Goal: Task Accomplishment & Management: Use online tool/utility

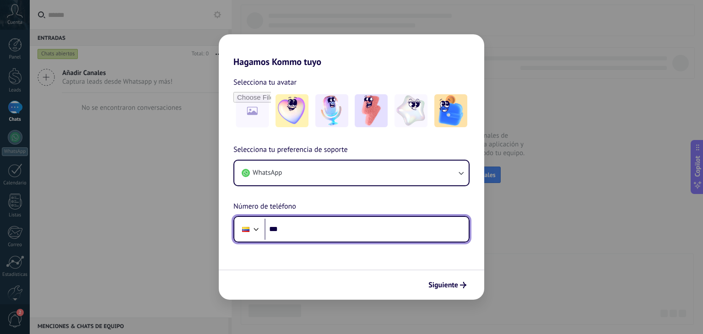
click at [330, 235] on input "***" at bounding box center [367, 229] width 204 height 21
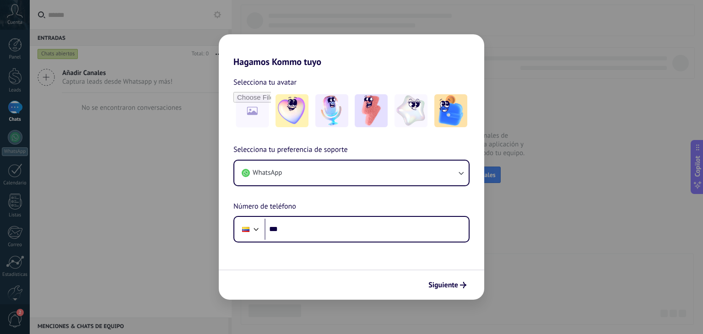
click at [382, 13] on div "Hagamos Kommo tuyo Selecciona tu avatar Selecciona tu preferencia de soporte Wh…" at bounding box center [351, 167] width 703 height 334
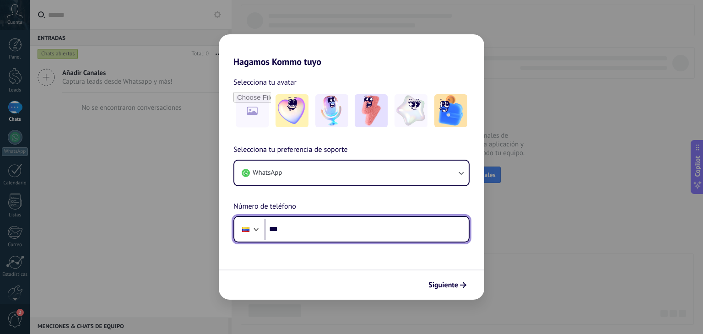
click at [319, 224] on input "***" at bounding box center [367, 229] width 204 height 21
type input "**********"
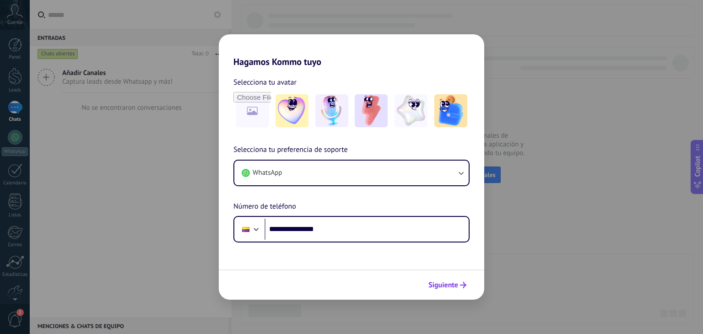
click at [433, 286] on span "Siguiente" at bounding box center [443, 285] width 30 height 6
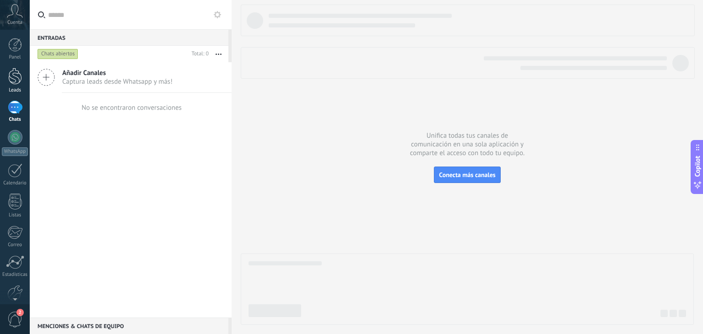
click at [15, 72] on div at bounding box center [15, 76] width 14 height 17
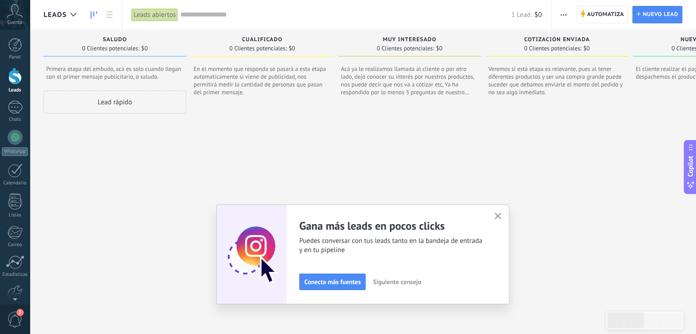
click at [496, 221] on button "button" at bounding box center [497, 217] width 11 height 12
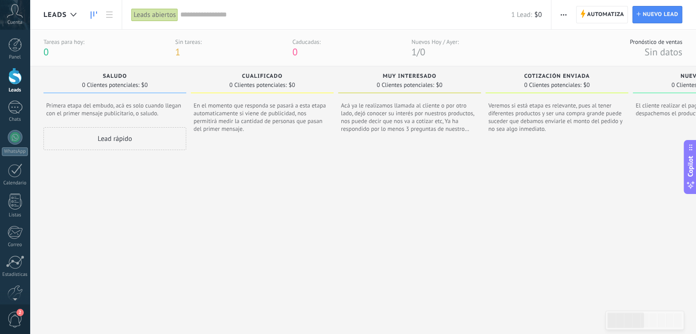
click at [566, 19] on span "button" at bounding box center [564, 14] width 6 height 17
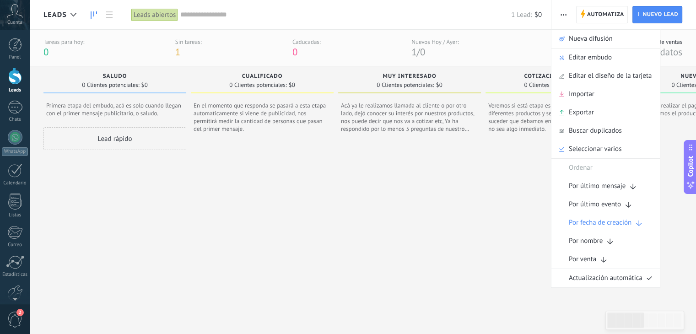
click at [379, 249] on div at bounding box center [409, 249] width 143 height 215
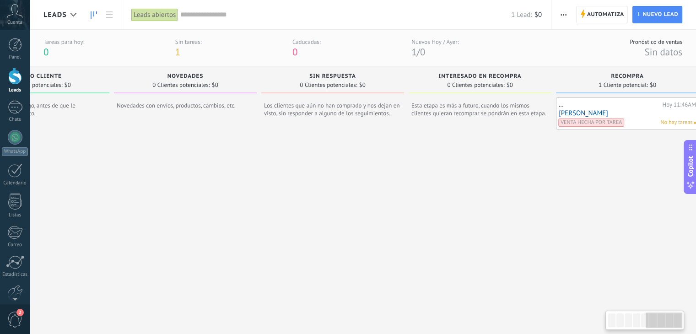
scroll to position [0, 683]
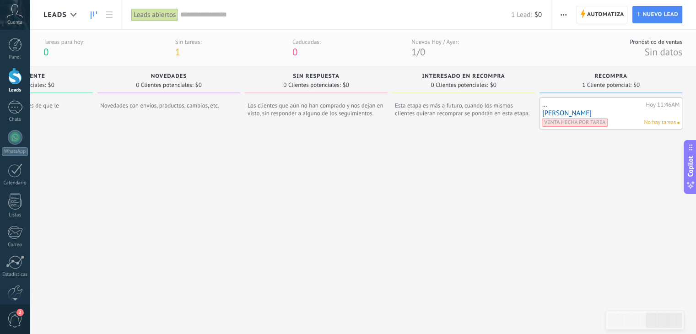
click at [267, 18] on input "text" at bounding box center [345, 15] width 331 height 10
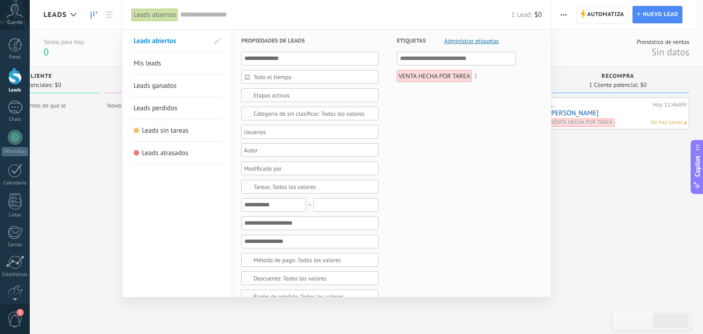
click at [314, 97] on span "Etapas activas" at bounding box center [310, 95] width 113 height 7
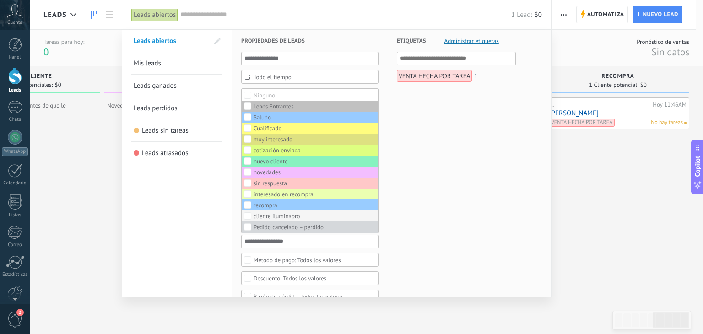
click at [272, 213] on div "cliente iluminapro" at bounding box center [277, 216] width 47 height 6
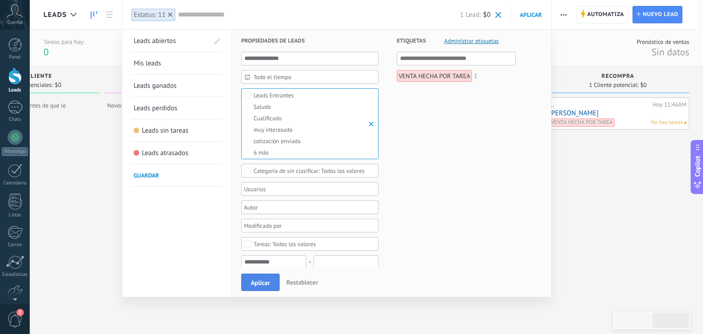
click at [271, 276] on button "Aplicar" at bounding box center [260, 282] width 38 height 17
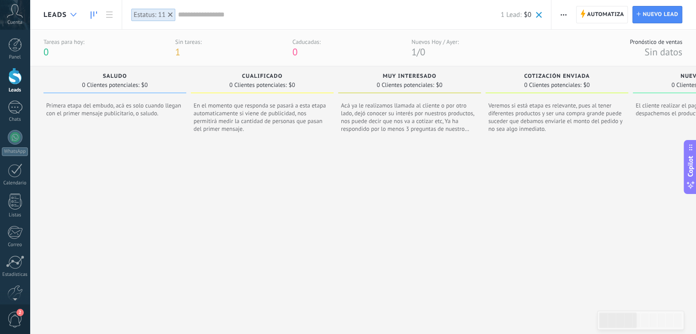
click at [71, 11] on div at bounding box center [73, 15] width 15 height 18
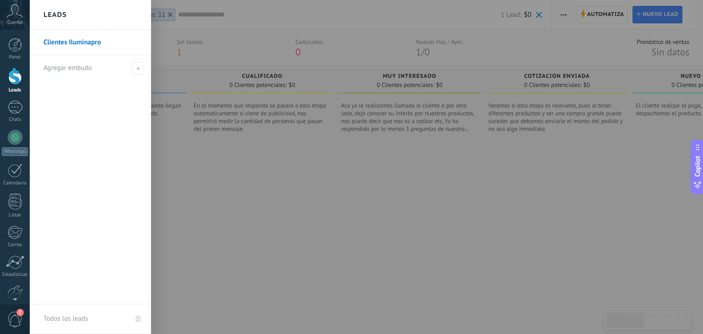
click at [212, 221] on div at bounding box center [381, 167] width 703 height 334
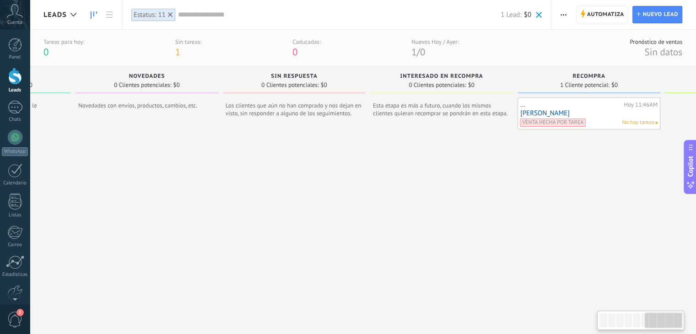
scroll to position [0, 830]
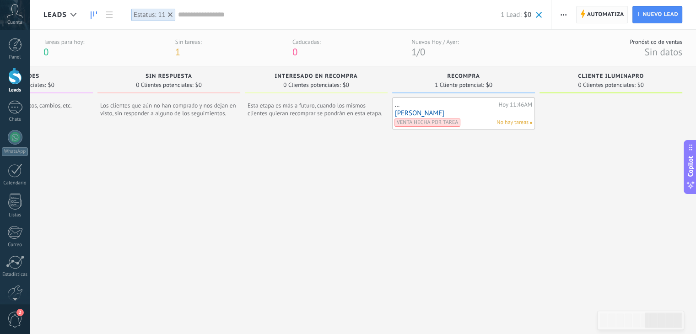
click at [606, 17] on span "Automatiza" at bounding box center [605, 14] width 37 height 16
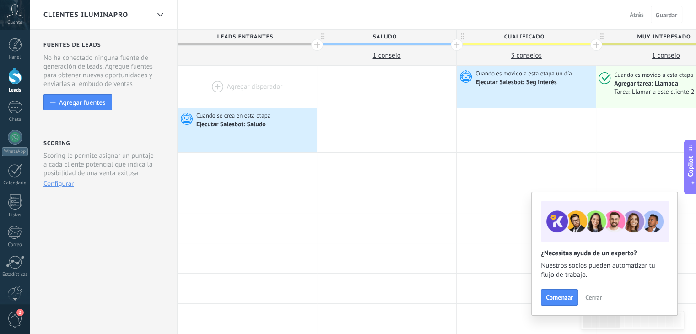
click at [600, 298] on span "Cerrar" at bounding box center [593, 297] width 16 height 6
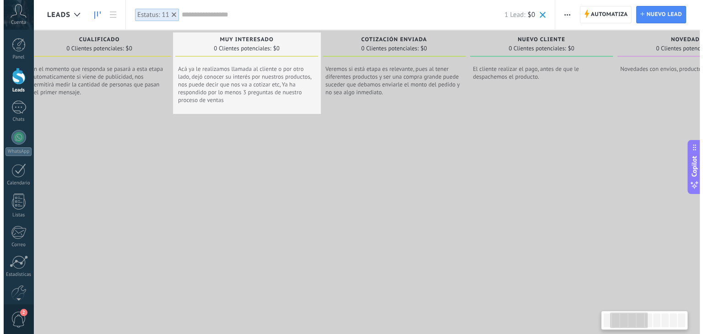
scroll to position [0, 232]
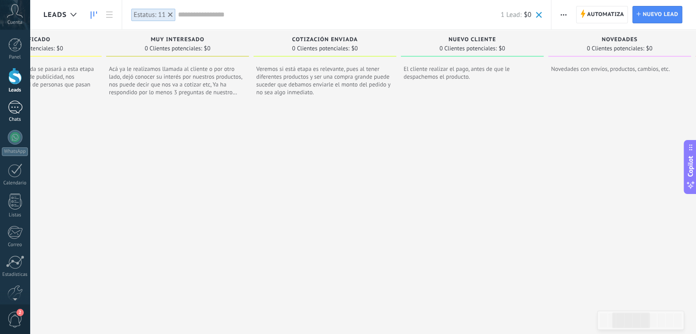
click at [11, 110] on div at bounding box center [15, 107] width 15 height 13
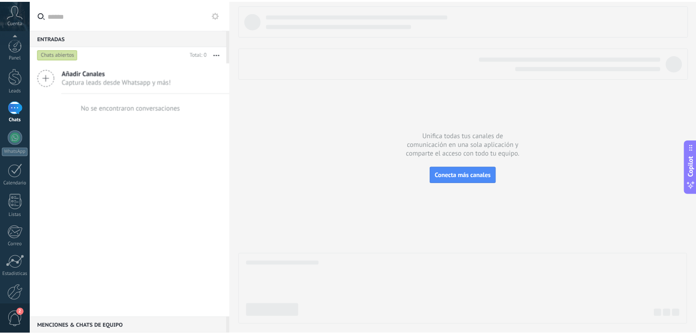
scroll to position [46, 0]
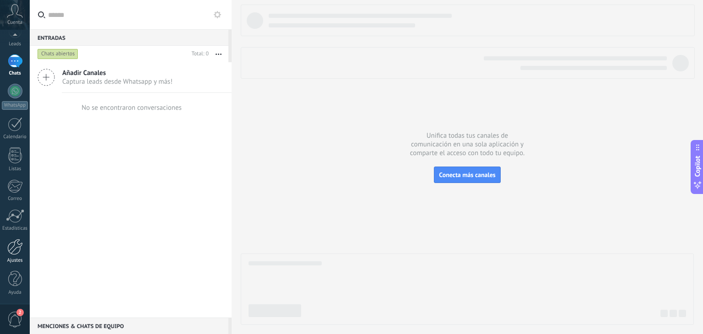
click at [14, 256] on link "Ajustes" at bounding box center [15, 251] width 30 height 25
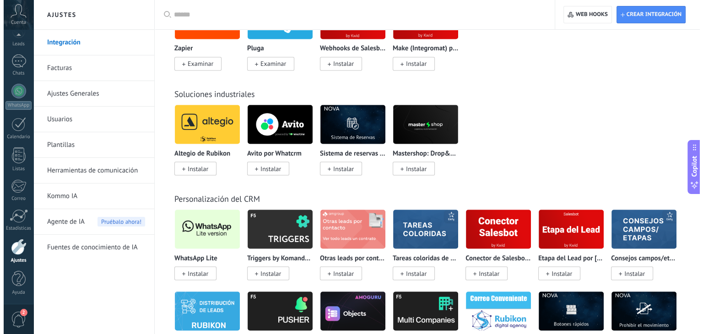
scroll to position [1671, 0]
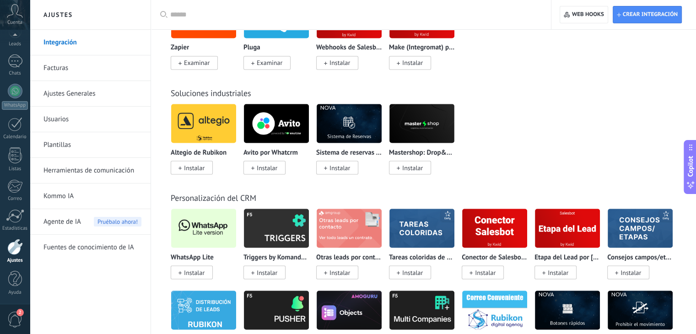
click at [195, 276] on span "Instalar" at bounding box center [194, 272] width 21 height 8
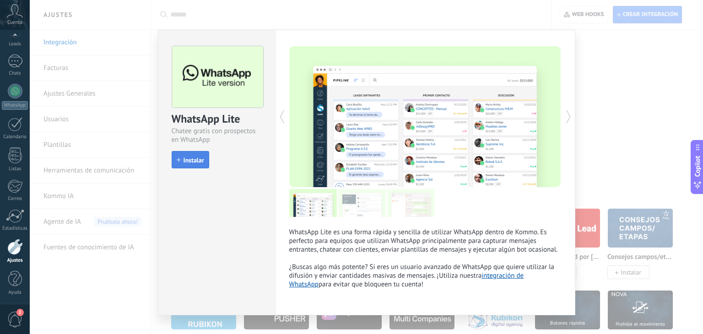
click at [195, 163] on button "Instalar" at bounding box center [191, 159] width 38 height 17
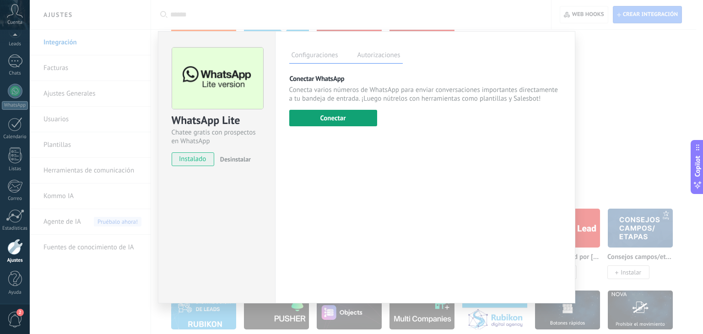
click at [339, 118] on button "Conectar" at bounding box center [333, 118] width 88 height 16
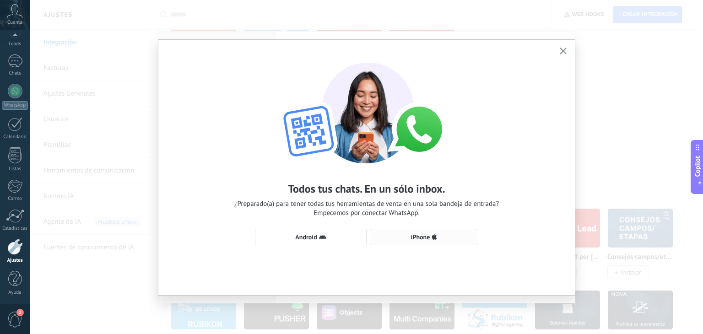
click at [416, 238] on span "iPhone" at bounding box center [420, 237] width 19 height 6
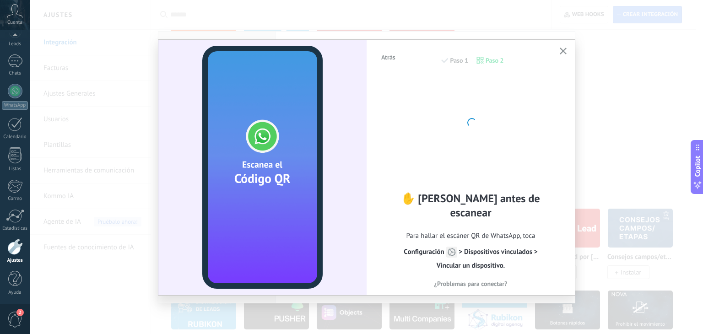
click at [454, 153] on div at bounding box center [471, 121] width 101 height 101
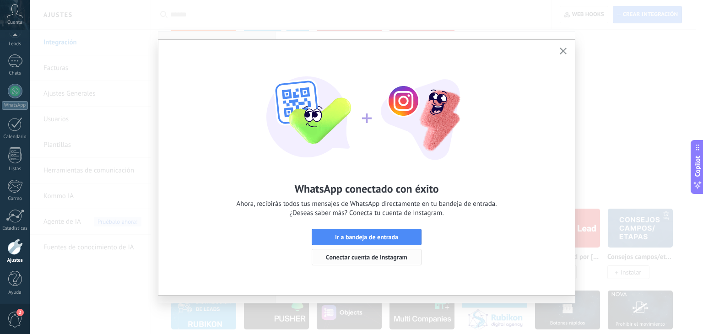
click at [371, 251] on button "Conectar cuenta de Instagram" at bounding box center [367, 257] width 110 height 16
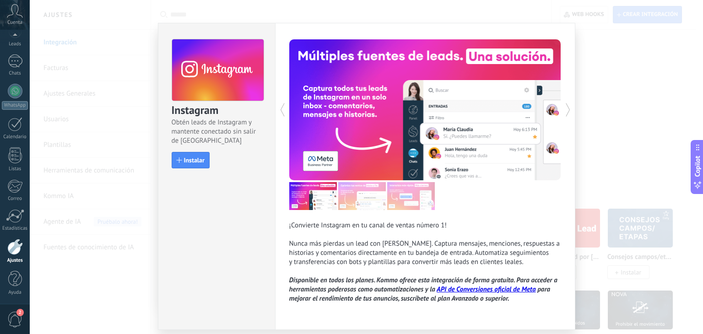
scroll to position [7, 0]
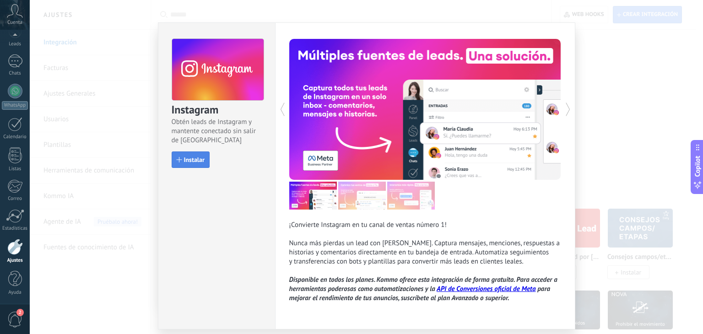
click at [178, 160] on div "button" at bounding box center [179, 159] width 5 height 5
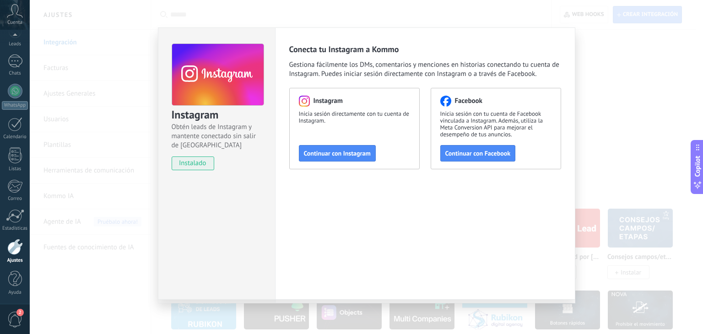
scroll to position [2, 0]
click at [352, 150] on span "Continuar con Instagram" at bounding box center [337, 153] width 67 height 6
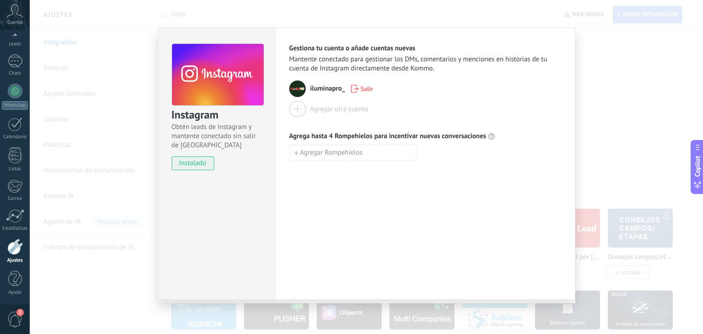
click at [613, 174] on div "Instagram Obtén leads de Instagram y mantente conectado sin salir de Kommo inst…" at bounding box center [366, 167] width 673 height 334
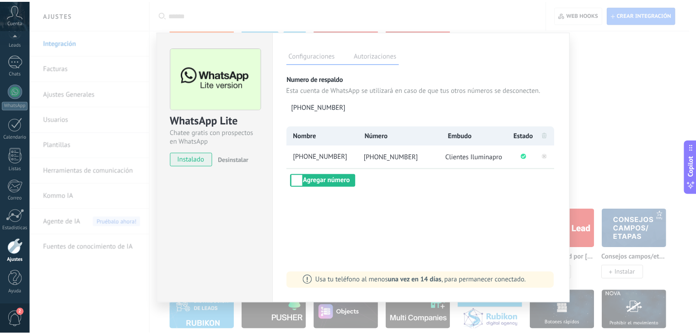
scroll to position [0, 0]
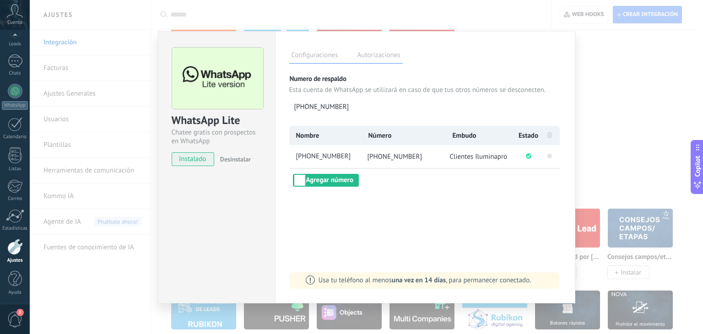
click at [602, 144] on div "WhatsApp Lite Chatee gratis con prospectos en WhatsApp instalado Desinstalar Co…" at bounding box center [366, 167] width 673 height 334
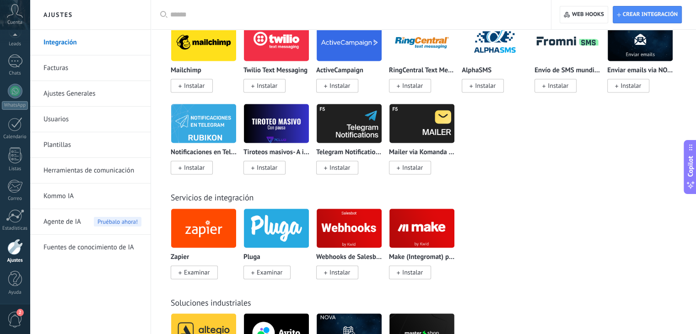
scroll to position [1455, 0]
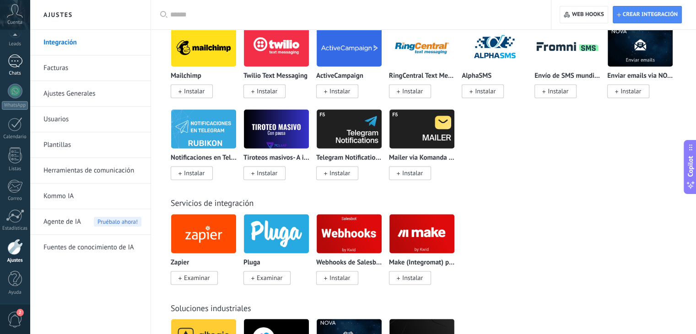
click at [11, 60] on div at bounding box center [15, 60] width 15 height 13
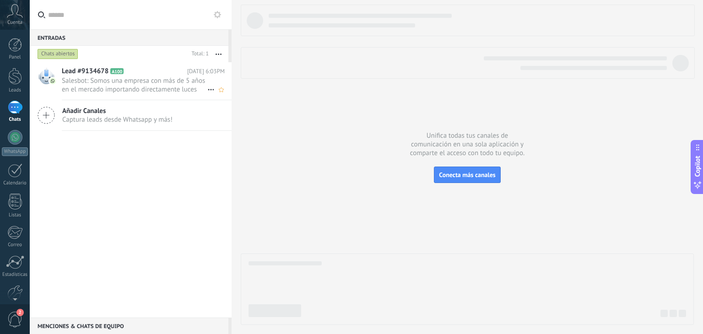
click at [112, 85] on span "Salesbot: Somos una empresa con más de 5 años en el mercado importando directam…" at bounding box center [135, 84] width 146 height 17
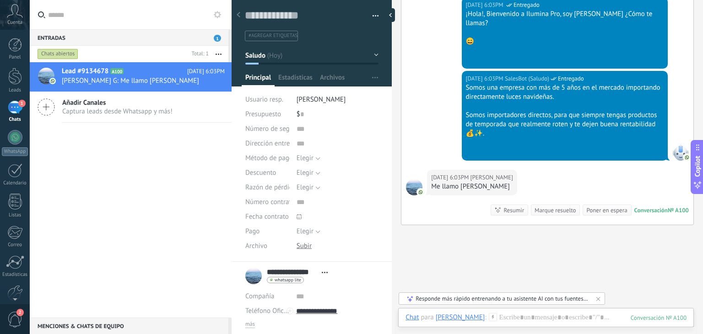
scroll to position [235, 0]
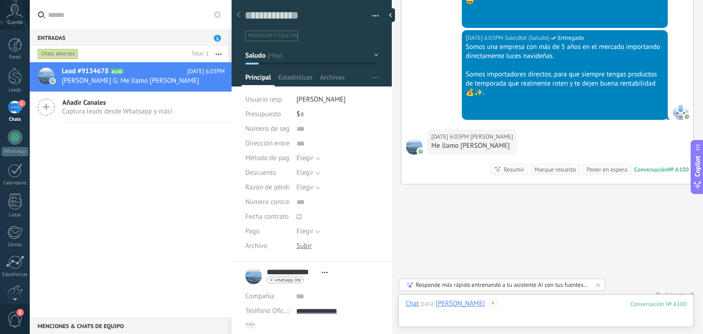
click at [515, 301] on div at bounding box center [546, 312] width 281 height 27
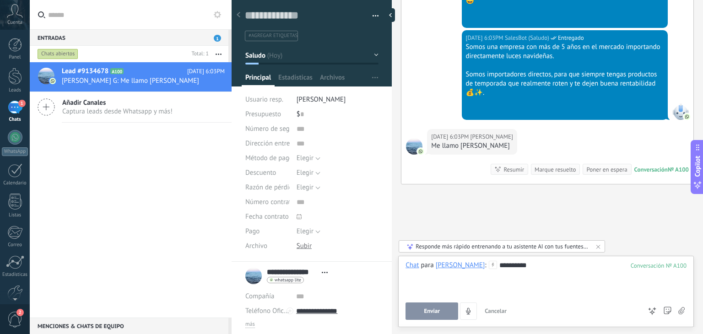
click at [433, 308] on button "Enviar" at bounding box center [432, 311] width 53 height 17
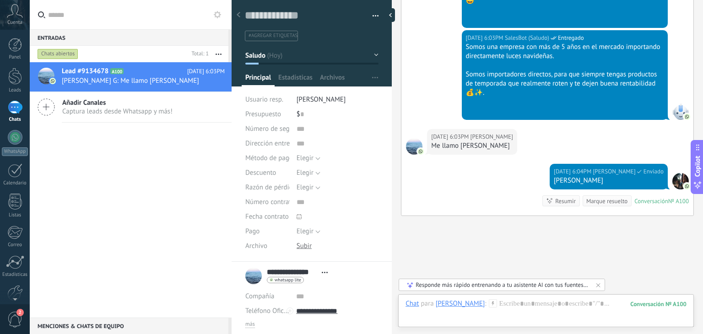
scroll to position [266, 0]
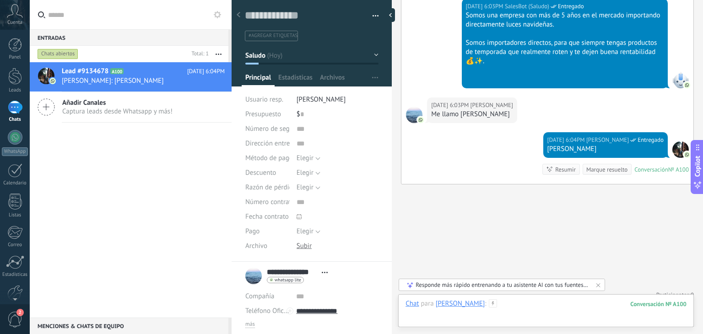
click at [516, 304] on div at bounding box center [546, 312] width 281 height 27
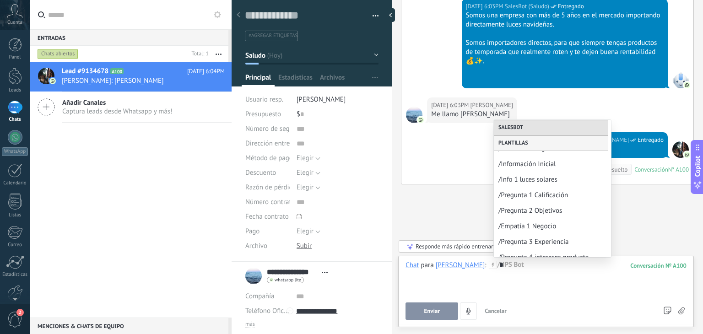
scroll to position [89, 0]
click at [545, 189] on div "/Pregunta 1 Calificación" at bounding box center [552, 195] width 117 height 16
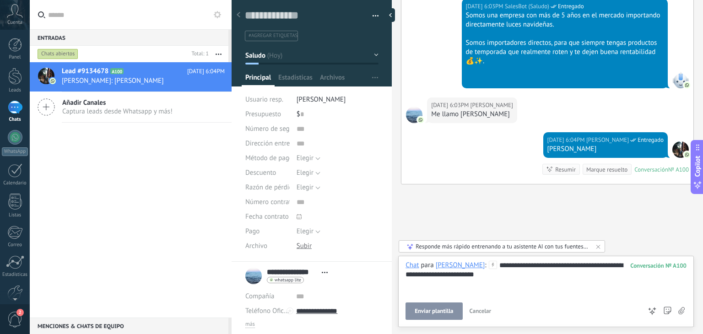
click at [438, 313] on span "Enviar plantilla" at bounding box center [434, 311] width 38 height 6
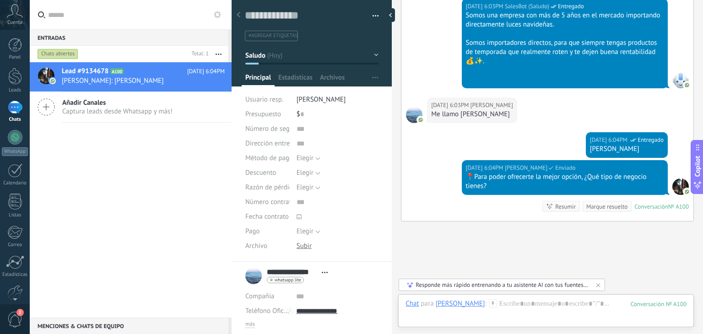
scroll to position [304, 0]
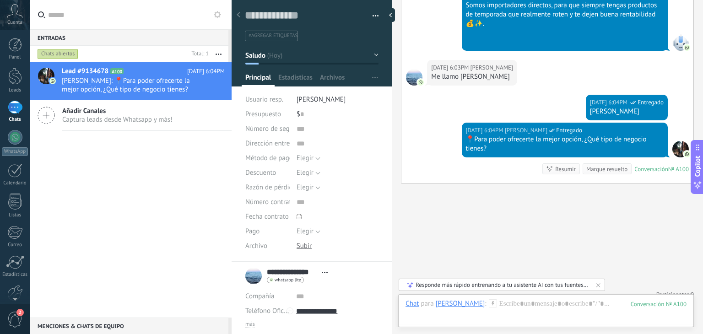
click at [492, 210] on div "Buscar Carga más Hoy Hoy Creación: 2 eventos Expandir Hoy 6:03PM Santiago Ossa …" at bounding box center [547, 20] width 311 height 648
click at [523, 309] on div at bounding box center [546, 312] width 281 height 27
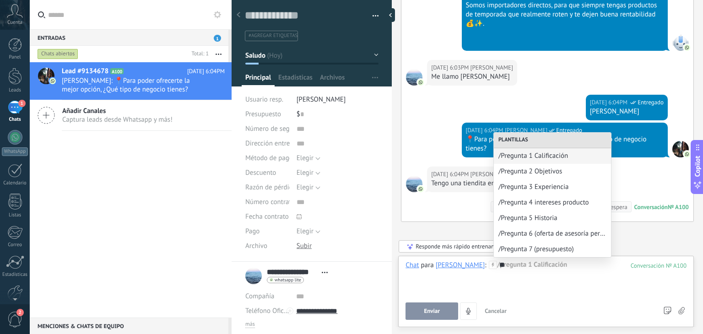
scroll to position [341, 0]
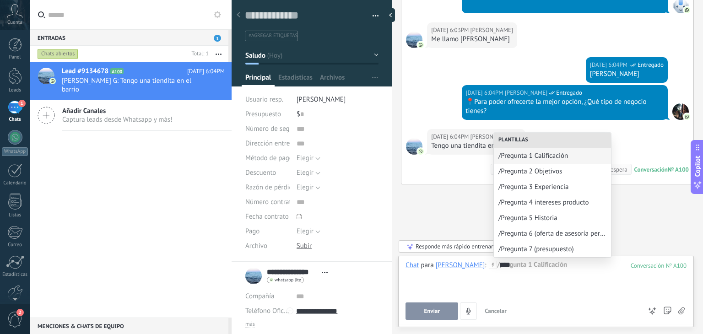
click at [458, 206] on div "Buscar Carga más Hoy Hoy Creación: 2 eventos Expandir Hoy 6:03PM Santiago Ossa …" at bounding box center [547, 2] width 311 height 686
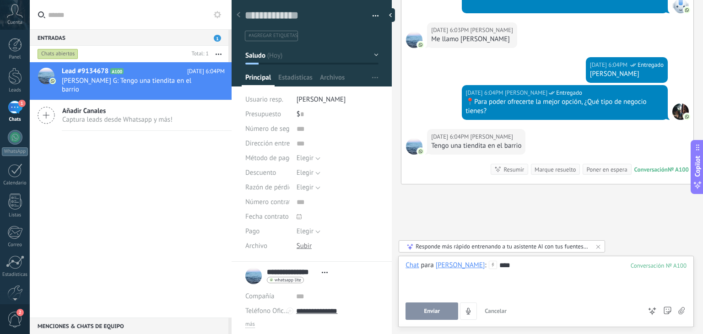
click at [514, 271] on div "****" at bounding box center [546, 278] width 281 height 35
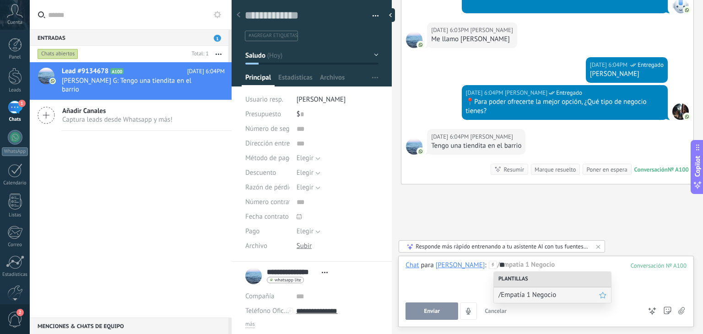
click at [525, 296] on span "/Empatía 1 Negocio" at bounding box center [548, 295] width 101 height 9
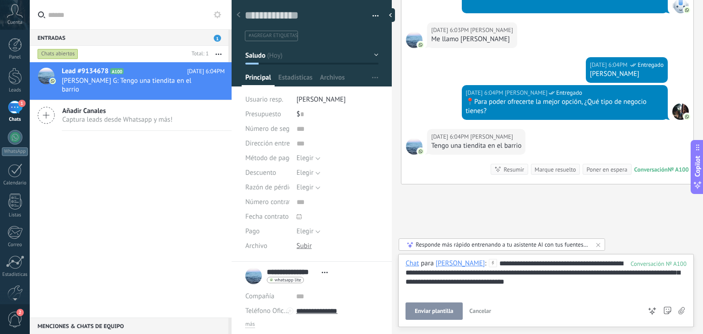
click at [450, 310] on span "Enviar plantilla" at bounding box center [434, 311] width 38 height 6
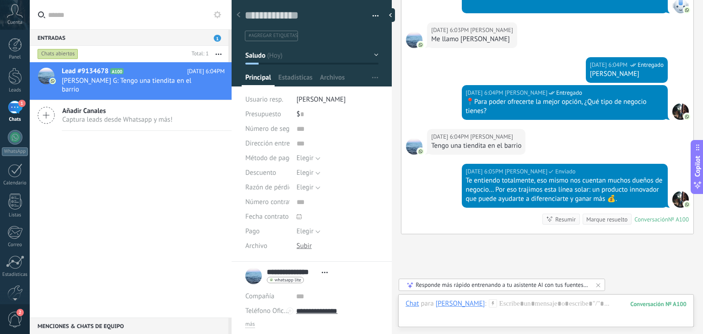
scroll to position [392, 0]
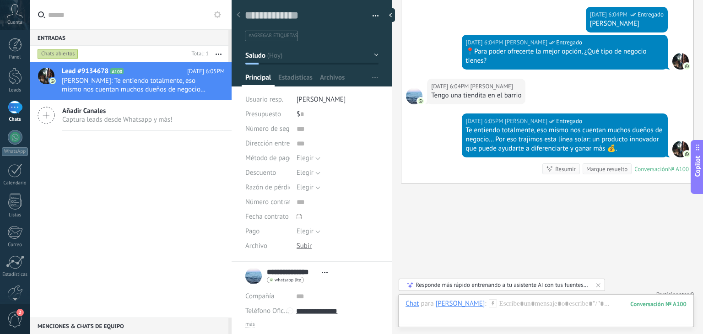
click at [350, 63] on button "Saludo" at bounding box center [311, 55] width 133 height 16
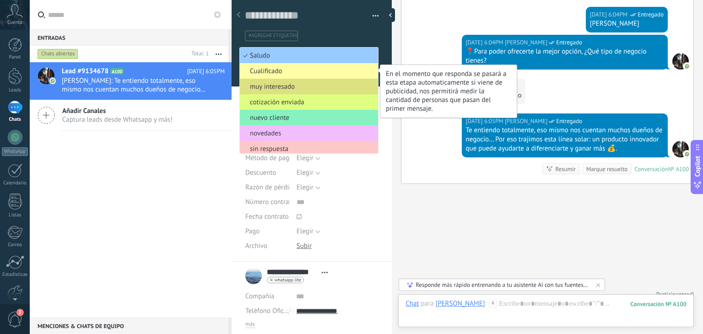
click at [314, 70] on span "Cualificado" at bounding box center [307, 71] width 135 height 9
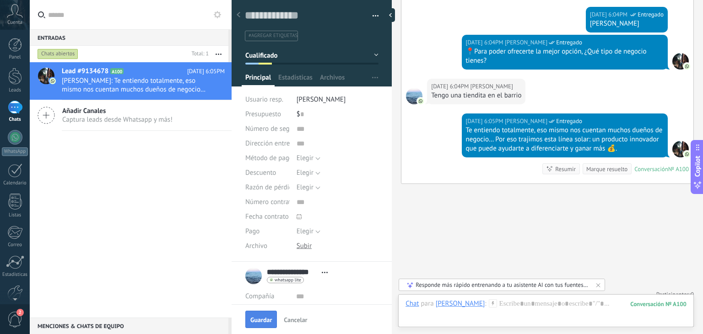
click at [269, 315] on button "Guardar" at bounding box center [261, 319] width 32 height 17
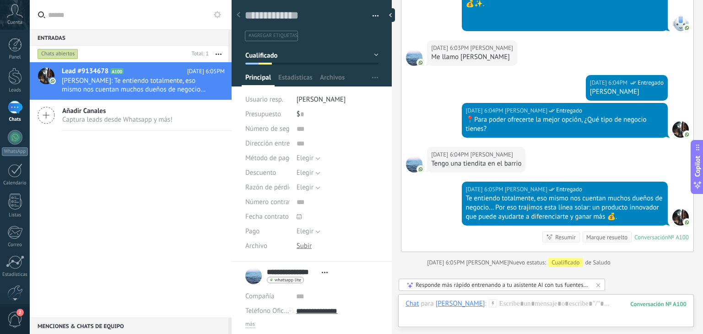
scroll to position [406, 0]
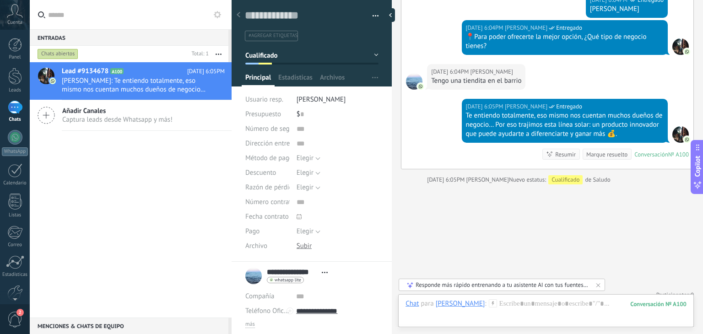
click at [260, 60] on button "Cualificado" at bounding box center [311, 55] width 133 height 16
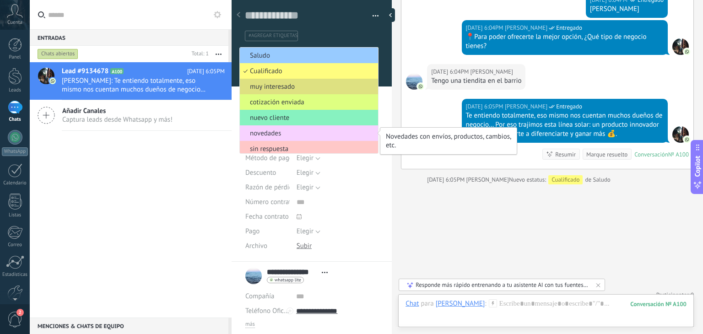
scroll to position [66, 0]
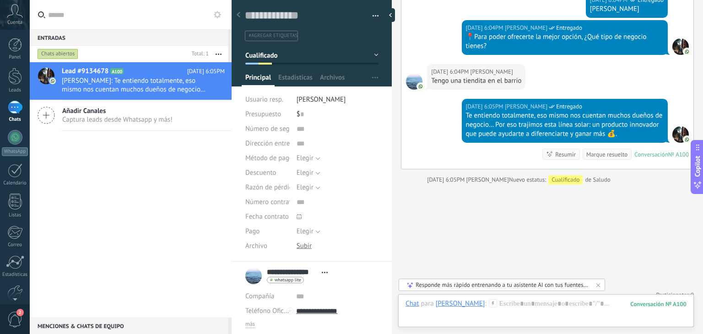
click at [302, 63] on button "Cualificado" at bounding box center [311, 55] width 133 height 16
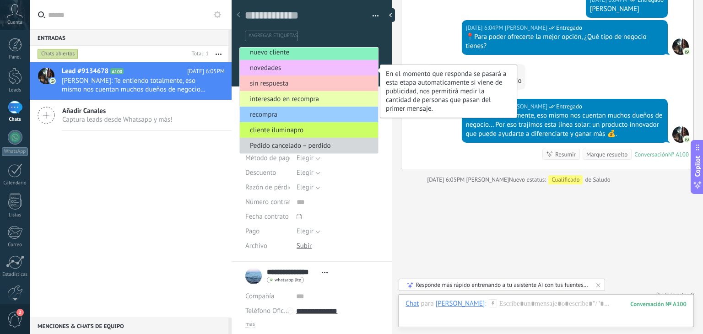
scroll to position [0, 0]
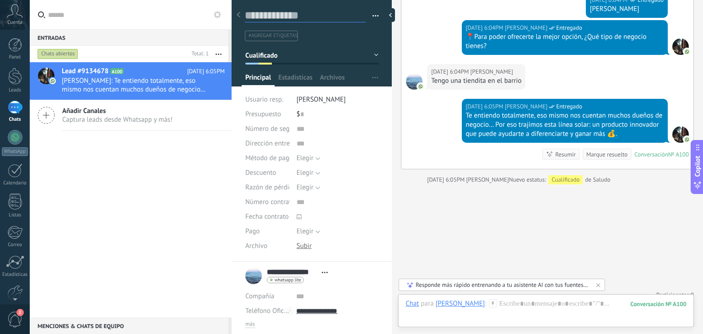
click at [282, 18] on textarea at bounding box center [305, 16] width 121 height 14
type textarea "*"
type textarea "**"
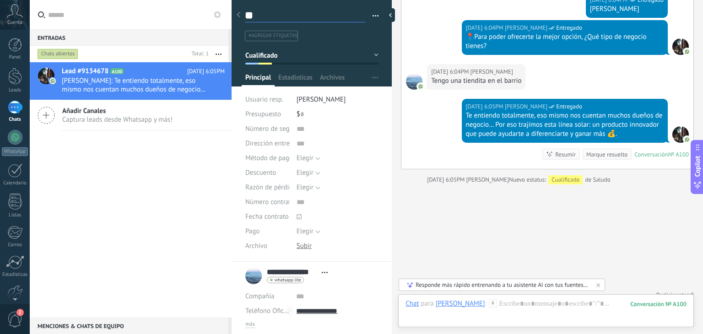
type textarea "***"
type textarea "****"
type textarea "*****"
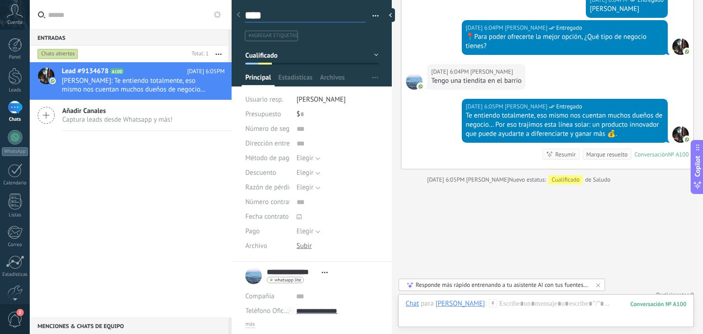
type textarea "*****"
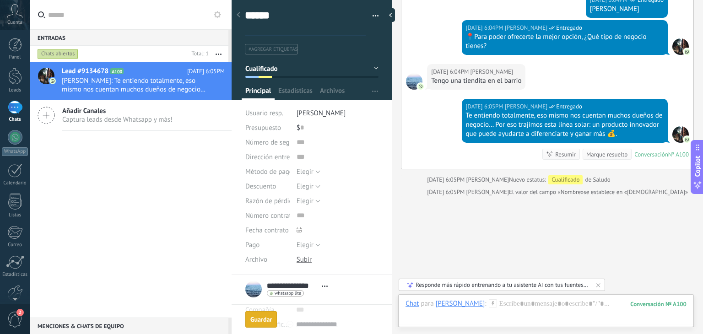
scroll to position [419, 0]
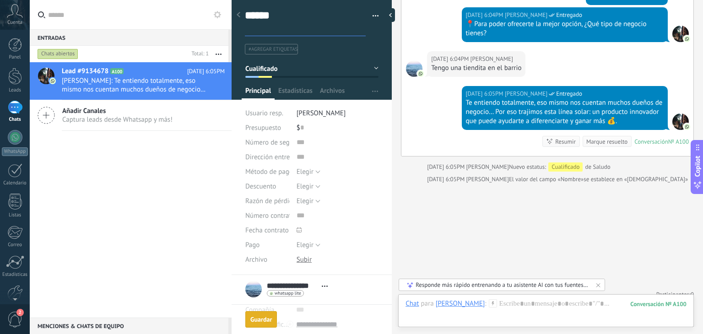
type textarea "*****"
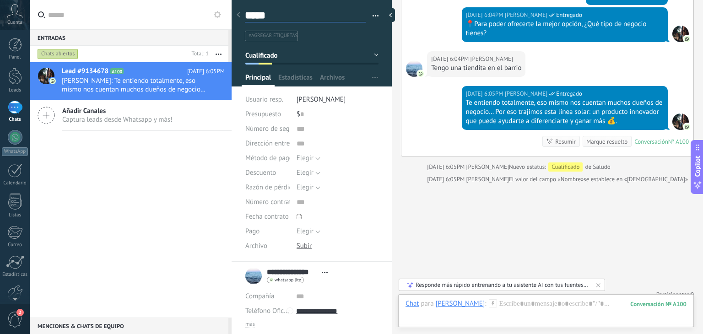
type textarea "*****"
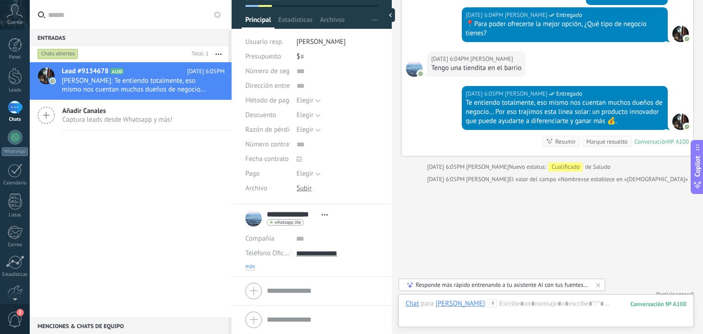
click at [246, 265] on span "más" at bounding box center [250, 266] width 10 height 7
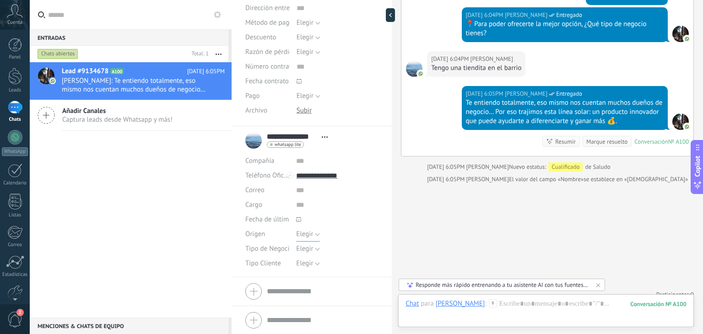
click at [303, 233] on span "Elegir" at bounding box center [304, 234] width 17 height 9
click at [298, 269] on span "Pauta" at bounding box center [328, 265] width 84 height 9
click at [305, 248] on span "Elegir" at bounding box center [304, 248] width 17 height 9
click at [265, 235] on div "Origen" at bounding box center [267, 234] width 44 height 15
click at [303, 233] on span "Pauta" at bounding box center [304, 234] width 16 height 9
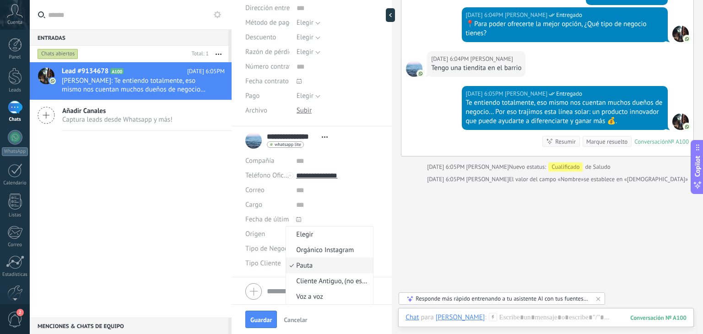
scroll to position [0, 0]
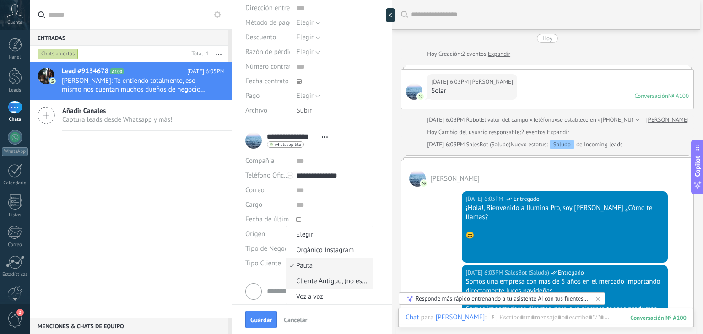
click at [327, 282] on span "Cliente Antiguo, (no especifica)" at bounding box center [328, 281] width 84 height 9
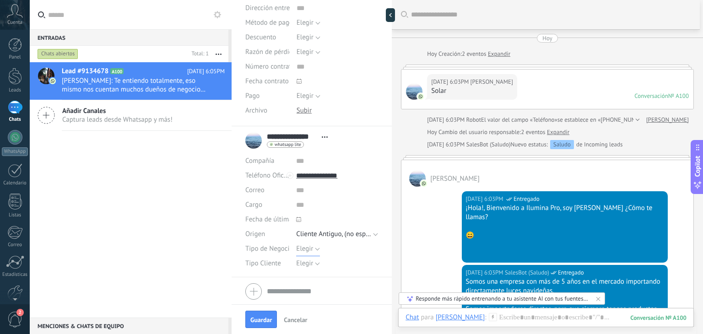
click at [303, 249] on span "Elegir" at bounding box center [304, 248] width 17 height 9
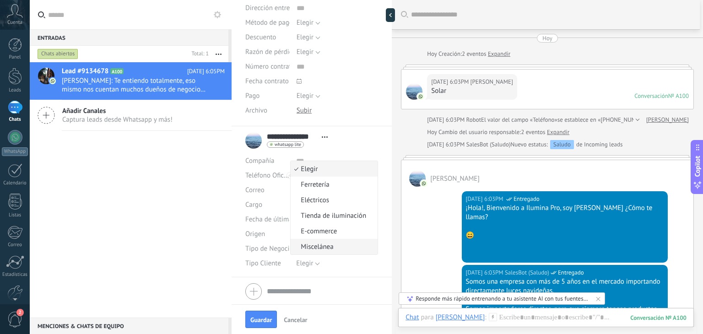
click at [327, 246] on span "Miscelánea" at bounding box center [333, 247] width 84 height 9
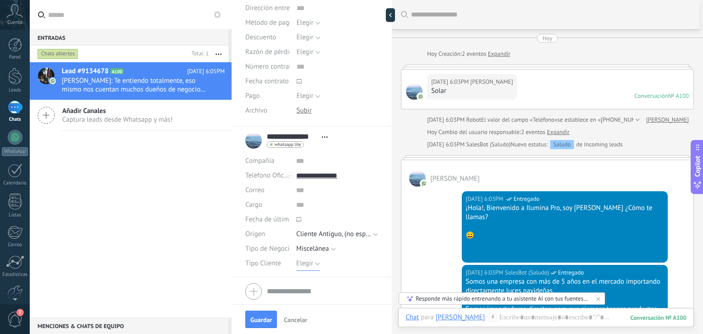
click at [307, 266] on span "Elegir" at bounding box center [304, 263] width 17 height 9
click at [311, 281] on span "Mayorista" at bounding box center [328, 279] width 84 height 9
click at [265, 320] on span "Guardar" at bounding box center [261, 320] width 22 height 6
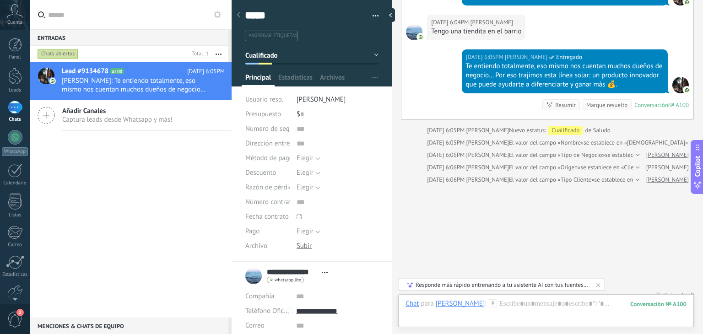
click at [292, 64] on div at bounding box center [291, 64] width 13 height 2
click at [276, 60] on button "Cualificado" at bounding box center [311, 55] width 133 height 16
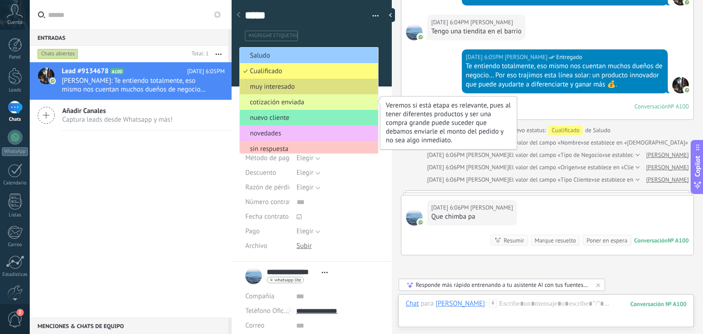
scroll to position [450, 0]
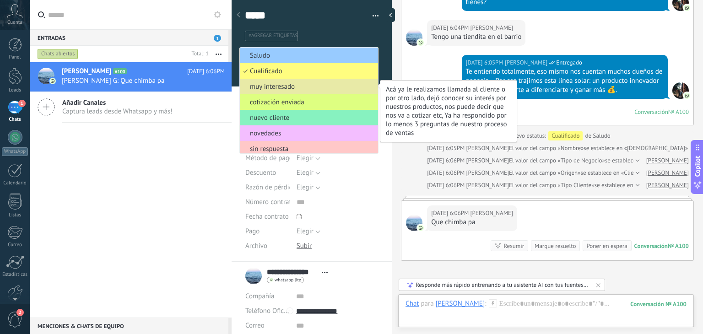
click at [277, 81] on li "muy interesado" at bounding box center [309, 87] width 138 height 16
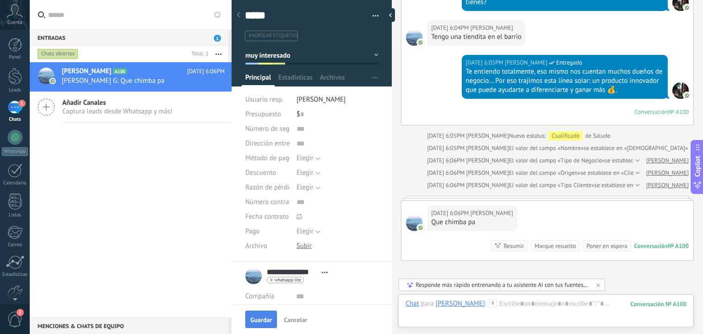
click at [267, 322] on span "Guardar" at bounding box center [261, 320] width 22 height 6
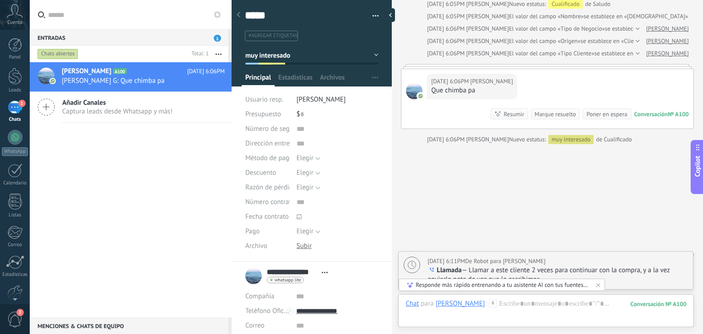
scroll to position [582, 0]
click at [600, 284] on icon at bounding box center [598, 284] width 7 height 7
click at [13, 171] on div at bounding box center [15, 170] width 15 height 14
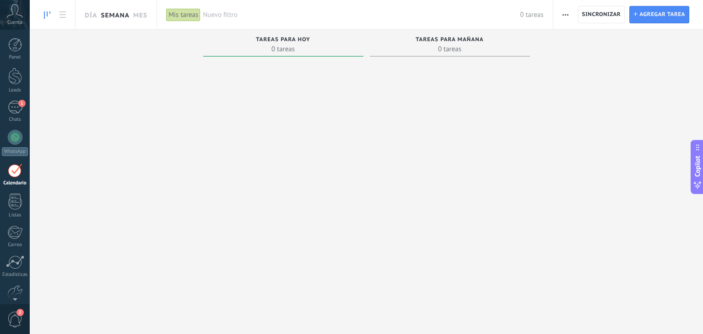
click at [121, 14] on link "Semana" at bounding box center [115, 14] width 29 height 29
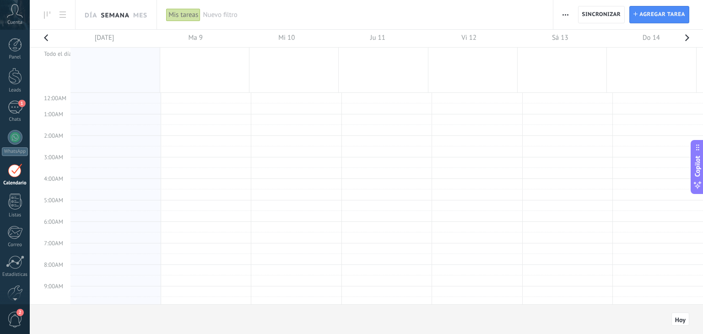
click at [180, 13] on div "Mis tareas" at bounding box center [183, 14] width 34 height 13
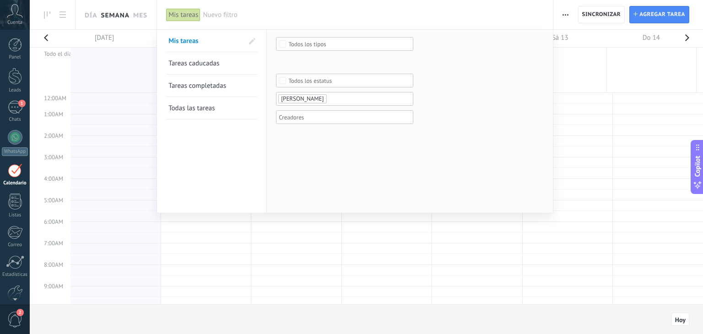
click at [212, 103] on link "Todas las tareas" at bounding box center [211, 108] width 87 height 22
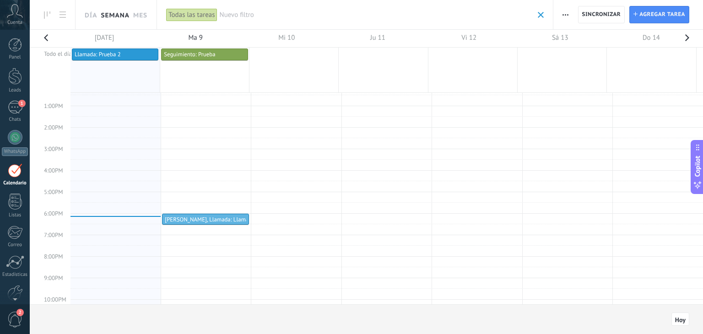
scroll to position [299, 0]
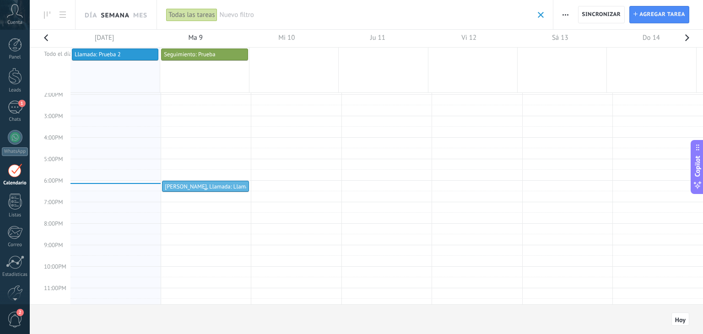
click at [213, 189] on div at bounding box center [205, 190] width 86 height 4
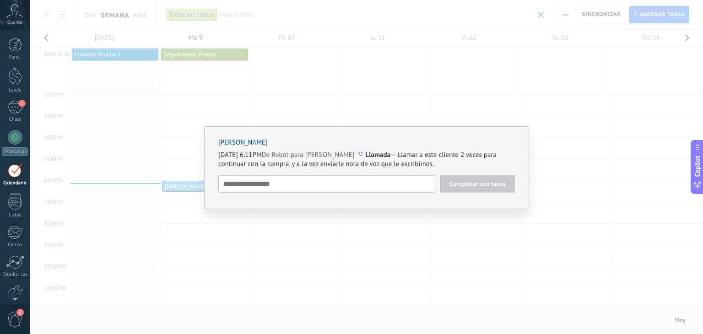
click at [224, 140] on link "[PERSON_NAME]" at bounding box center [242, 142] width 49 height 9
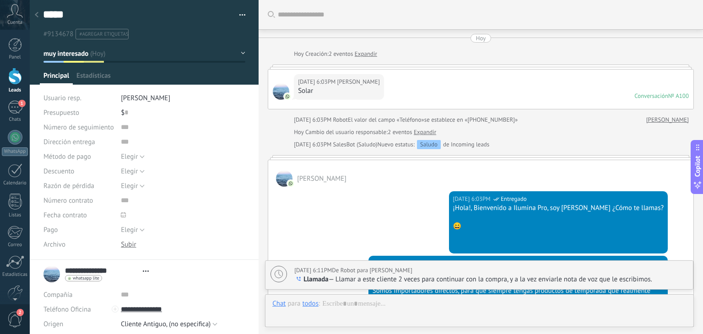
type textarea "*****"
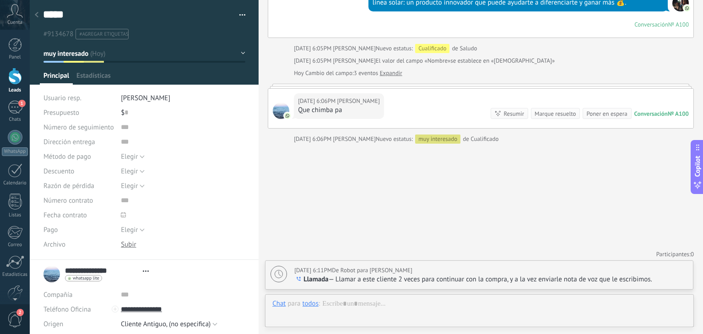
scroll to position [13, 0]
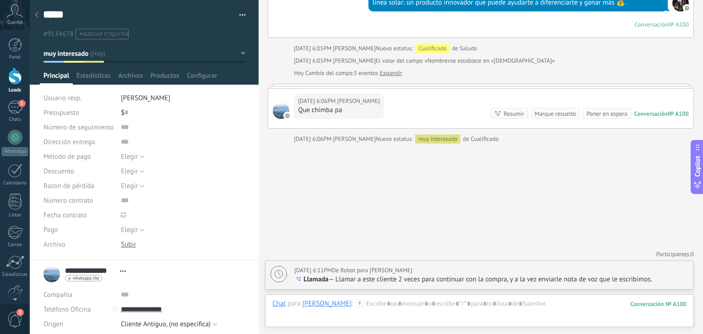
click at [35, 14] on icon at bounding box center [37, 14] width 4 height 5
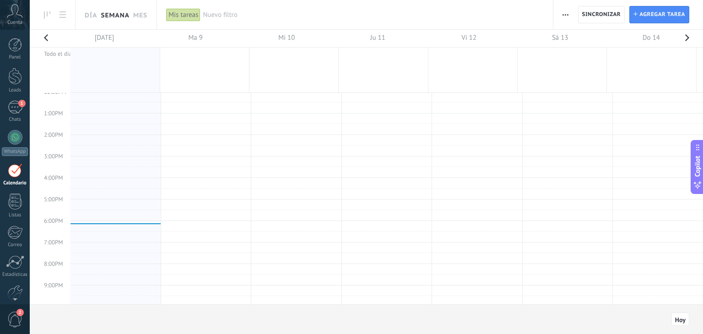
scroll to position [299, 0]
click at [59, 9] on link at bounding box center [63, 15] width 16 height 18
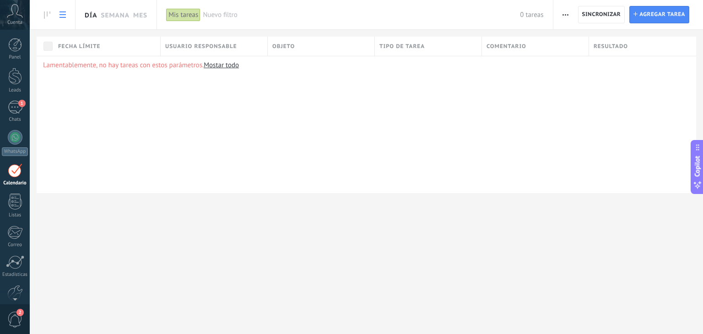
click at [87, 19] on link "Día" at bounding box center [91, 14] width 12 height 29
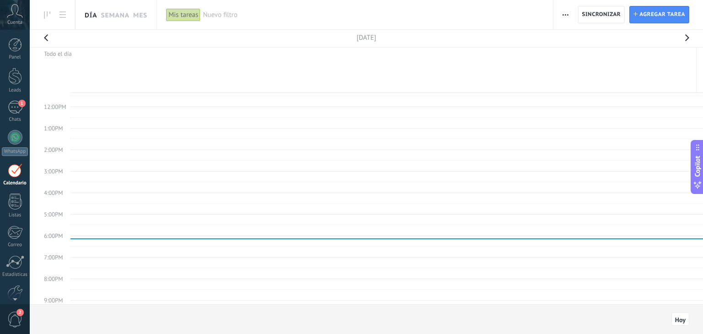
scroll to position [299, 0]
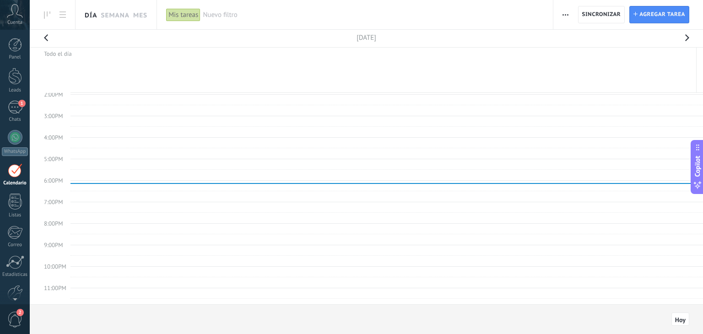
click at [686, 39] on button "button" at bounding box center [687, 41] width 18 height 22
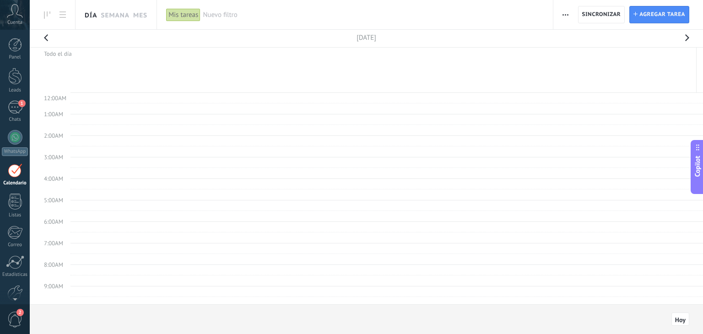
click at [37, 16] on div "Día Semana Mes" at bounding box center [93, 14] width 127 height 29
click at [44, 12] on use at bounding box center [47, 14] width 6 height 7
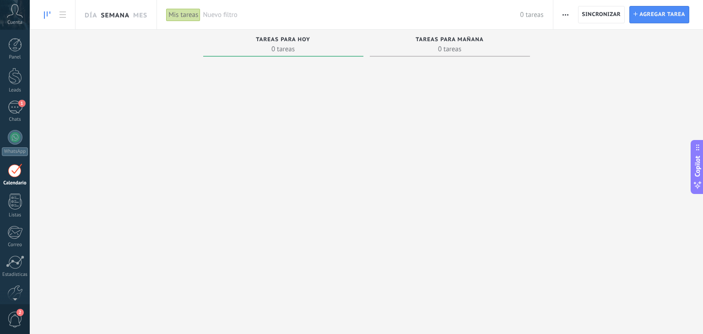
click at [119, 14] on link "Semana" at bounding box center [115, 14] width 29 height 29
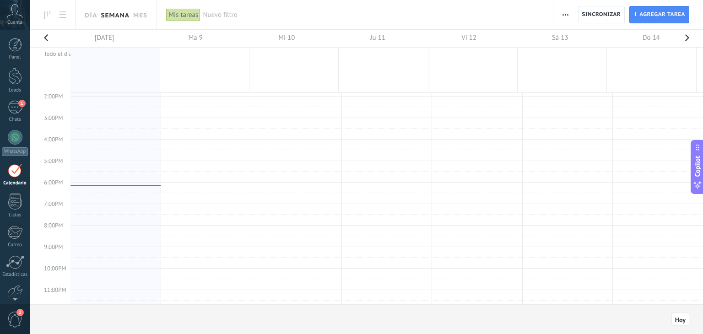
scroll to position [299, 0]
click at [137, 14] on link "Mes" at bounding box center [140, 14] width 14 height 29
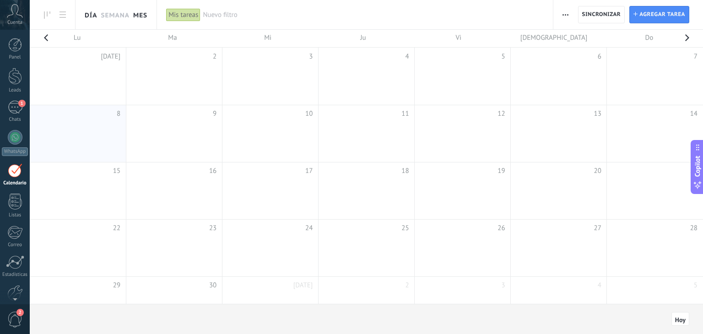
click at [91, 13] on link "Día" at bounding box center [91, 14] width 12 height 29
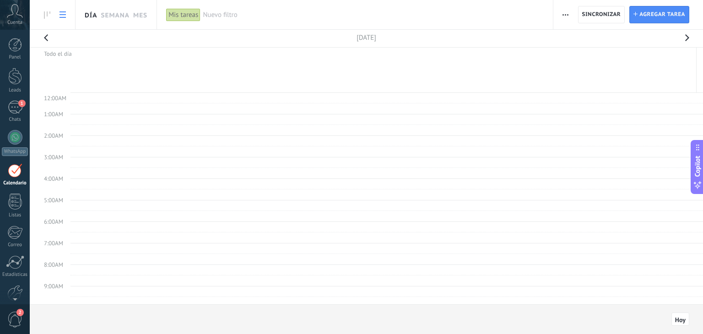
click at [60, 11] on link at bounding box center [63, 15] width 16 height 18
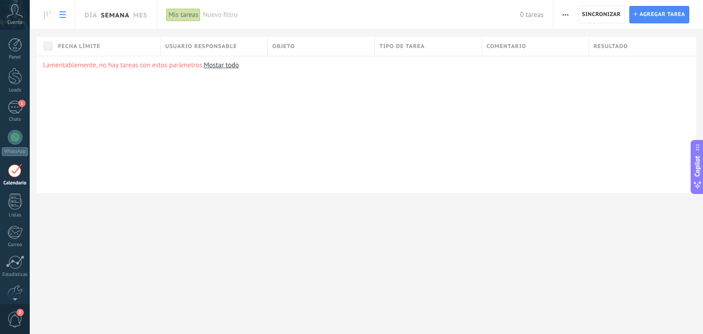
click at [112, 15] on link "Semana" at bounding box center [115, 14] width 29 height 29
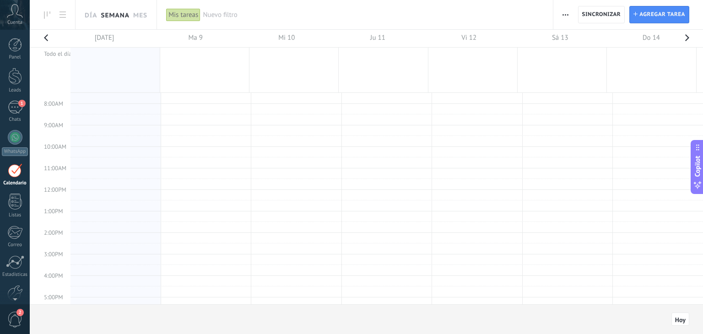
scroll to position [299, 0]
click at [383, 174] on td at bounding box center [386, 175] width 633 height 11
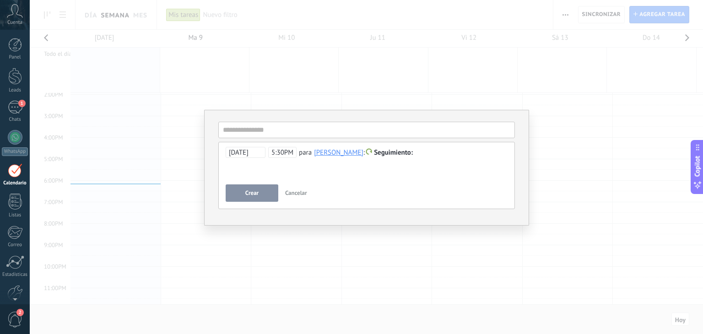
click at [273, 81] on div "**********" at bounding box center [366, 167] width 673 height 334
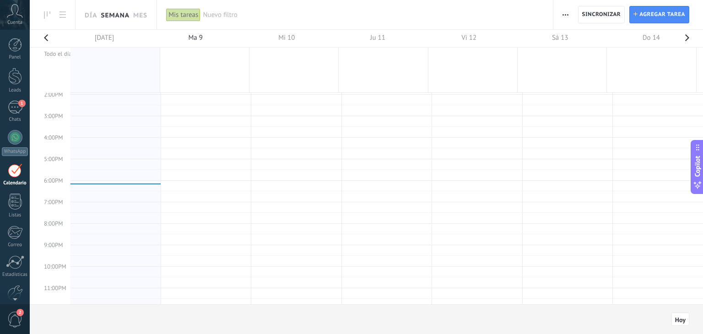
click at [180, 11] on div "Mis tareas" at bounding box center [183, 14] width 34 height 13
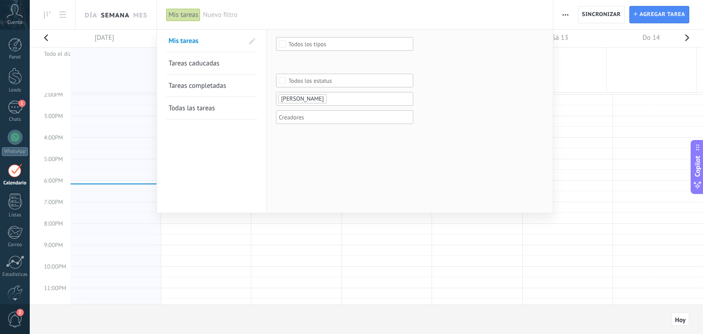
click at [301, 98] on span "[PERSON_NAME]" at bounding box center [302, 99] width 43 height 8
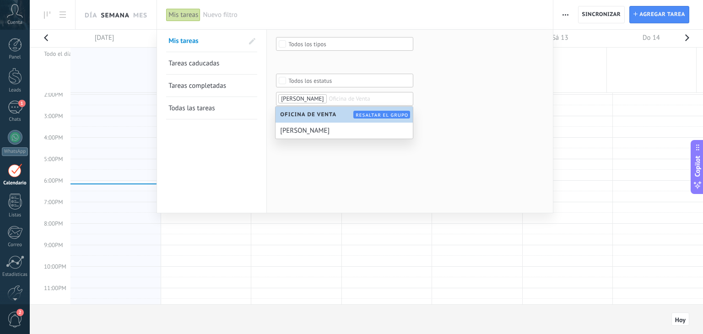
click at [299, 101] on span "[PERSON_NAME]" at bounding box center [302, 99] width 43 height 8
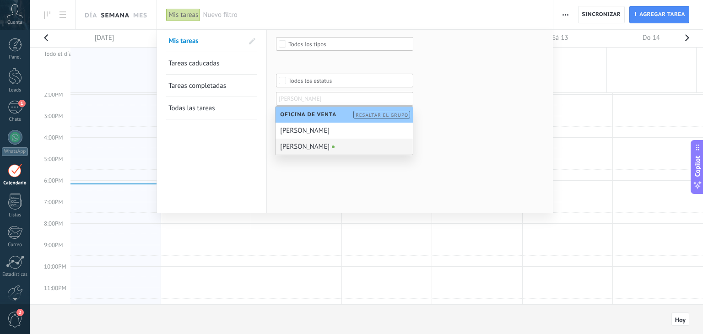
click at [465, 176] on div "Seleccionar todo Seguimiento Reunión Llamada Despachar Pedido Todos los tipos L…" at bounding box center [410, 121] width 286 height 183
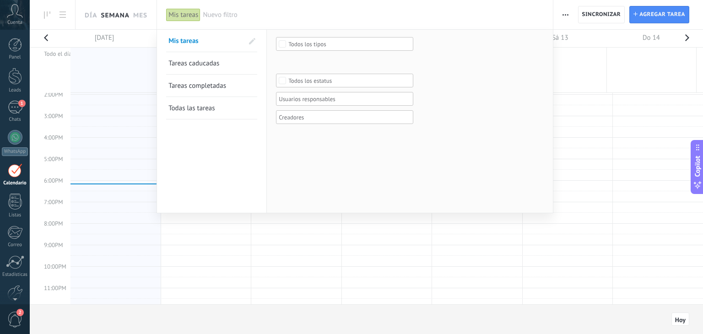
click at [205, 110] on span "Todas las tareas" at bounding box center [191, 108] width 46 height 9
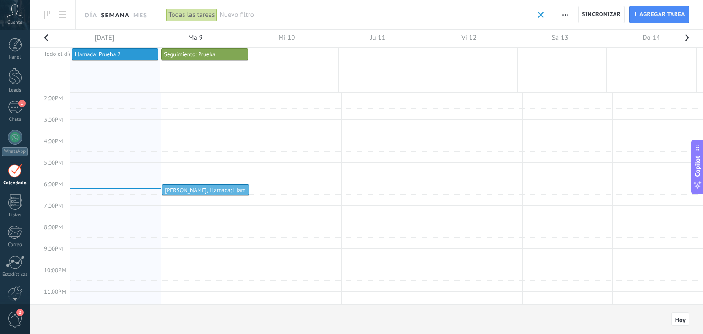
scroll to position [296, 0]
click at [214, 191] on div at bounding box center [205, 193] width 86 height 4
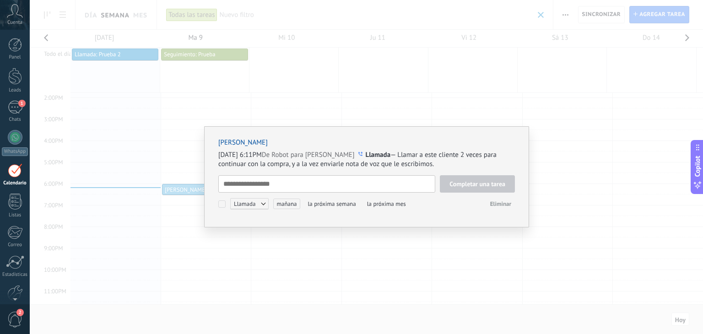
click at [258, 187] on textarea at bounding box center [326, 183] width 217 height 17
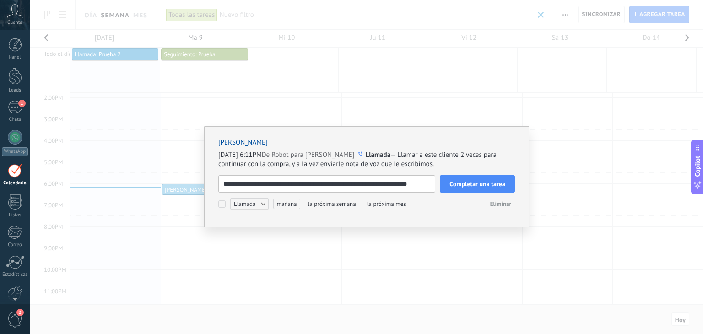
type textarea "**********"
click at [256, 202] on span "Llamada" at bounding box center [249, 203] width 38 height 11
click at [357, 225] on div at bounding box center [351, 167] width 703 height 334
click at [482, 179] on button "Completar una tarea" at bounding box center [477, 183] width 75 height 17
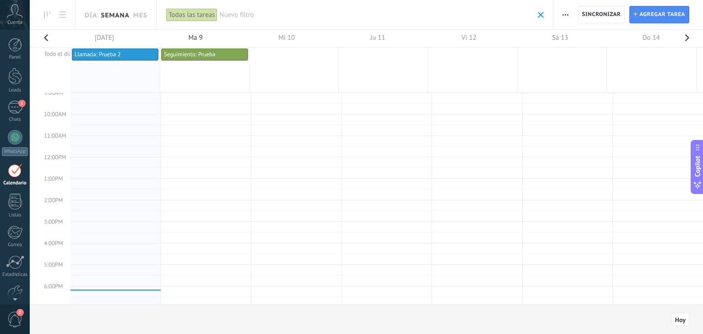
scroll to position [193, 0]
click at [452, 130] on td at bounding box center [386, 130] width 633 height 11
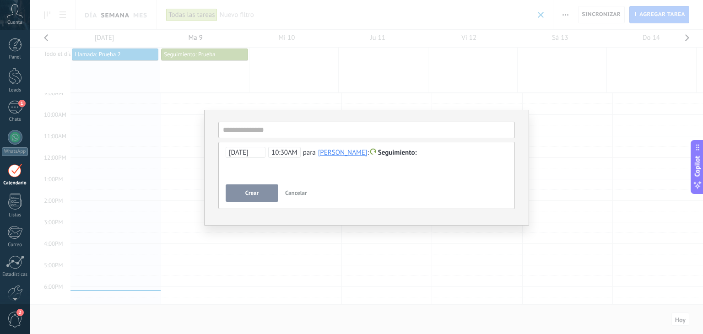
click at [285, 151] on span "10:30AM" at bounding box center [284, 152] width 32 height 11
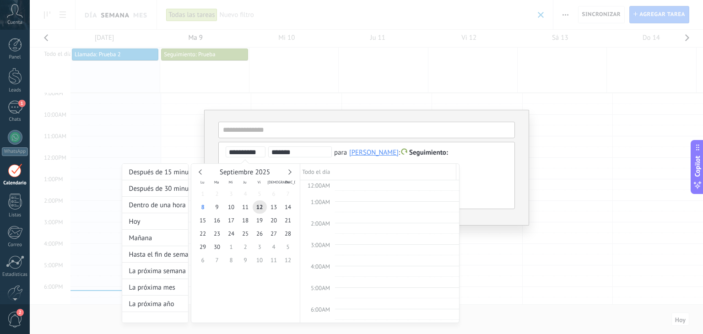
scroll to position [202, 0]
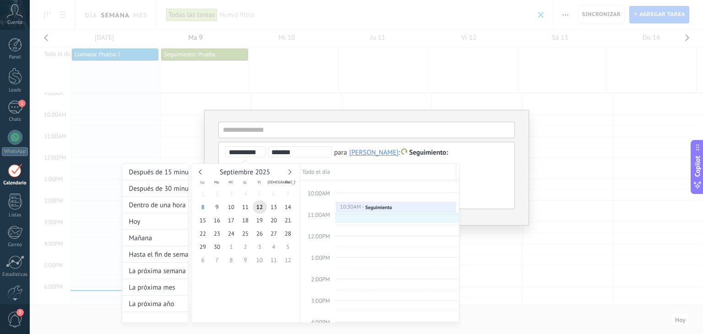
type input "**********"
click at [471, 155] on div at bounding box center [351, 167] width 703 height 334
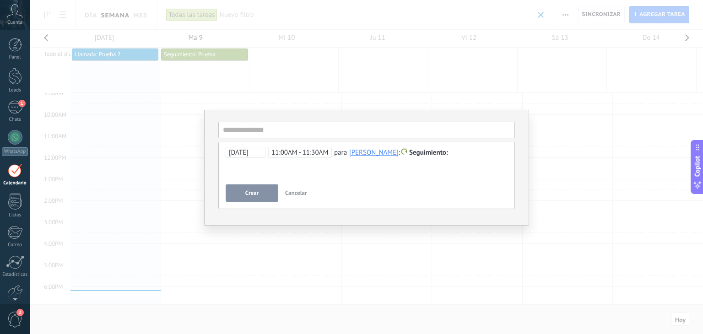
click at [426, 155] on span "Seguimiento" at bounding box center [428, 152] width 39 height 9
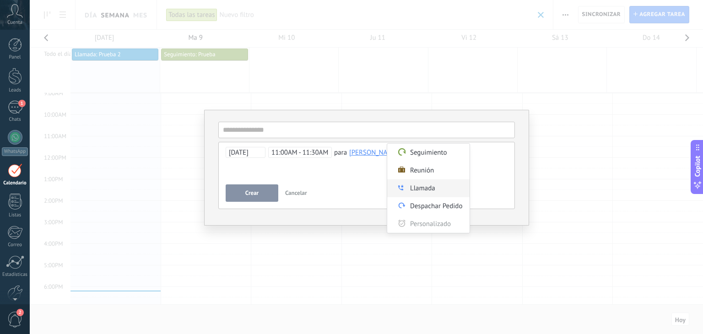
click at [421, 195] on label "Llamada" at bounding box center [428, 188] width 82 height 18
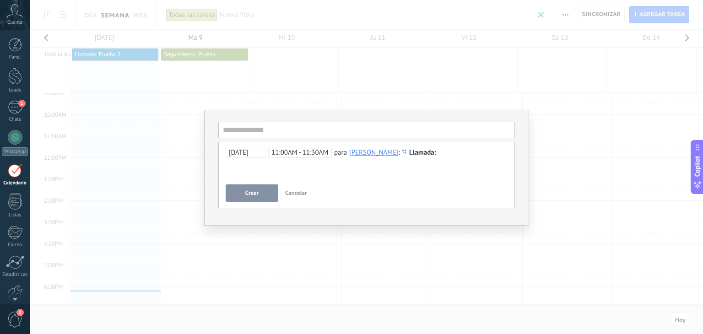
click at [457, 156] on div at bounding box center [367, 152] width 282 height 11
click at [392, 131] on input "text" at bounding box center [366, 130] width 297 height 16
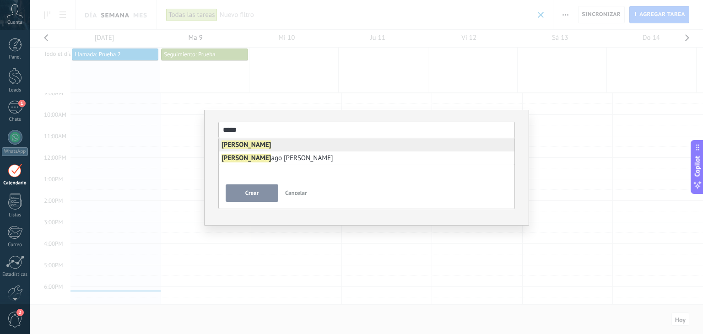
type input "*****"
click at [234, 142] on b "[PERSON_NAME]" at bounding box center [246, 145] width 49 height 9
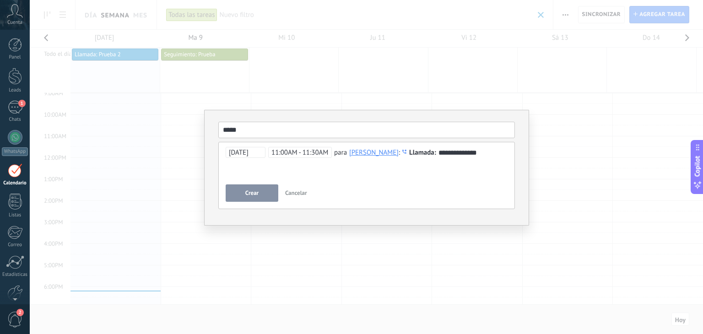
click at [260, 198] on button "Crear" at bounding box center [252, 192] width 53 height 17
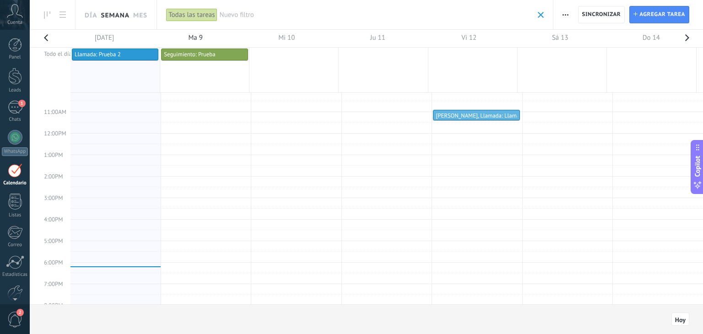
scroll to position [218, 0]
click at [465, 116] on div at bounding box center [476, 118] width 86 height 4
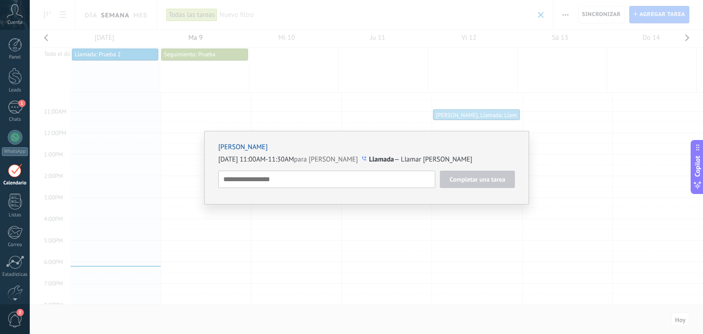
click at [222, 148] on link "[PERSON_NAME]" at bounding box center [242, 147] width 49 height 9
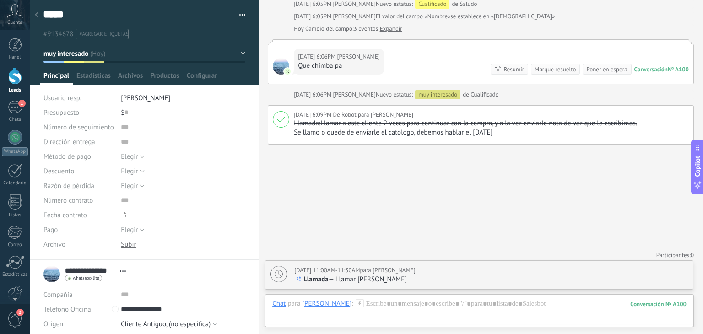
scroll to position [537, 0]
click at [360, 270] on span "12/09/2025 11:00AM-11:30AM" at bounding box center [326, 270] width 65 height 8
type textarea "**********"
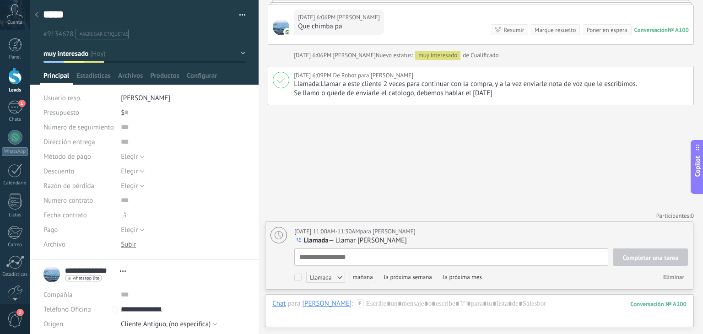
scroll to position [9, 0]
click at [275, 302] on div "Chat" at bounding box center [278, 303] width 13 height 8
click at [278, 283] on div "Tarea" at bounding box center [281, 288] width 32 height 16
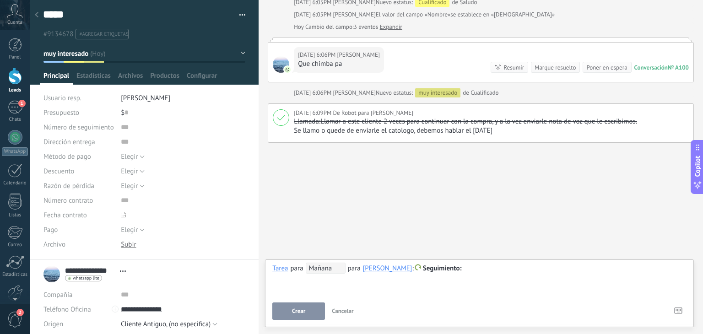
scroll to position [537, 0]
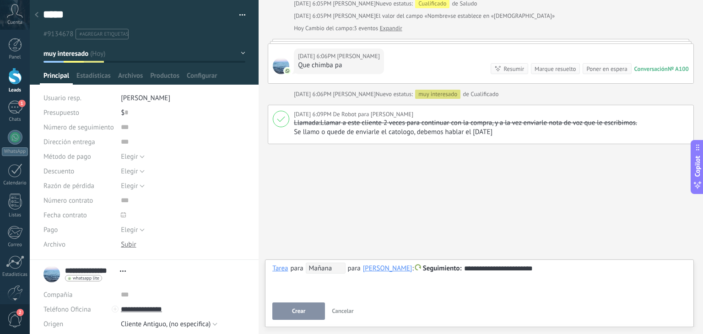
click at [318, 316] on button "Crear" at bounding box center [298, 311] width 53 height 17
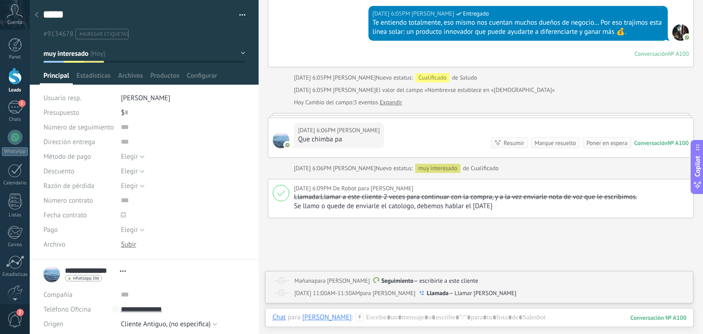
scroll to position [481, 0]
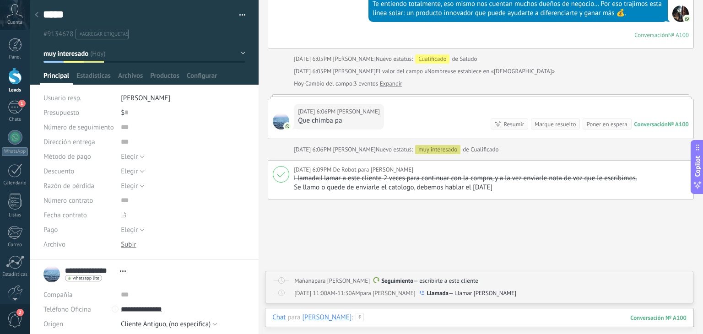
click at [431, 315] on div at bounding box center [479, 326] width 414 height 27
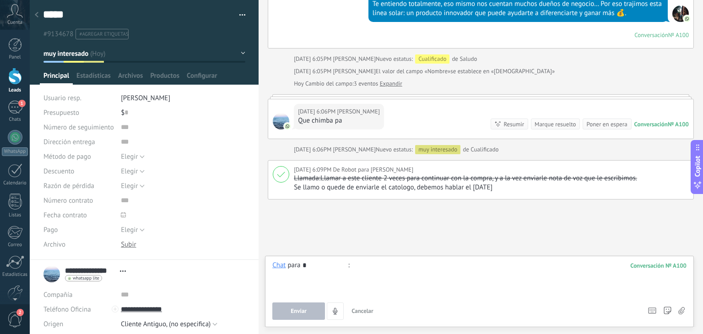
type input "*"
click at [374, 266] on div at bounding box center [479, 278] width 414 height 35
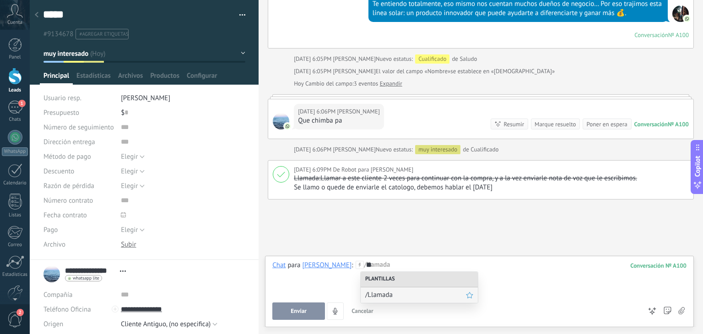
click at [375, 292] on span "/Llamada" at bounding box center [415, 295] width 101 height 9
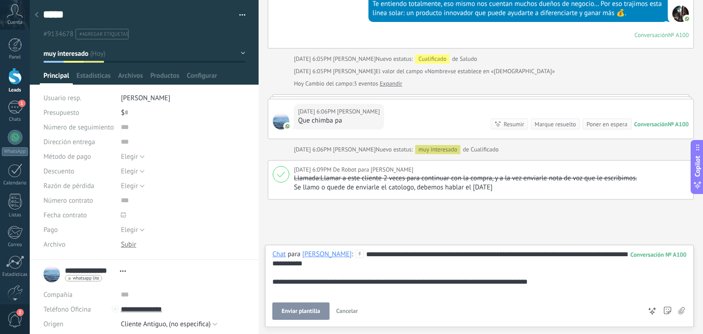
click at [307, 308] on span "Enviar plantilla" at bounding box center [300, 311] width 38 height 6
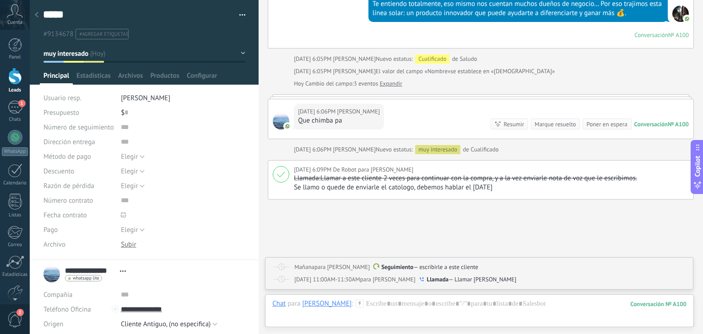
type textarea "**********"
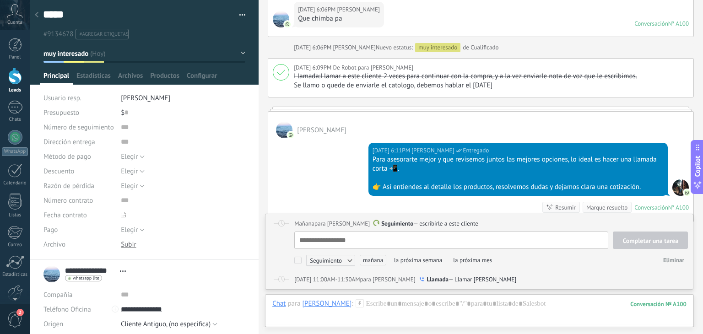
scroll to position [9, 0]
click at [280, 306] on div "Chat" at bounding box center [278, 303] width 13 height 8
click at [284, 319] on div at bounding box center [479, 312] width 414 height 27
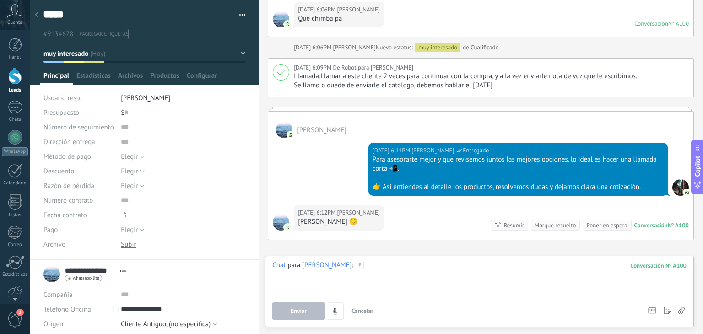
scroll to position [726, 0]
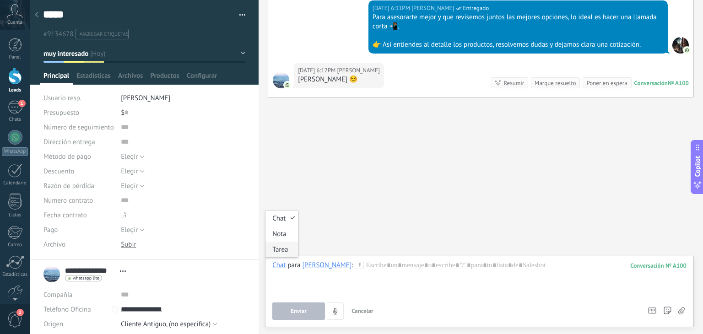
click at [278, 249] on div "Tarea" at bounding box center [281, 250] width 32 height 16
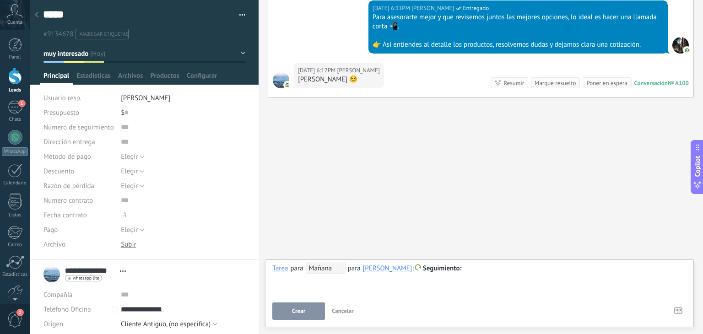
click at [435, 268] on span "Seguimiento" at bounding box center [442, 268] width 39 height 9
click at [432, 235] on label "Llamada" at bounding box center [442, 233] width 82 height 18
click at [330, 267] on span "Mañana" at bounding box center [326, 268] width 40 height 11
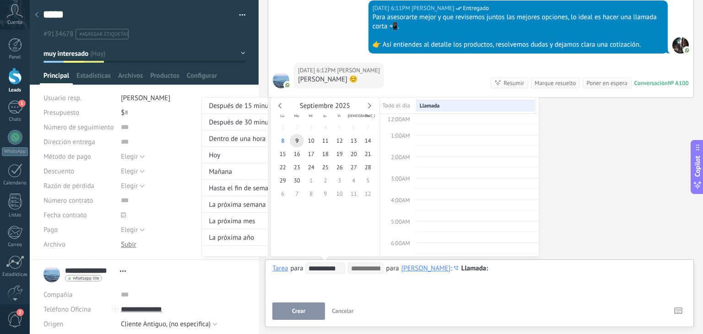
scroll to position [171, 0]
click at [325, 278] on div at bounding box center [351, 167] width 703 height 334
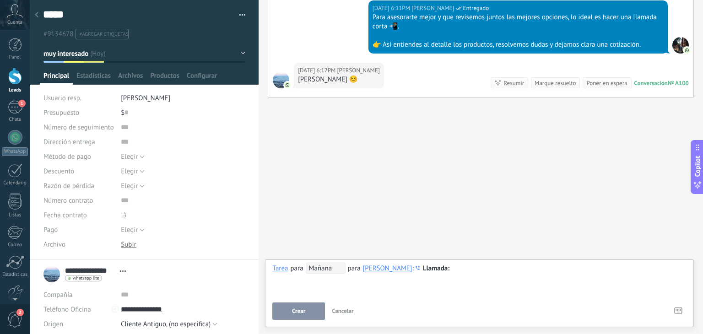
click at [328, 269] on span "Mañana" at bounding box center [326, 268] width 40 height 11
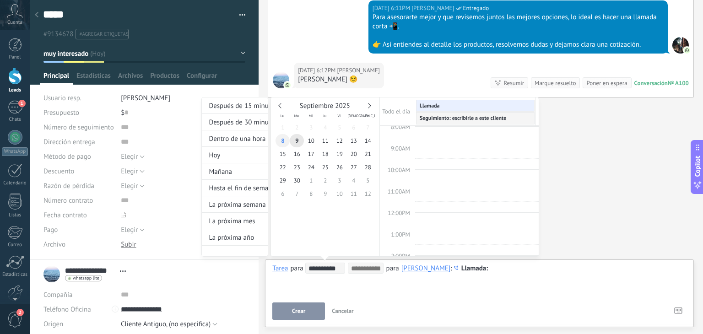
type input "**********"
click at [284, 145] on span "8" at bounding box center [283, 140] width 14 height 13
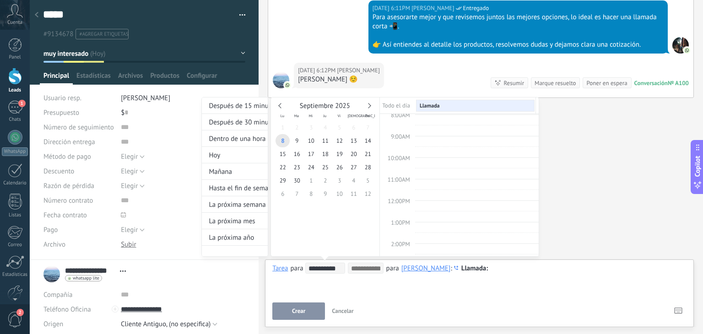
click at [373, 283] on div at bounding box center [351, 167] width 703 height 334
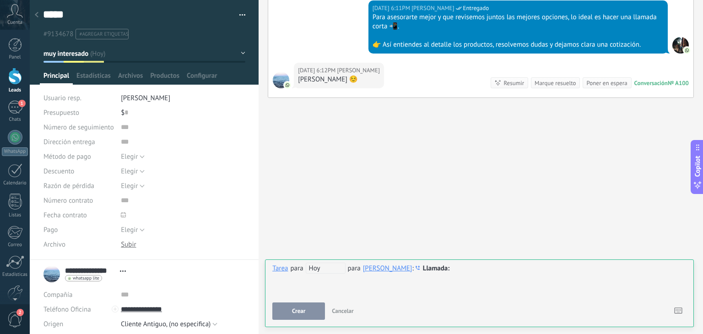
click at [471, 271] on div at bounding box center [479, 268] width 414 height 11
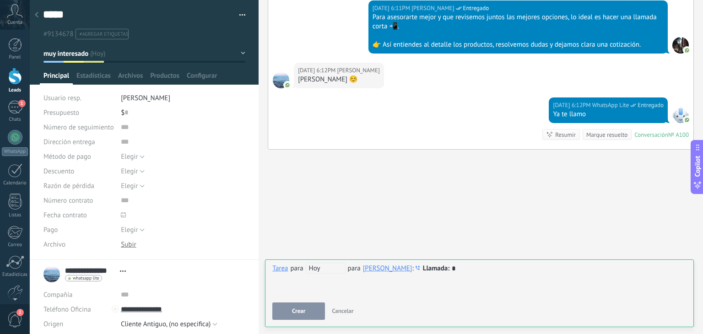
scroll to position [778, 0]
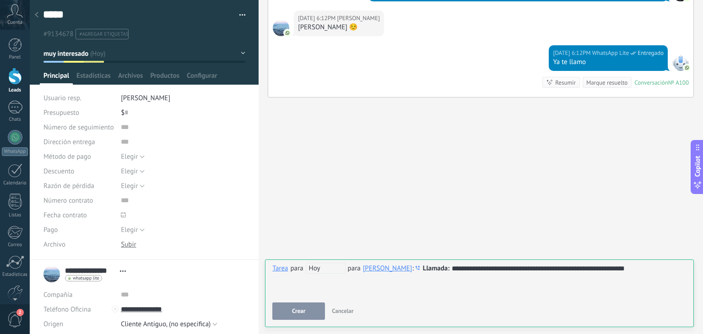
click at [316, 308] on button "Crear" at bounding box center [298, 311] width 53 height 17
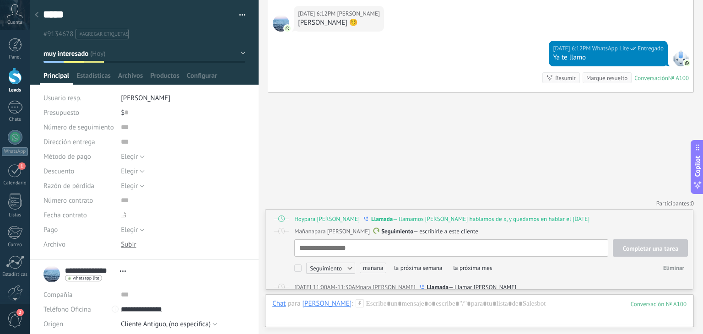
scroll to position [9, 0]
click at [401, 246] on textarea at bounding box center [451, 247] width 314 height 17
type textarea "*"
type textarea "**"
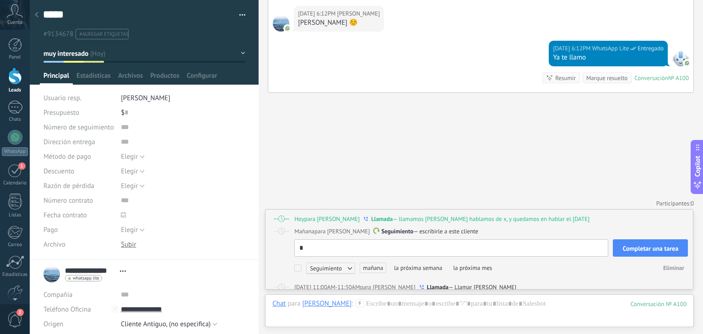
type textarea "**"
type textarea "****"
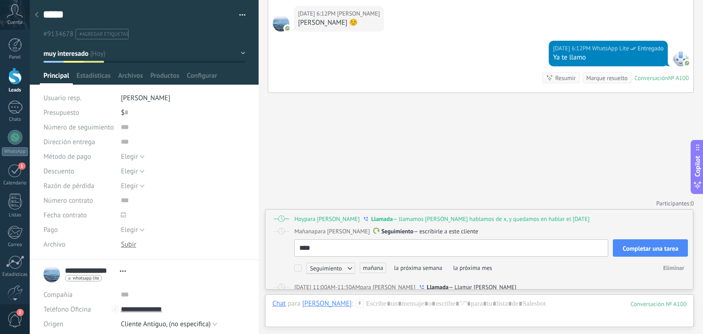
type textarea "*****"
type textarea "******"
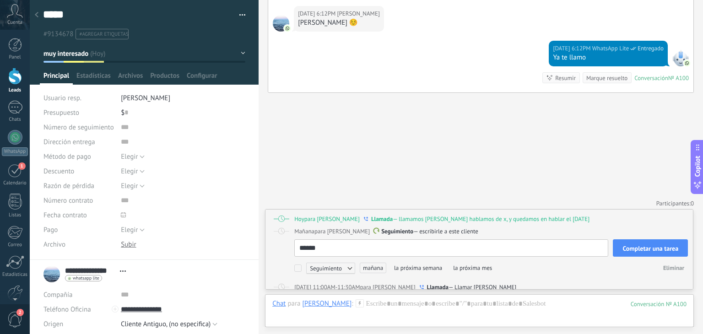
type textarea "******"
type textarea "********"
type textarea "*********"
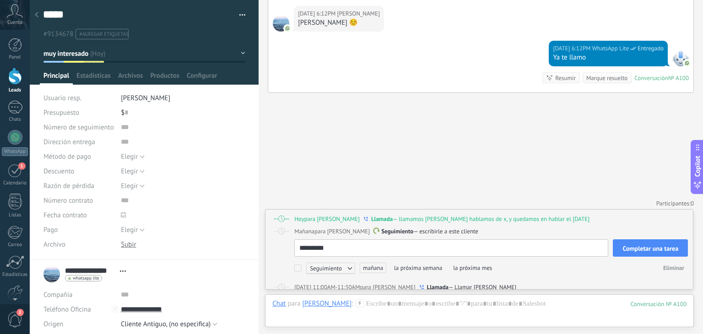
type textarea "********"
type textarea "******"
type textarea "*****"
type textarea "********"
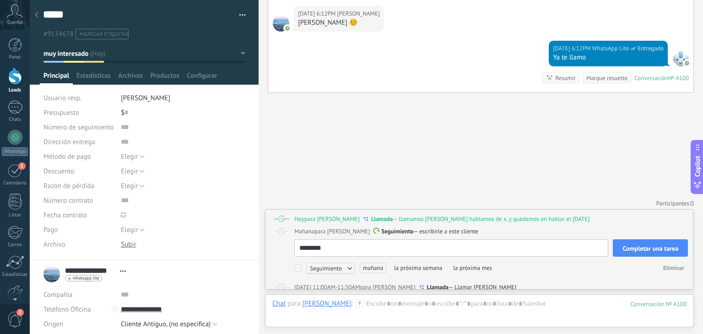
type textarea "********"
click at [345, 270] on span "Seguimiento" at bounding box center [330, 268] width 49 height 11
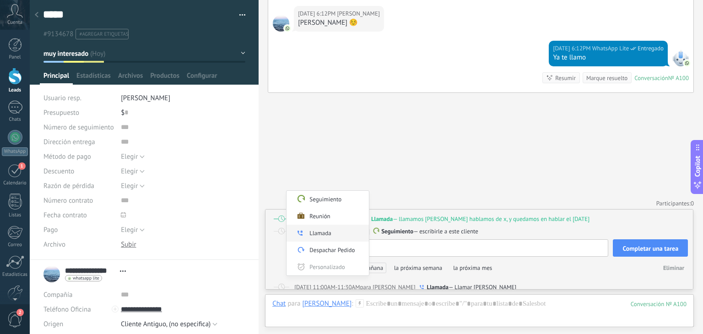
click at [322, 234] on label "Llamada" at bounding box center [328, 233] width 82 height 17
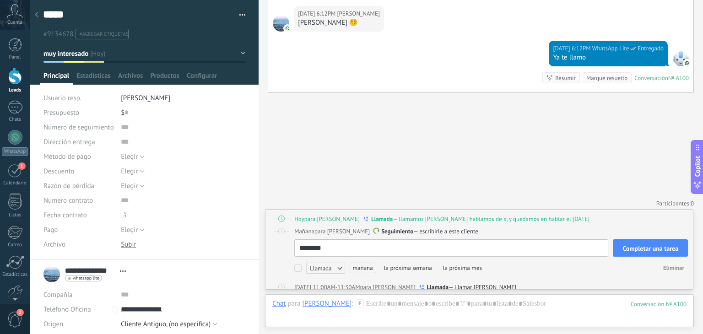
click at [364, 271] on span "mañana" at bounding box center [363, 268] width 27 height 11
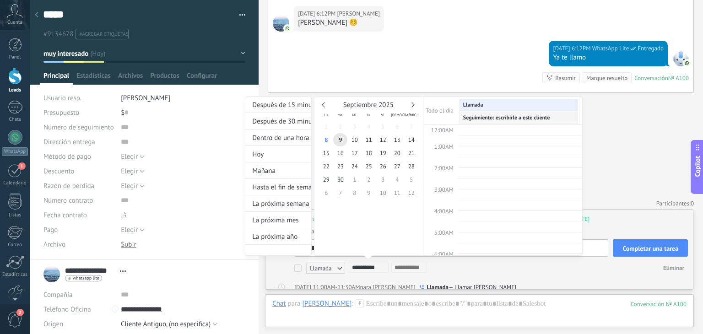
scroll to position [171, 0]
type input "**********"
click at [360, 139] on span "10" at bounding box center [354, 139] width 14 height 13
click at [642, 246] on div at bounding box center [351, 167] width 703 height 334
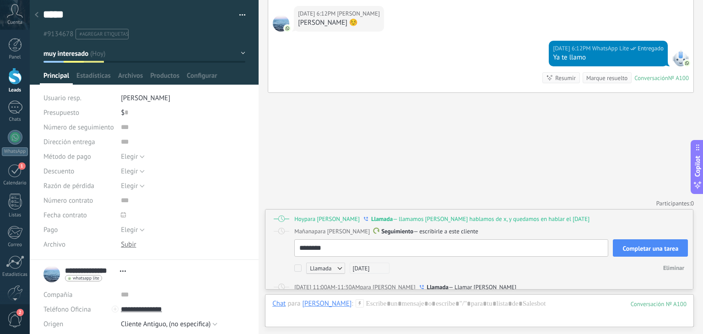
click at [642, 246] on span "Completar una tarea" at bounding box center [650, 248] width 56 height 6
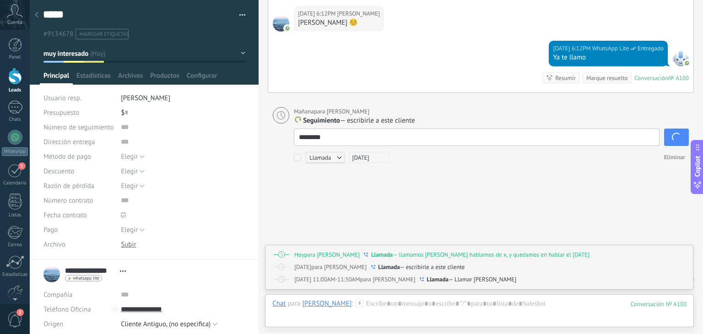
type textarea "********"
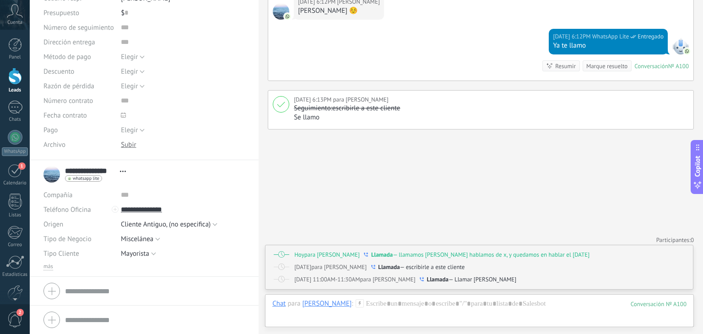
scroll to position [0, 0]
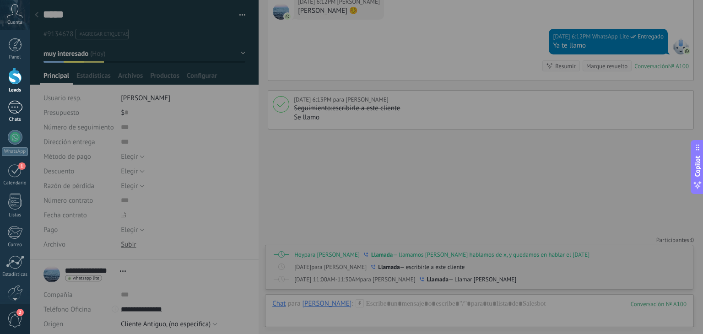
click at [20, 106] on div "1" at bounding box center [15, 107] width 15 height 13
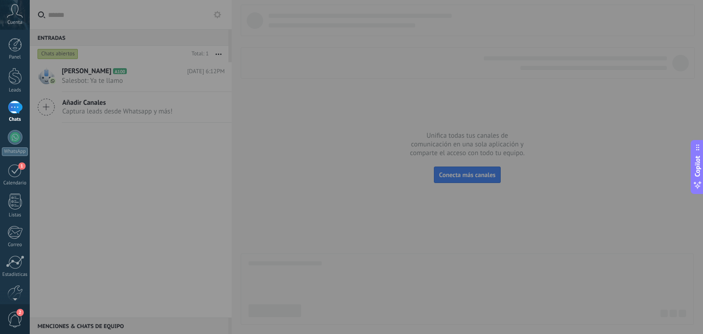
click at [96, 83] on div at bounding box center [381, 167] width 703 height 334
click at [113, 72] on div at bounding box center [381, 167] width 703 height 334
click at [362, 176] on div at bounding box center [381, 167] width 703 height 334
click at [134, 91] on div at bounding box center [381, 167] width 703 height 334
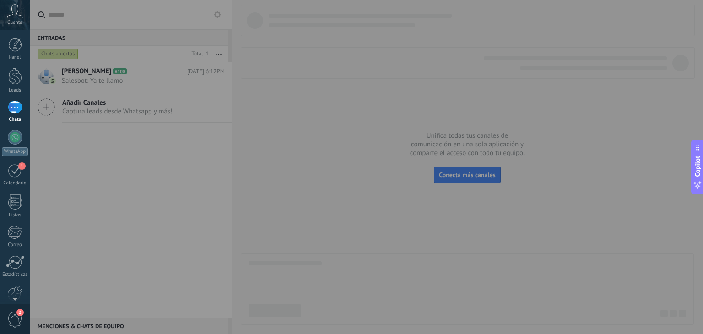
click at [134, 91] on div at bounding box center [381, 167] width 703 height 334
click at [146, 77] on div at bounding box center [381, 167] width 703 height 334
click at [16, 99] on div "Panel Leads 1 Chats WhatsApp Clientes 1" at bounding box center [15, 194] width 30 height 313
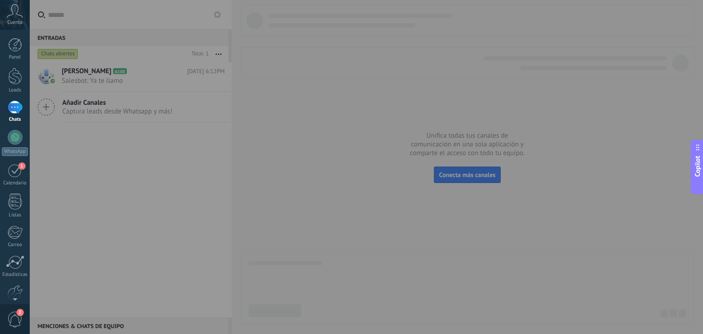
click at [13, 114] on div "1" at bounding box center [15, 107] width 15 height 13
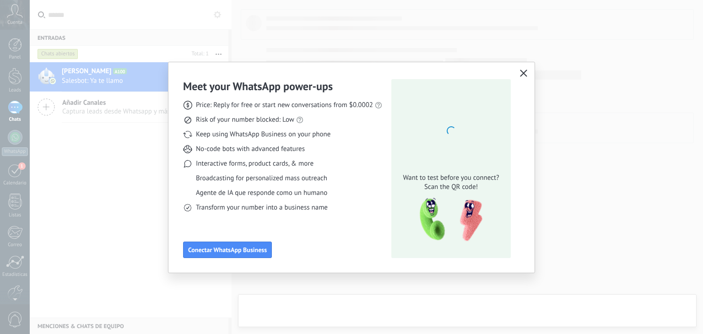
click at [521, 72] on icon "button" at bounding box center [523, 73] width 7 height 7
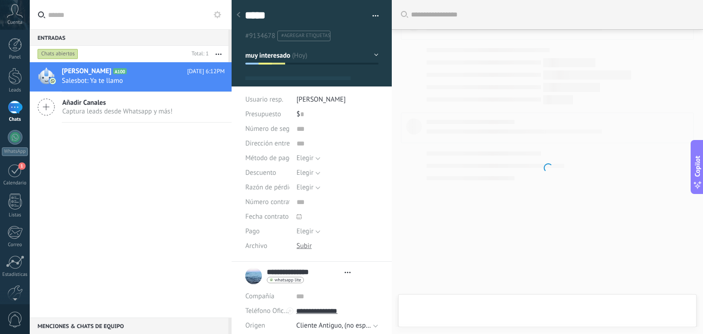
click at [174, 72] on div at bounding box center [351, 167] width 703 height 334
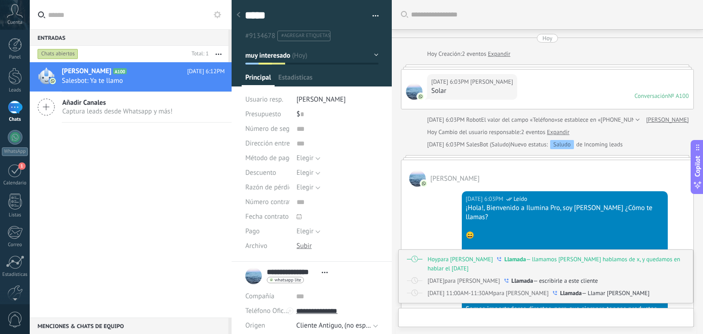
click at [345, 61] on button "muy interesado" at bounding box center [311, 55] width 133 height 16
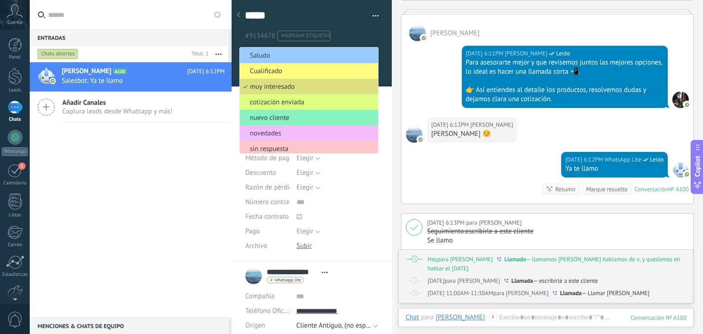
click at [422, 166] on div "Hoy 6:12PM WhatsApp Lite Leído Ya te llamo Conversación № A100 Conversación № A…" at bounding box center [547, 178] width 292 height 52
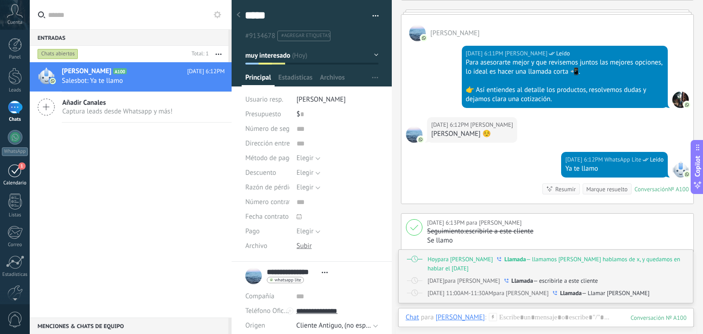
click at [13, 180] on div "Calendario" at bounding box center [15, 183] width 27 height 6
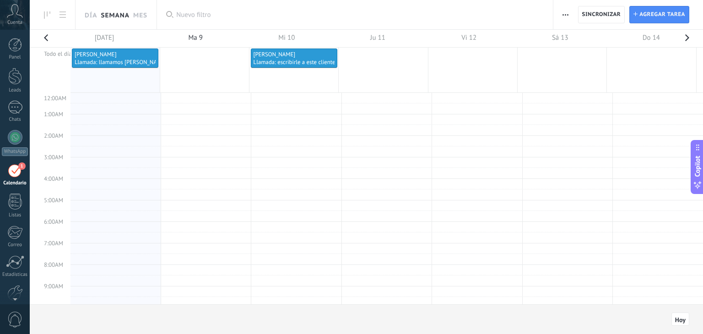
scroll to position [171, 0]
click at [342, 212] on td at bounding box center [386, 217] width 633 height 11
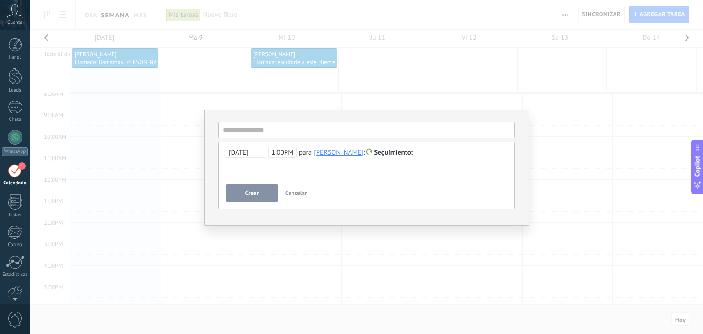
click at [299, 193] on span "Cancelar" at bounding box center [296, 193] width 22 height 8
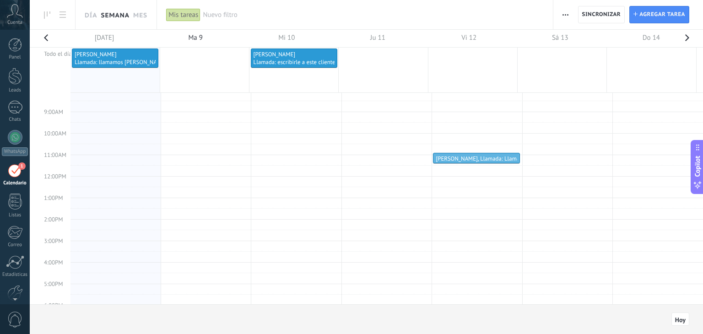
scroll to position [175, 0]
click at [13, 114] on link "Chats" at bounding box center [15, 112] width 30 height 22
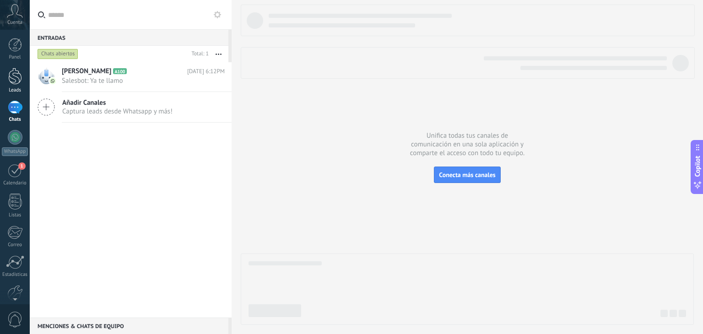
click at [13, 75] on div at bounding box center [15, 76] width 14 height 17
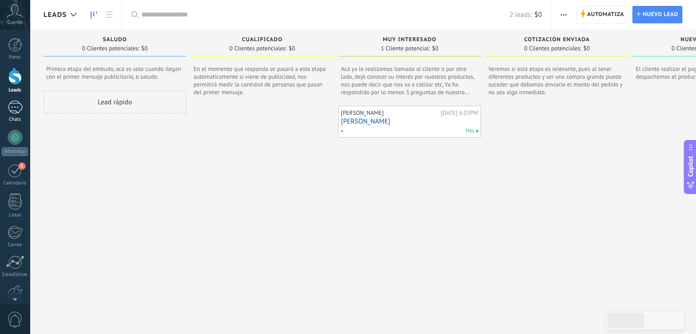
click at [14, 114] on link "Chats" at bounding box center [15, 112] width 30 height 22
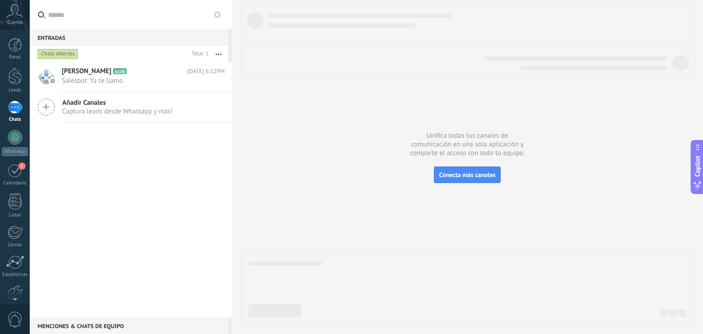
click at [61, 51] on div "Chats abiertos" at bounding box center [58, 54] width 41 height 11
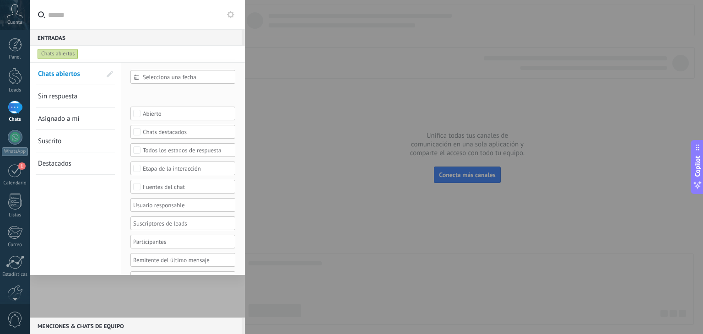
click at [309, 142] on div at bounding box center [351, 167] width 703 height 334
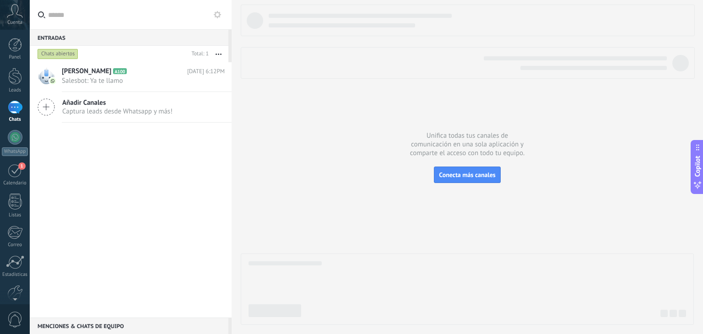
click at [61, 54] on div "Chats abiertos" at bounding box center [58, 54] width 41 height 11
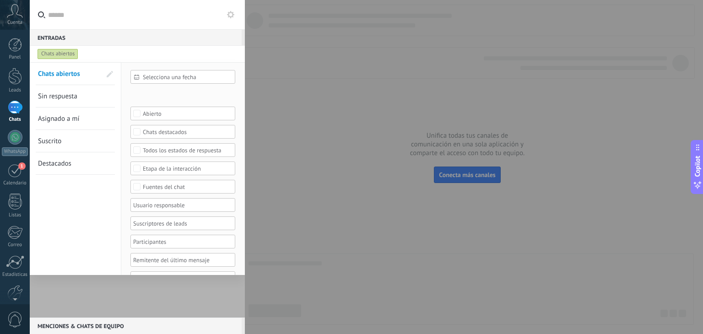
click at [0, 0] on div "Leads Entrantes Saludo Cualificado muy interesado cotización enviada nuevo clie…" at bounding box center [0, 0] width 0 height 0
click at [0, 0] on div "muy interesado" at bounding box center [0, 0] width 0 height 0
click at [0, 0] on div "cotización enviada" at bounding box center [0, 0] width 0 height 0
click at [0, 0] on div "interesado en recompra" at bounding box center [0, 0] width 0 height 0
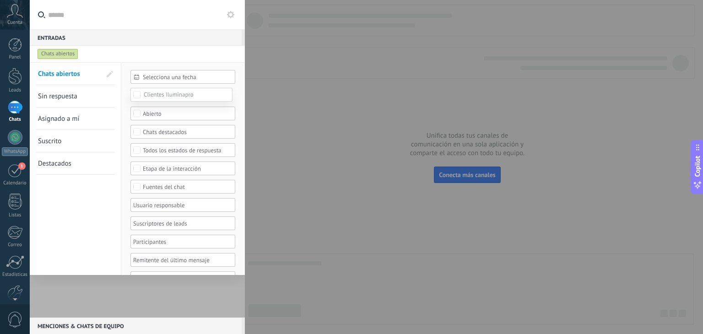
click at [120, 243] on div at bounding box center [366, 167] width 673 height 334
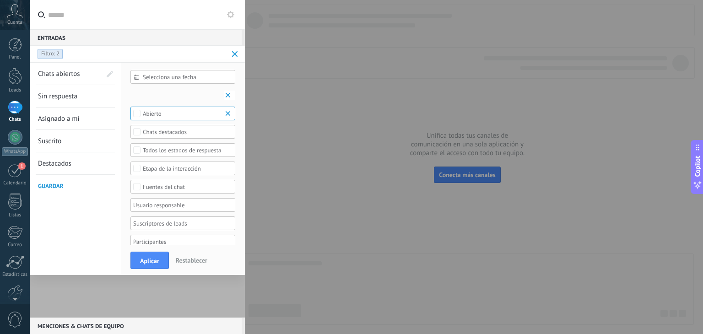
click at [168, 149] on div "Todos los estados de respuesta" at bounding box center [183, 150] width 81 height 7
click at [163, 172] on div "Sin respuesta" at bounding box center [160, 172] width 34 height 6
click at [124, 208] on div "Selecciona una fecha Selecciona una fecha Hoy Ayer Últimos ** 30 dias Esta sema…" at bounding box center [183, 203] width 124 height 280
click at [143, 255] on button "Aplicar" at bounding box center [149, 260] width 38 height 17
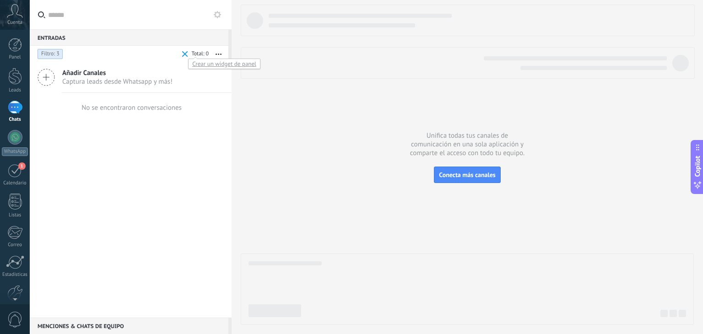
click at [189, 55] on div at bounding box center [199, 54] width 21 height 9
click at [184, 55] on span at bounding box center [185, 54] width 6 height 6
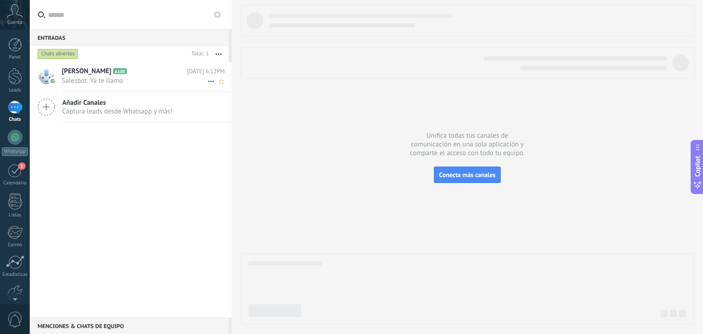
click at [110, 66] on div "Santi A100 Hoy 6:12PM Salesbot: Ya te llamo" at bounding box center [147, 76] width 170 height 29
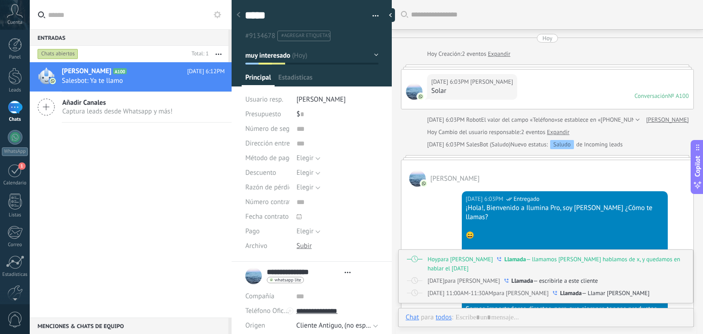
type textarea "*****"
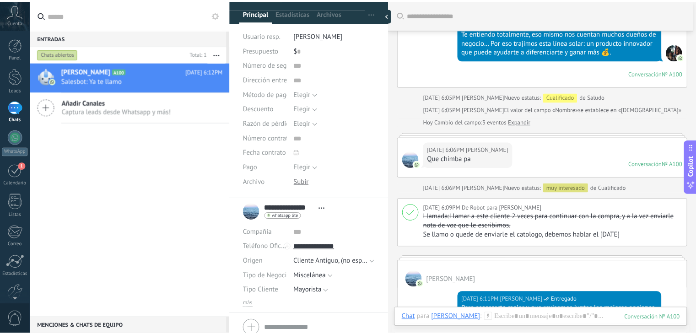
scroll to position [102, 0]
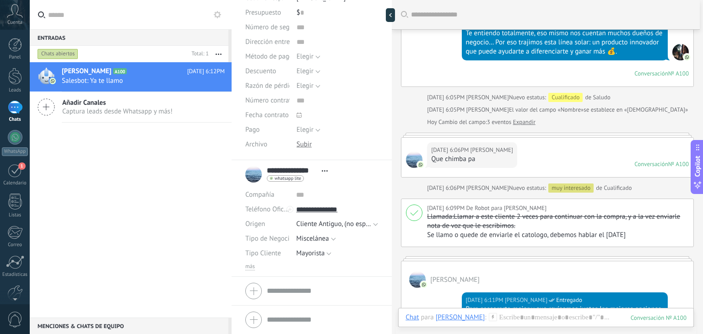
click at [255, 268] on div "más" at bounding box center [311, 266] width 133 height 7
click at [13, 81] on div at bounding box center [15, 76] width 14 height 17
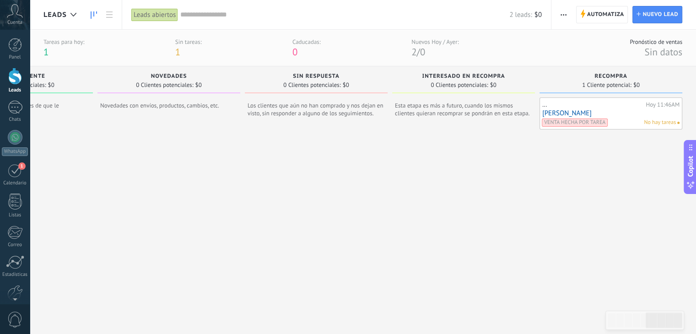
click at [218, 15] on input "text" at bounding box center [344, 15] width 329 height 10
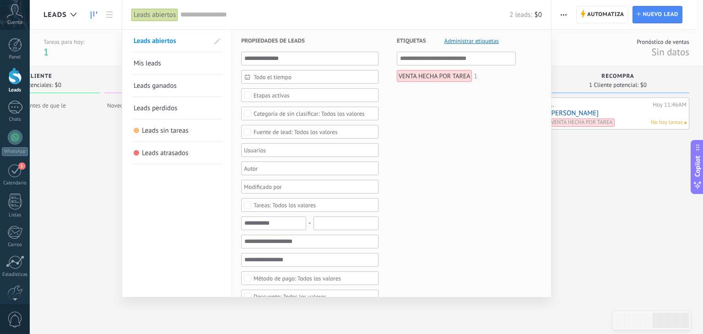
click at [335, 92] on span "Etapas activas" at bounding box center [310, 95] width 113 height 7
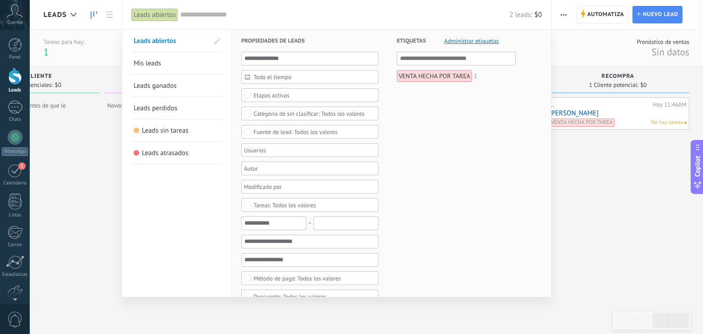
scroll to position [25, 0]
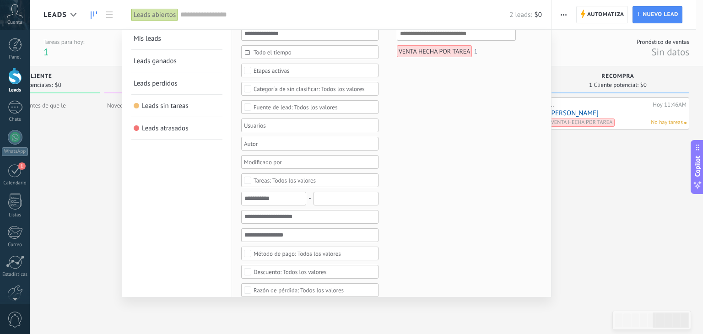
click at [269, 70] on div "Etapas activas" at bounding box center [272, 70] width 36 height 7
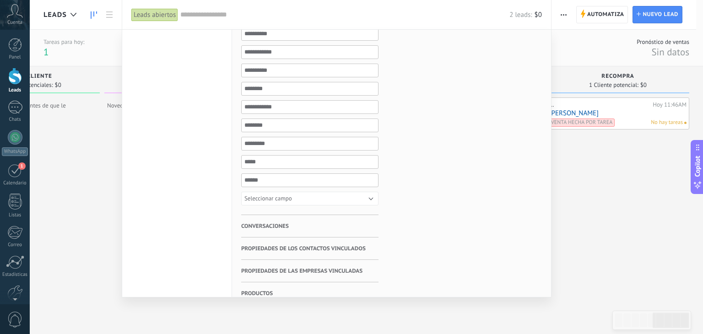
scroll to position [410, 0]
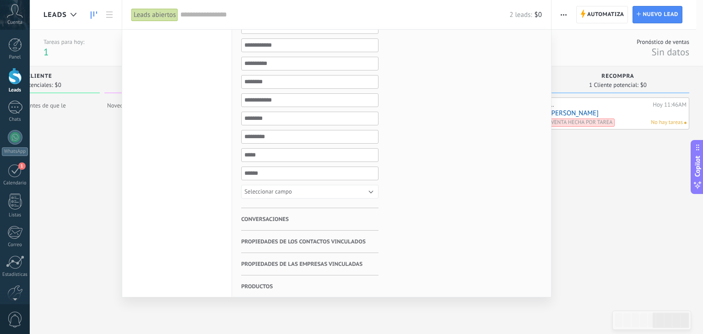
click at [318, 232] on span "Propiedades de los contactos vinculados" at bounding box center [303, 242] width 124 height 22
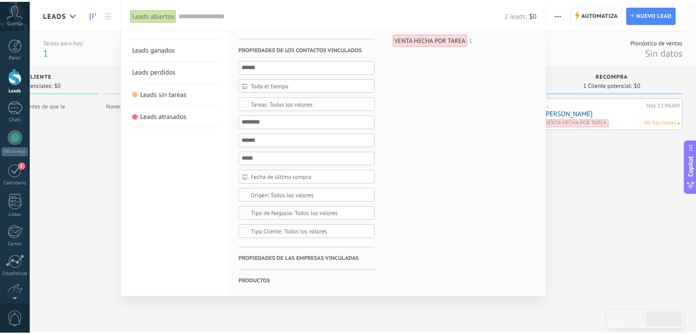
scroll to position [34, 0]
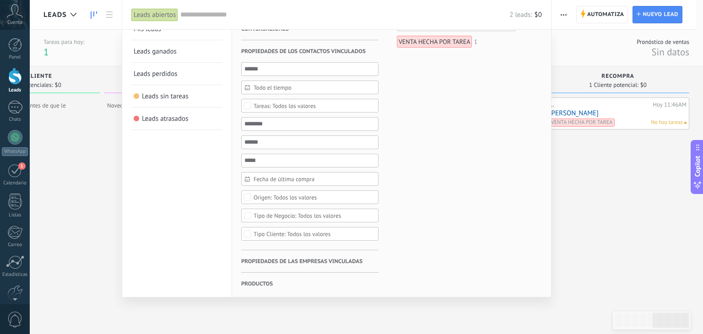
click at [314, 231] on div "Todos los valores" at bounding box center [292, 234] width 77 height 7
click at [269, 253] on div "Mayorista" at bounding box center [266, 256] width 25 height 6
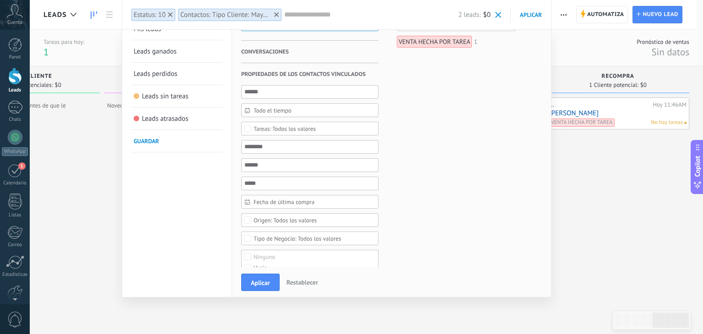
click at [288, 235] on div "Todos los valores" at bounding box center [298, 238] width 88 height 7
click at [258, 260] on div "Ferretería" at bounding box center [266, 261] width 25 height 6
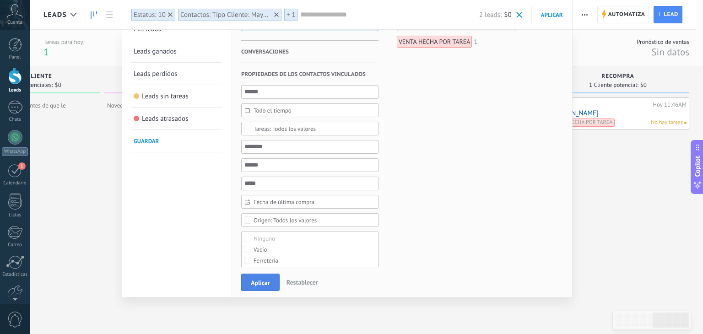
drag, startPoint x: 259, startPoint y: 271, endPoint x: 259, endPoint y: 286, distance: 14.2
click at [259, 286] on div "Aplicar Restablecer" at bounding box center [400, 282] width 337 height 30
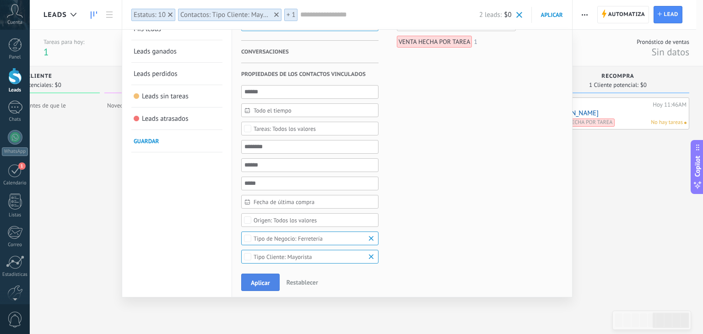
click at [259, 286] on span "Aplicar" at bounding box center [260, 283] width 19 height 6
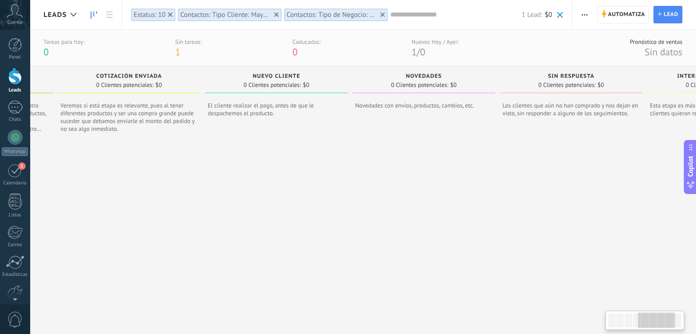
scroll to position [0, 683]
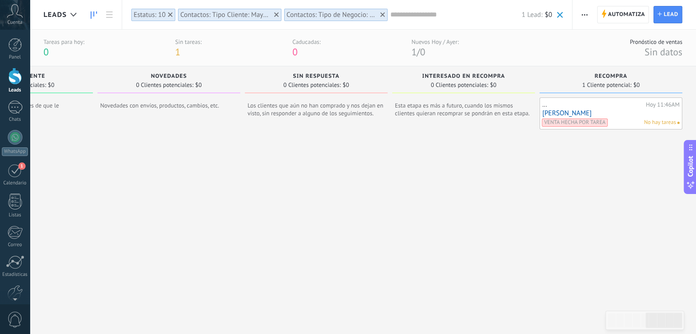
click at [583, 15] on use "button" at bounding box center [585, 14] width 6 height 1
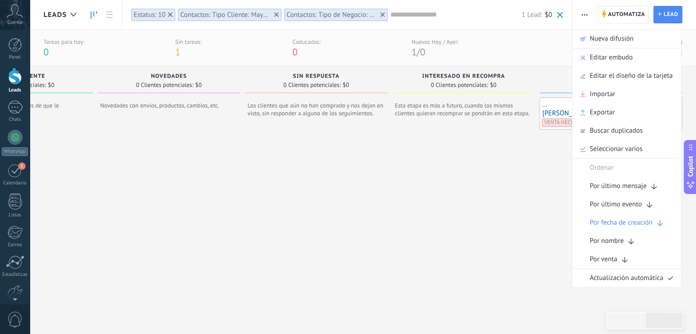
click at [421, 244] on div at bounding box center [463, 242] width 143 height 230
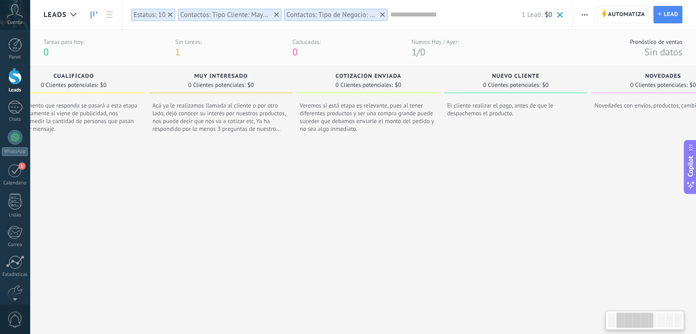
scroll to position [0, 0]
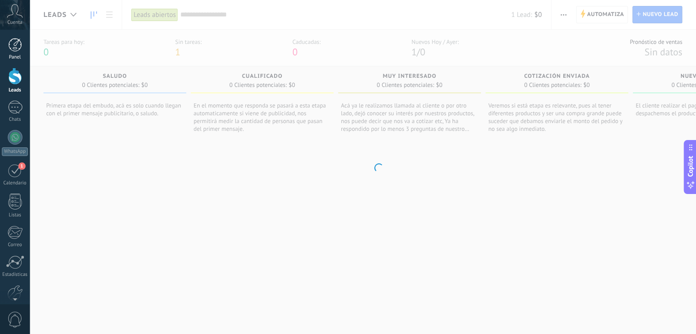
click at [13, 42] on div at bounding box center [15, 45] width 14 height 14
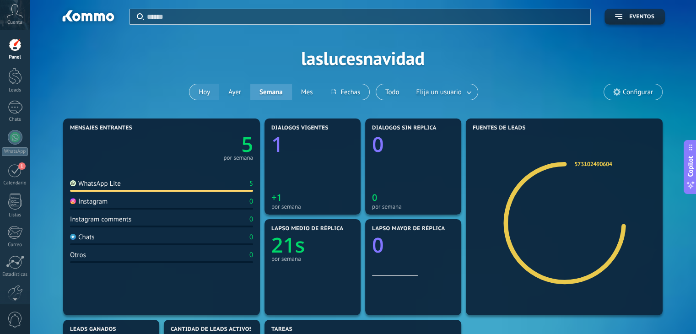
click at [203, 95] on button "Hoy" at bounding box center [204, 92] width 30 height 16
click at [449, 91] on span "Elija un usuario" at bounding box center [439, 92] width 49 height 12
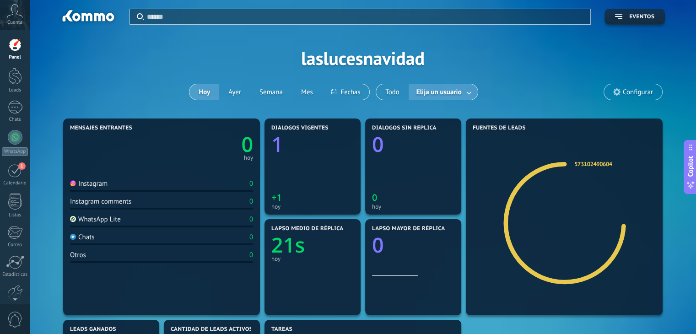
click at [468, 92] on link at bounding box center [469, 92] width 16 height 15
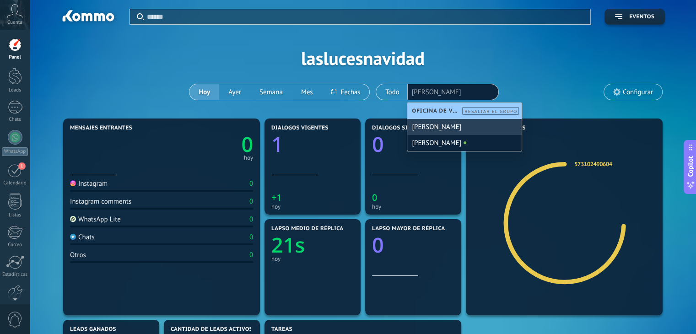
click at [442, 131] on div "[PERSON_NAME]" at bounding box center [464, 127] width 114 height 16
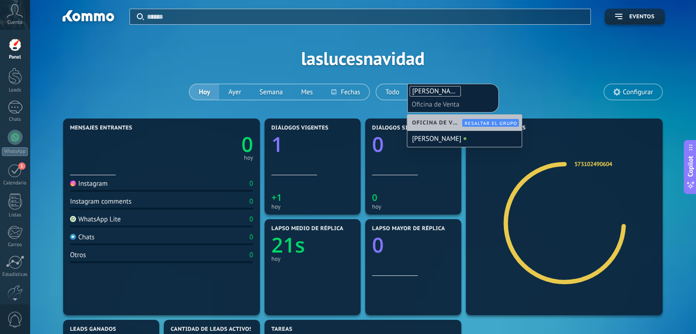
click at [487, 92] on ul "Tomas Echeverri Oficina de Venta" at bounding box center [453, 98] width 89 height 26
click at [532, 89] on div "Aplicar Eventos laslucesnavidad Hoy Ayer Semana Mes Todo Elija un usuario Tomas…" at bounding box center [362, 58] width 639 height 116
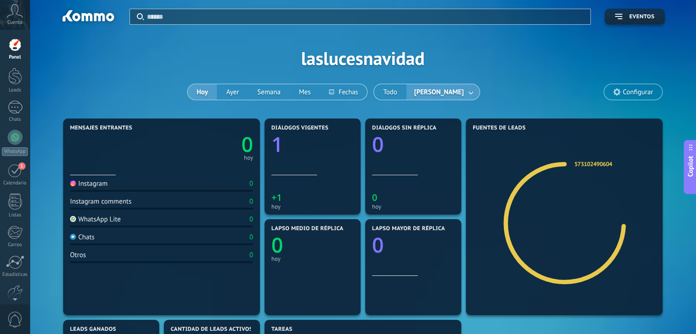
click at [467, 94] on link at bounding box center [471, 92] width 16 height 15
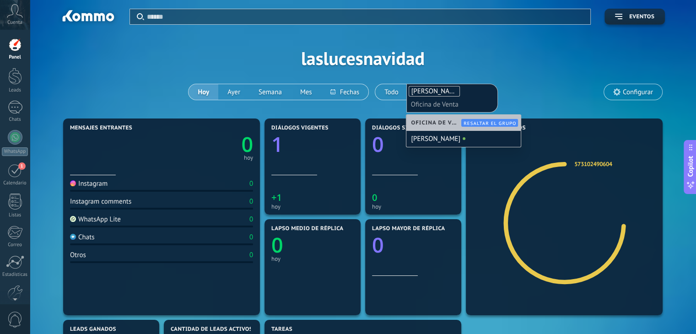
click at [535, 91] on div "Aplicar Eventos laslucesnavidad Hoy Ayer Semana Mes Todo Tomas Echeverri Tomas …" at bounding box center [362, 58] width 639 height 116
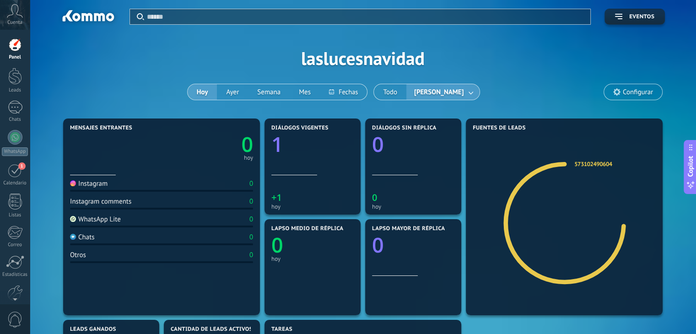
click at [470, 89] on link at bounding box center [471, 92] width 16 height 15
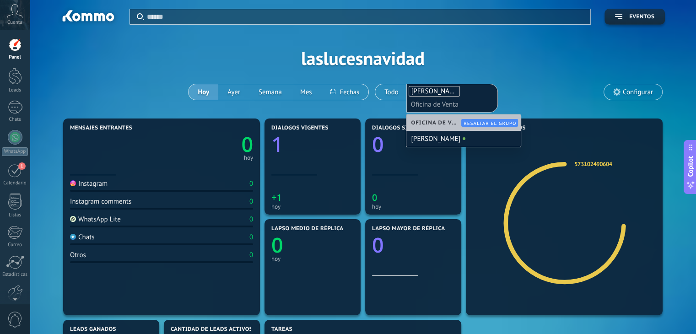
click at [501, 81] on div "Aplicar Eventos laslucesnavidad Hoy Ayer Semana Mes Todo Tomas Echeverri Tomas …" at bounding box center [362, 58] width 639 height 116
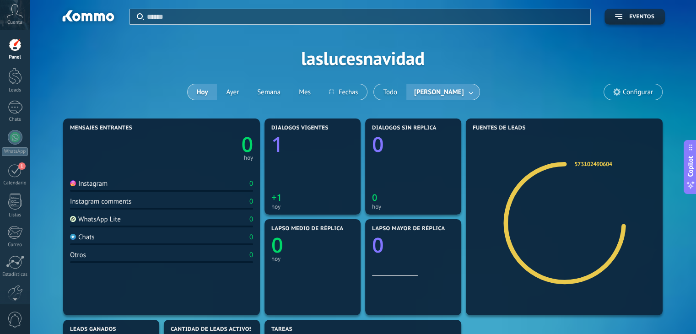
click at [469, 92] on link at bounding box center [471, 92] width 16 height 15
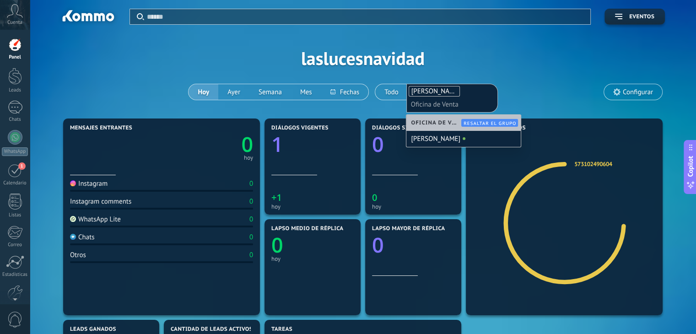
click at [512, 87] on div "Aplicar Eventos laslucesnavidad Hoy Ayer Semana Mes Todo Tomas Echeverri Tomas …" at bounding box center [362, 58] width 639 height 116
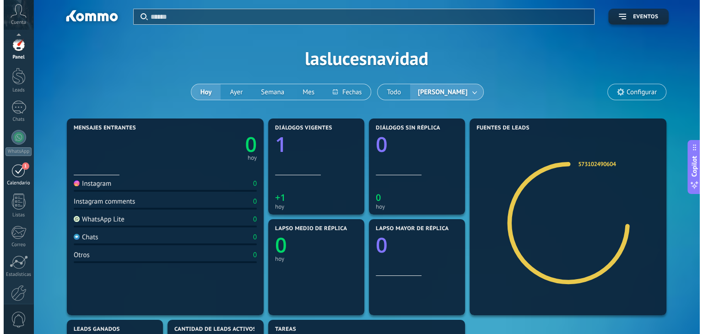
scroll to position [46, 0]
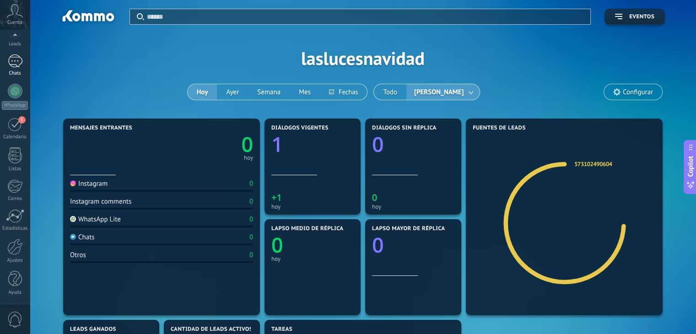
click at [14, 62] on div at bounding box center [15, 60] width 15 height 13
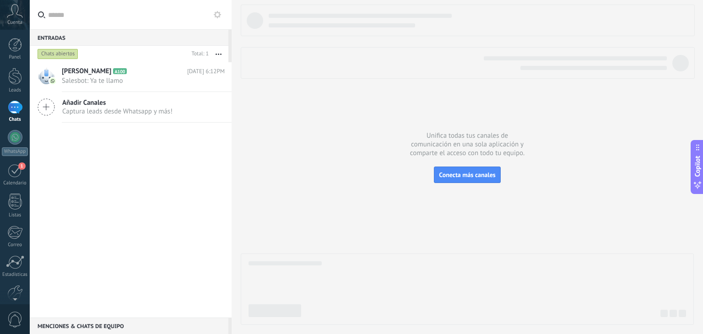
click at [215, 16] on use at bounding box center [217, 14] width 7 height 7
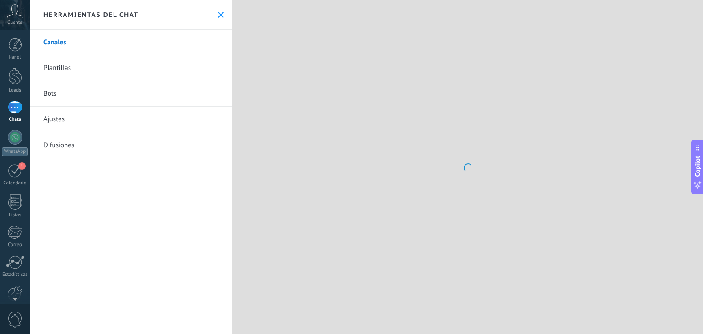
click at [218, 13] on use at bounding box center [221, 15] width 6 height 6
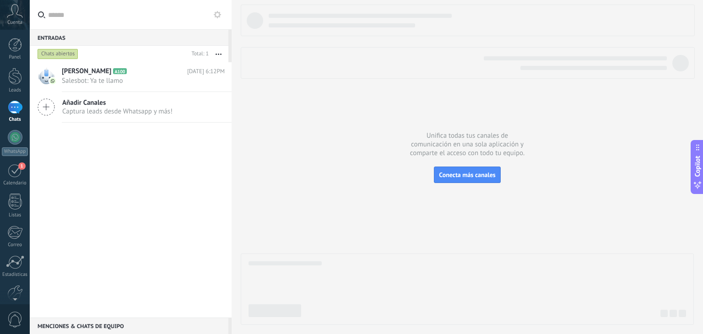
click at [216, 13] on use at bounding box center [217, 14] width 7 height 7
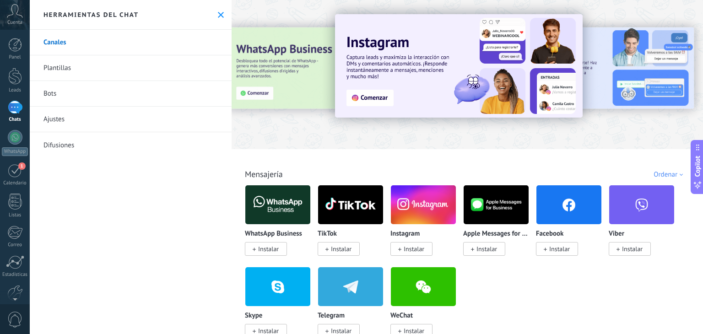
click at [164, 61] on link "Plantillas" at bounding box center [131, 68] width 202 height 26
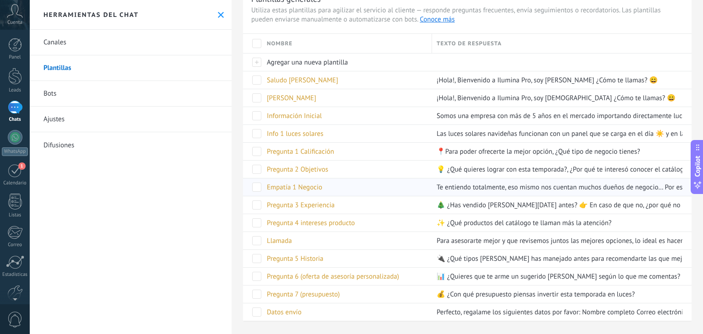
scroll to position [143, 0]
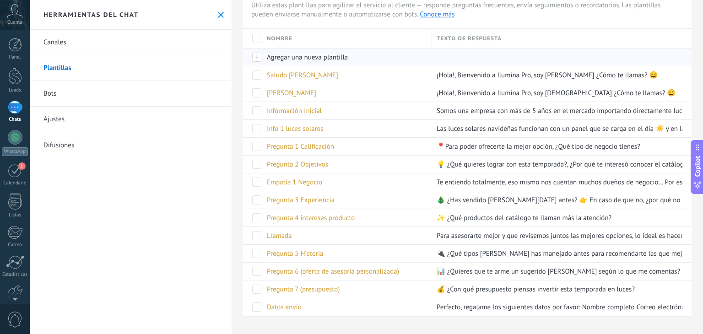
click at [277, 58] on span "Agregar una nueva plantilla" at bounding box center [307, 57] width 81 height 9
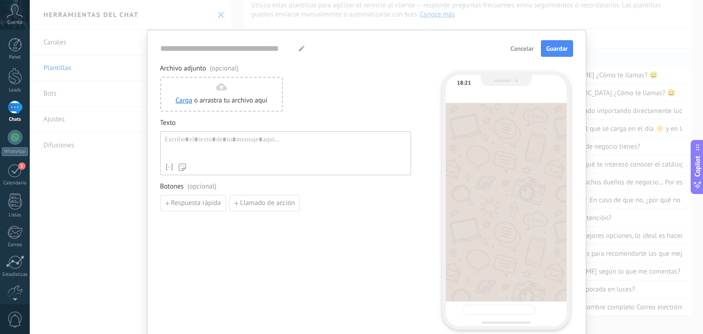
type input "**********"
click at [195, 153] on div at bounding box center [286, 146] width 242 height 23
click at [516, 45] on span "Cancelar" at bounding box center [521, 48] width 23 height 6
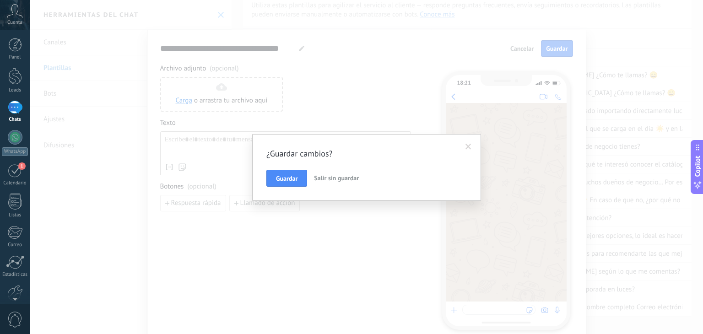
click at [346, 177] on span "Salir sin guardar" at bounding box center [336, 178] width 45 height 8
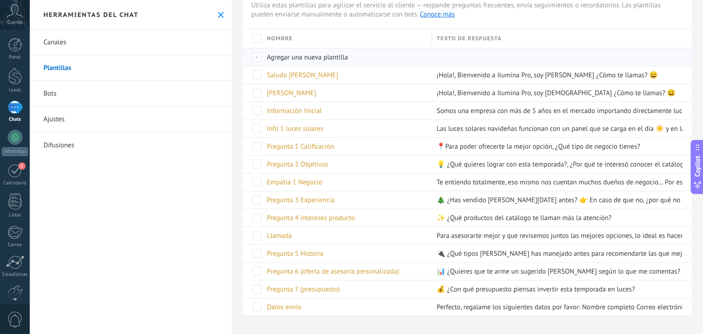
click at [273, 60] on span "Agregar una nueva plantilla" at bounding box center [307, 57] width 81 height 9
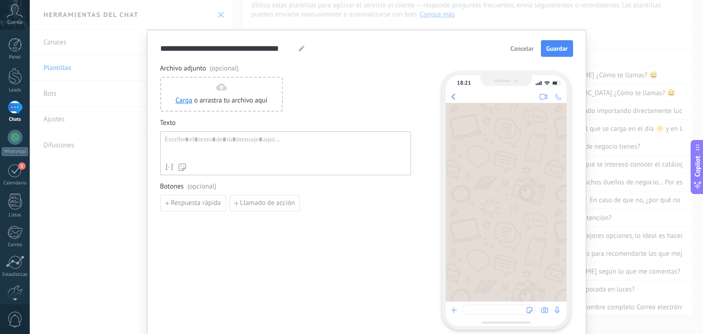
click at [299, 47] on icon at bounding box center [301, 48] width 5 height 5
click at [265, 45] on input "**********" at bounding box center [227, 48] width 135 height 11
type input "**********"
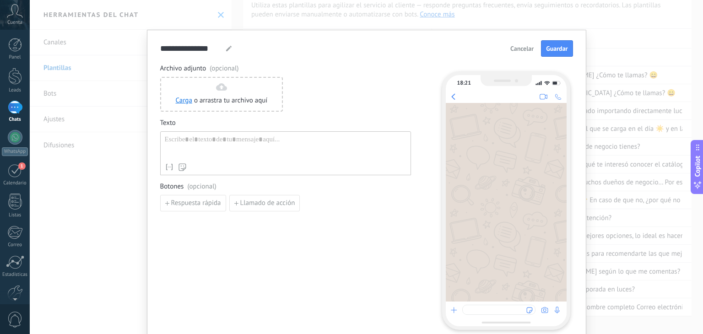
click at [281, 142] on div at bounding box center [286, 146] width 242 height 23
click at [557, 45] on span "Guardar" at bounding box center [557, 48] width 22 height 6
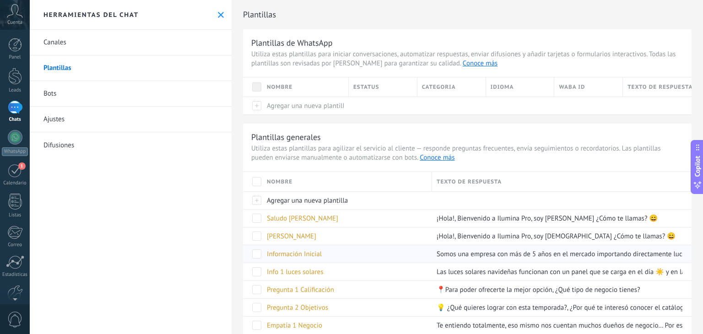
scroll to position [27, 0]
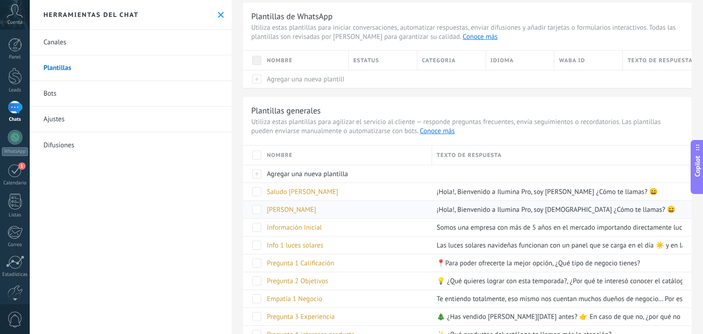
click at [309, 211] on span "Saludo Santiago" at bounding box center [291, 209] width 49 height 9
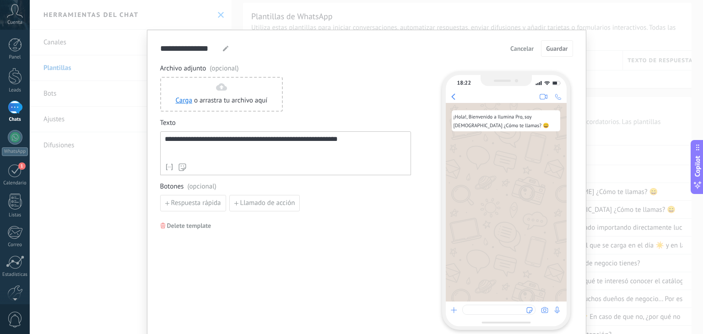
click at [630, 164] on div "**********" at bounding box center [366, 167] width 673 height 334
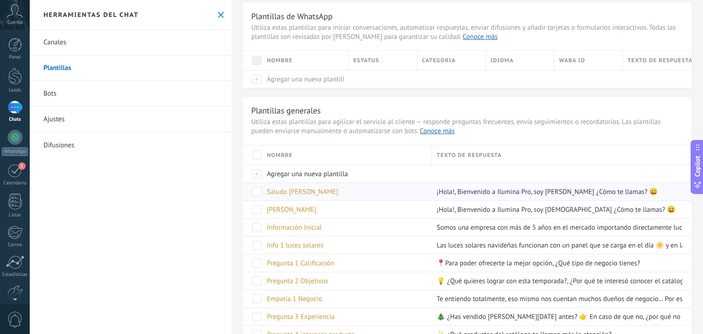
click at [295, 188] on span "Saludo Juan" at bounding box center [302, 192] width 71 height 9
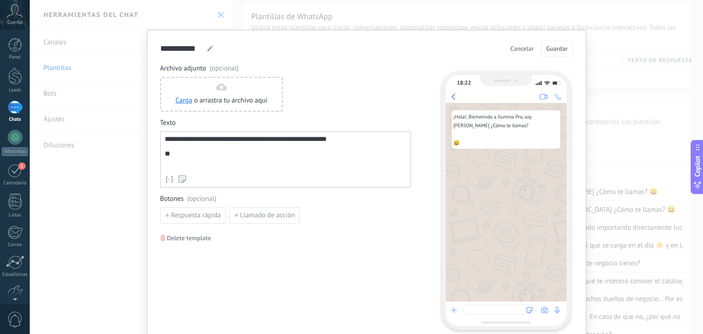
click at [165, 157] on div "**********" at bounding box center [286, 153] width 242 height 36
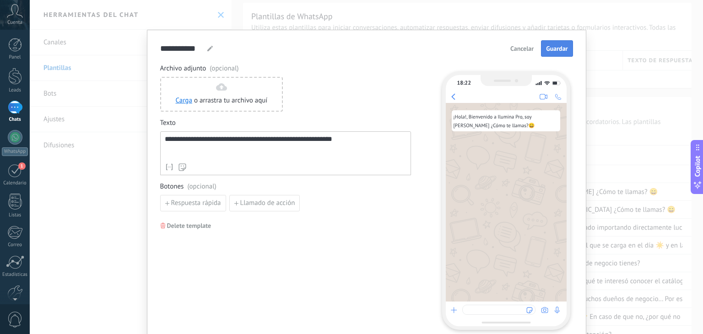
click at [561, 52] on span "Guardar" at bounding box center [557, 48] width 22 height 6
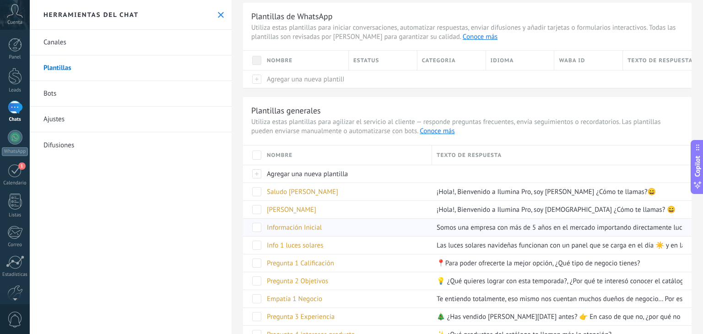
click at [305, 231] on span "Información Inicial" at bounding box center [294, 227] width 55 height 9
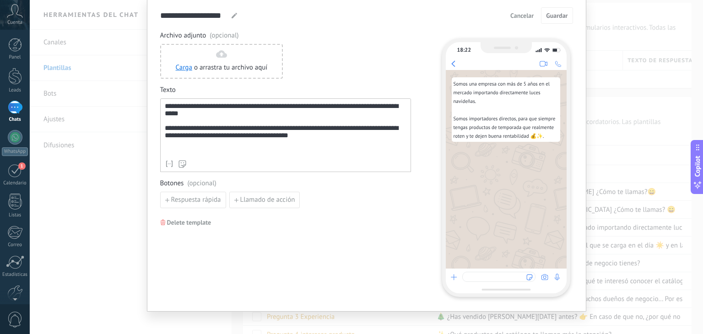
scroll to position [40, 0]
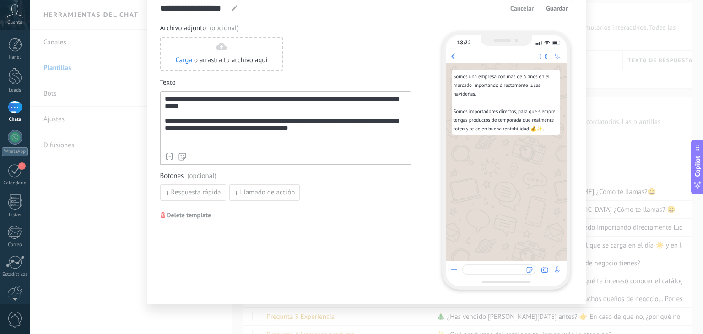
drag, startPoint x: 161, startPoint y: 99, endPoint x: 166, endPoint y: 99, distance: 5.0
click at [166, 99] on div "**********" at bounding box center [285, 128] width 251 height 74
click at [166, 99] on div "**********" at bounding box center [286, 121] width 242 height 53
click at [127, 125] on div "**********" at bounding box center [366, 167] width 673 height 334
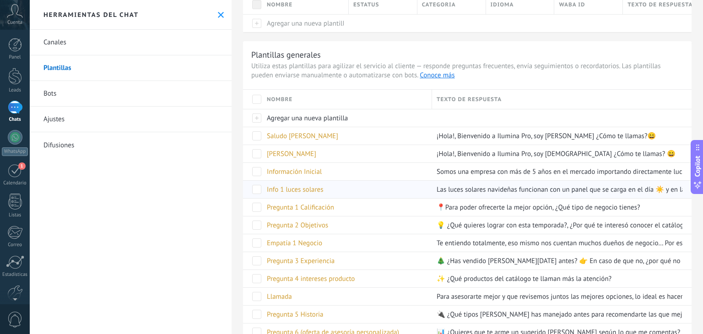
scroll to position [82, 0]
click at [306, 192] on span "Info 1 luces solares" at bounding box center [295, 189] width 56 height 9
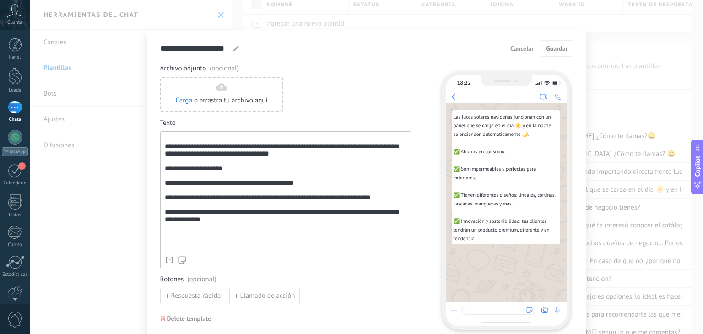
click at [165, 149] on div "**********" at bounding box center [286, 193] width 242 height 116
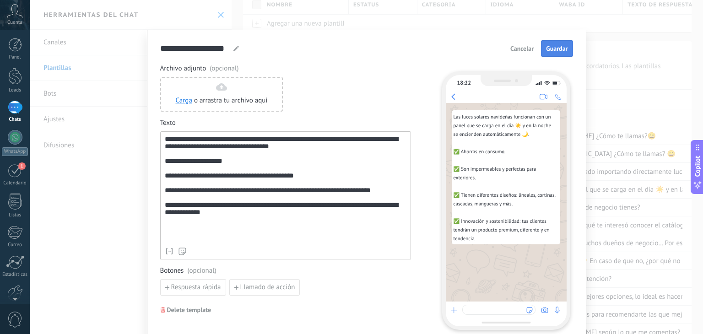
click at [547, 49] on span "Guardar" at bounding box center [557, 48] width 22 height 6
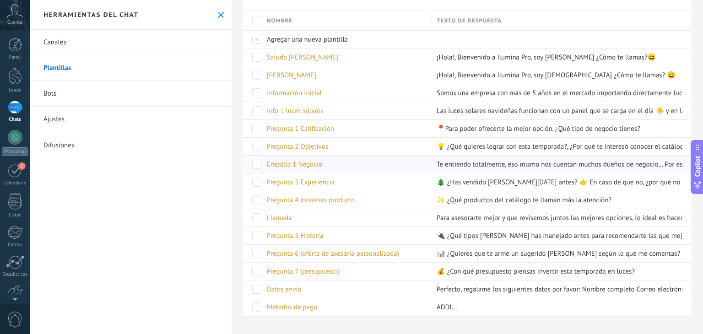
scroll to position [0, 0]
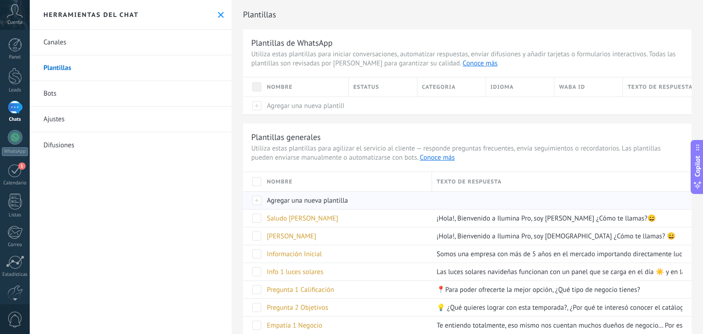
click at [322, 196] on span "Agregar una nueva plantilla" at bounding box center [307, 200] width 81 height 9
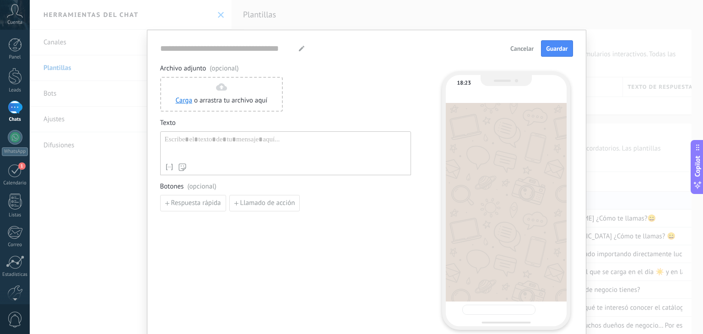
type input "**********"
click at [255, 154] on div at bounding box center [286, 146] width 242 height 23
click at [515, 43] on button "Cancelar" at bounding box center [522, 49] width 32 height 14
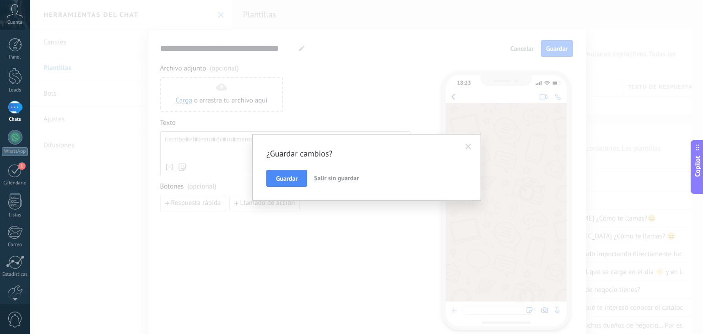
click at [334, 178] on span "Salir sin guardar" at bounding box center [336, 178] width 45 height 8
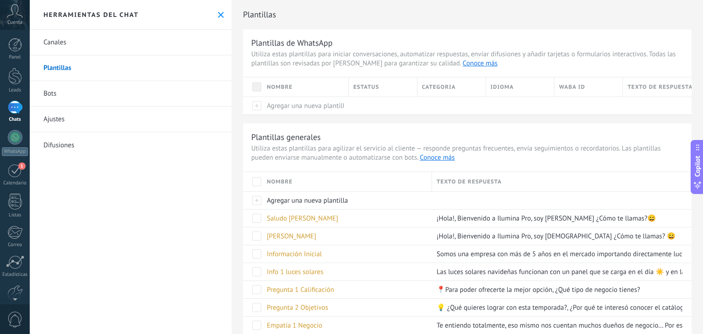
click at [15, 116] on link "Chats" at bounding box center [15, 112] width 30 height 22
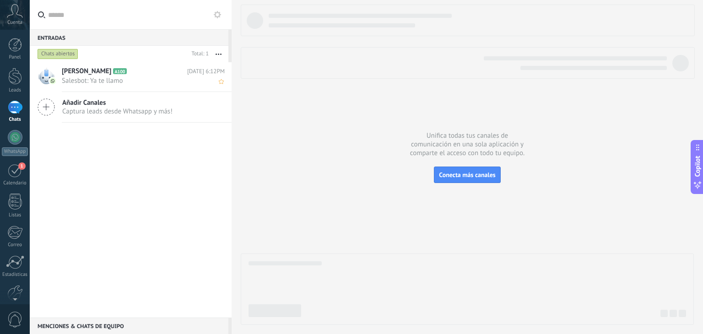
click at [163, 76] on span "Salesbot: Ya te llamo" at bounding box center [135, 80] width 146 height 9
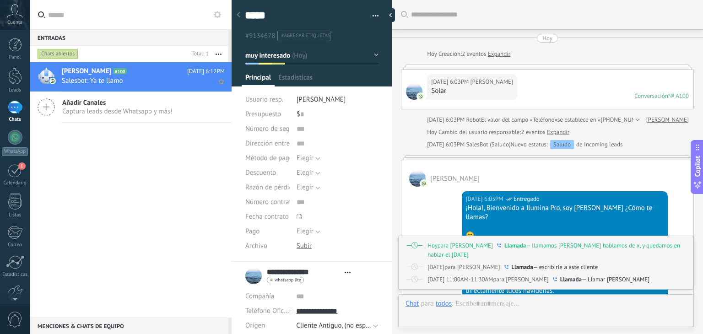
type textarea "*****"
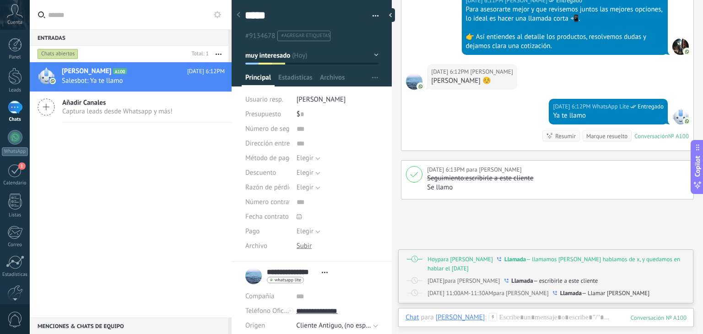
scroll to position [102, 0]
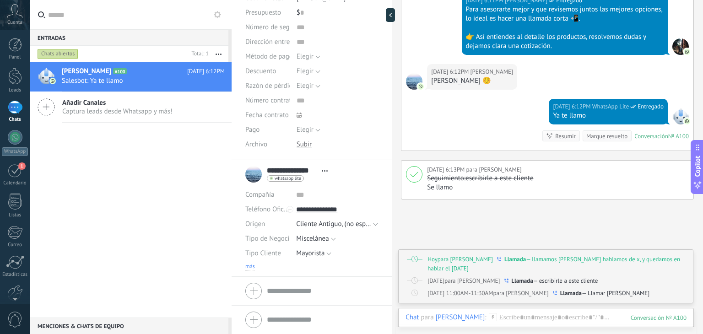
click at [251, 266] on span "más" at bounding box center [250, 266] width 10 height 7
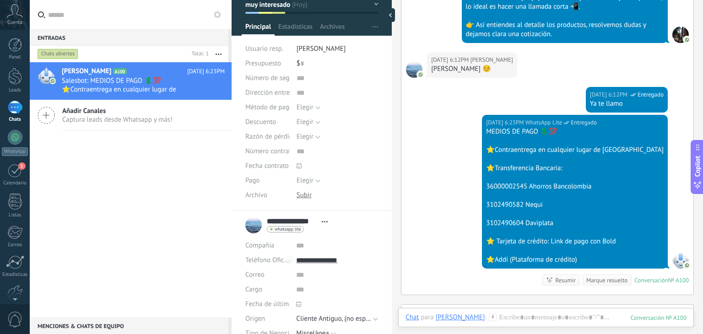
scroll to position [802, 0]
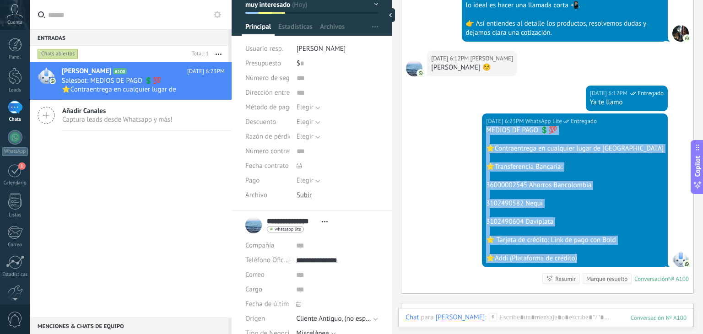
drag, startPoint x: 612, startPoint y: 248, endPoint x: 512, endPoint y: 115, distance: 166.0
click at [512, 115] on div "Hoy 6:23PM WhatsApp Lite Entregado MEDIOS DE PAGO 💲💯 ⭐️Contraentrega en cualqui…" at bounding box center [575, 191] width 186 height 154
copy div "MEDIOS DE PAGO 💲💯 ⭐️Contraentrega en cualquier lugar de Colombia ⭐️Transferenci…"
click at [215, 17] on icon at bounding box center [217, 14] width 7 height 7
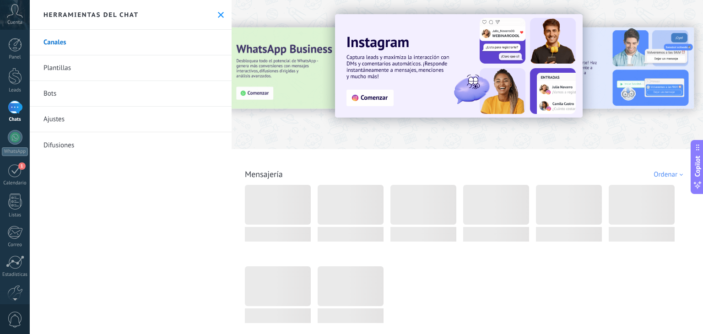
click at [149, 71] on link "Plantillas" at bounding box center [131, 68] width 202 height 26
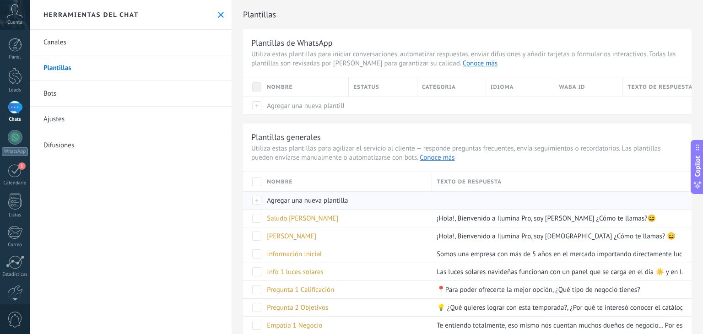
click at [281, 200] on span "Agregar una nueva plantilla" at bounding box center [307, 200] width 81 height 9
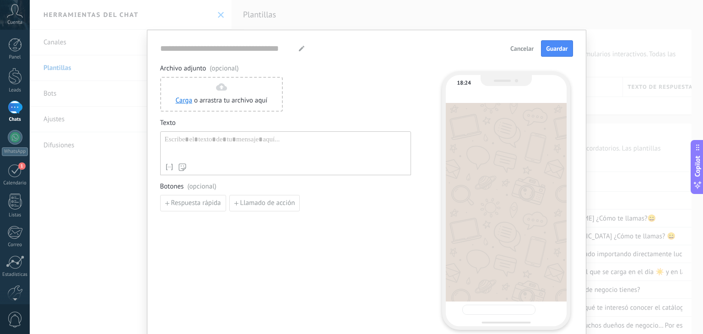
type input "**********"
click at [513, 51] on span "Cancelar" at bounding box center [521, 48] width 23 height 6
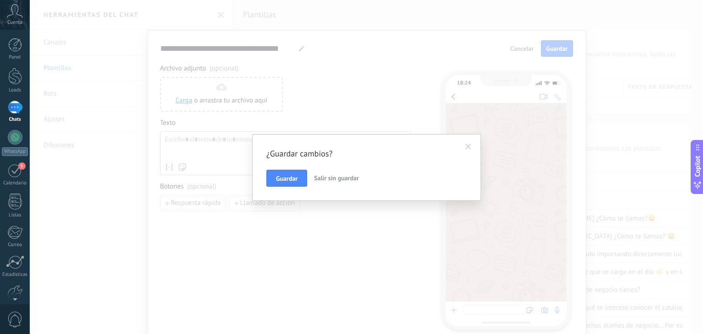
click at [338, 178] on span "Salir sin guardar" at bounding box center [336, 178] width 45 height 8
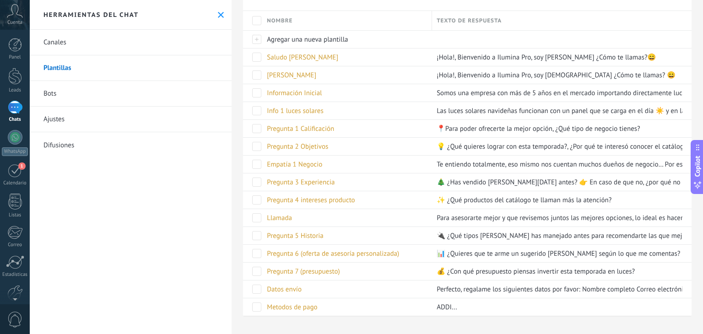
scroll to position [161, 0]
click at [287, 303] on span "Metodos de pago" at bounding box center [292, 307] width 50 height 9
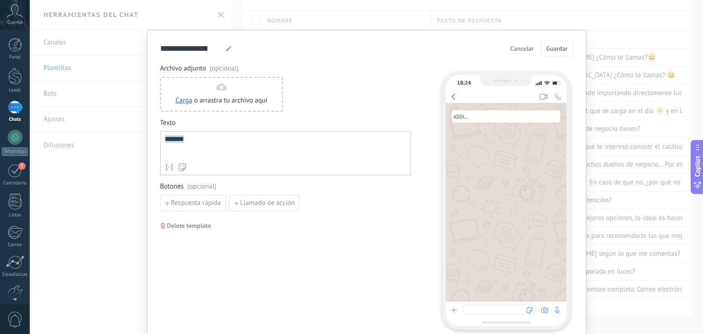
drag, startPoint x: 190, startPoint y: 141, endPoint x: 148, endPoint y: 140, distance: 42.6
click at [148, 140] on div "**********" at bounding box center [366, 187] width 439 height 315
paste div
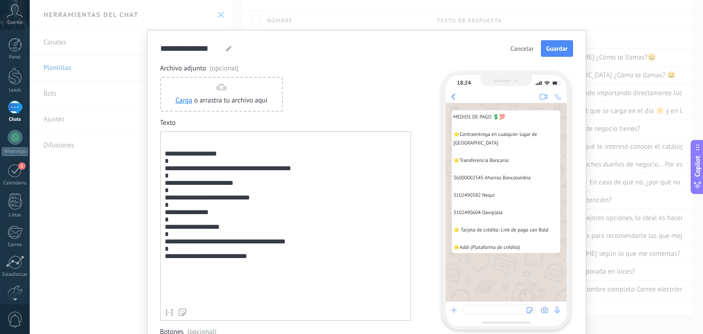
click at [175, 146] on div "**********" at bounding box center [286, 219] width 242 height 169
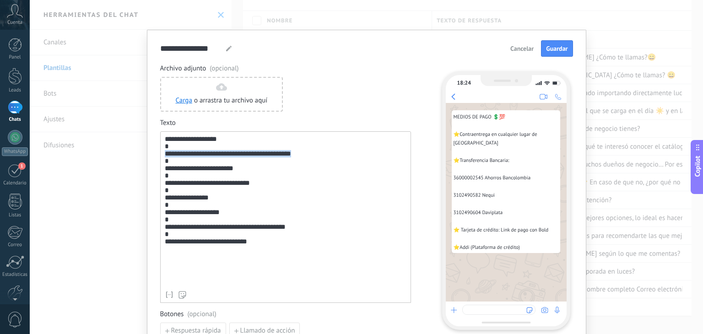
drag, startPoint x: 323, startPoint y: 155, endPoint x: 147, endPoint y: 157, distance: 175.8
click at [147, 157] on div "**********" at bounding box center [366, 203] width 439 height 346
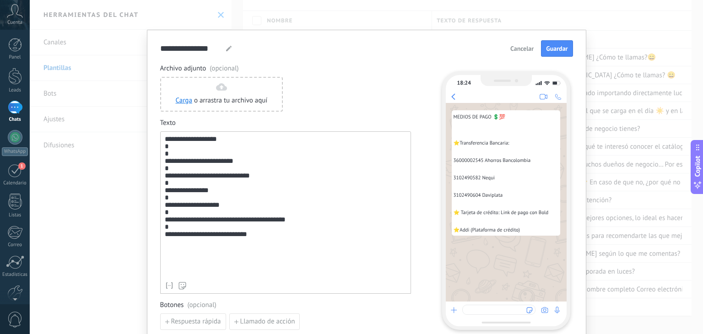
click at [176, 157] on div "**********" at bounding box center [286, 206] width 242 height 142
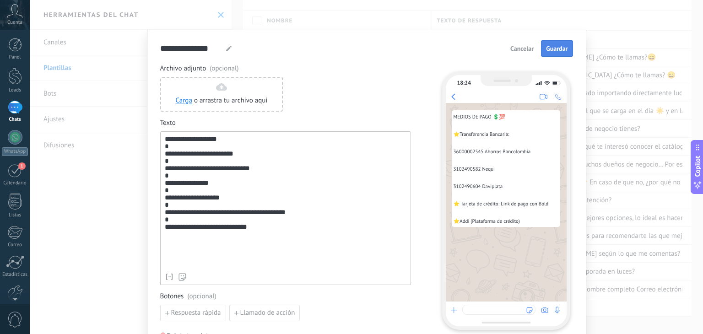
click at [546, 50] on span "Guardar" at bounding box center [557, 48] width 22 height 6
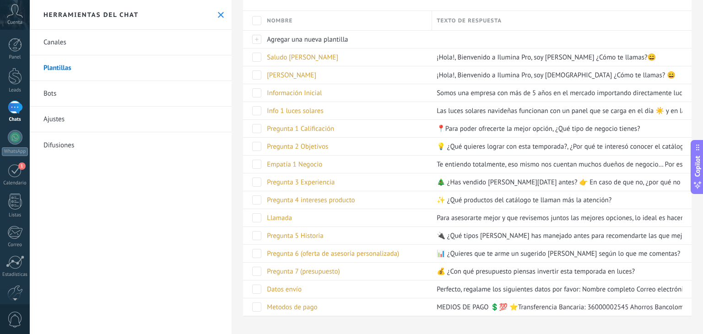
click at [218, 18] on button at bounding box center [221, 15] width 8 height 8
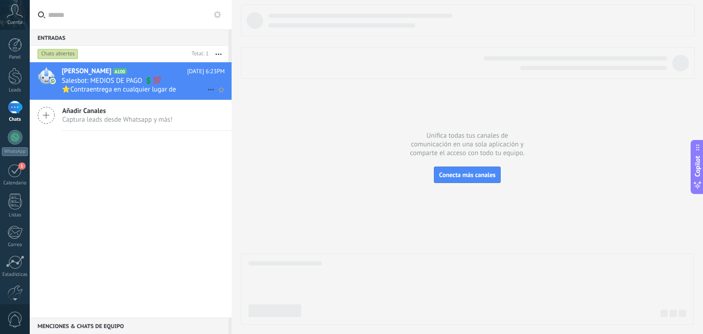
click at [120, 81] on span "Salesbot: MEDIOS DE PAGO 💲💯 ⭐️Contraentrega en cualquier lugar de Colombia ⭐️Tr…" at bounding box center [135, 84] width 146 height 17
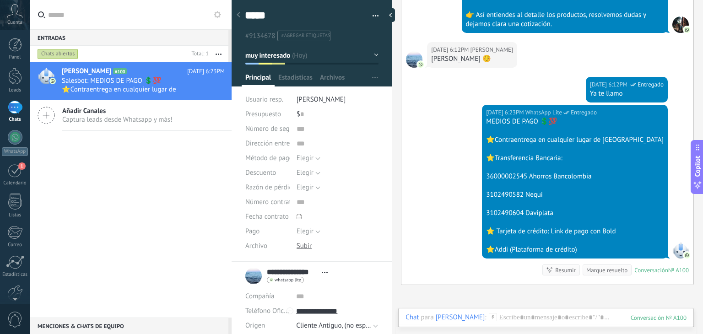
scroll to position [859, 0]
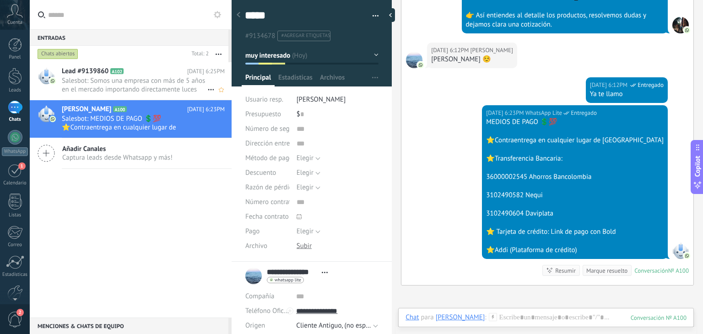
click at [195, 81] on span "Salesbot: Somos una empresa con más de 5 años en el mercado importando directam…" at bounding box center [135, 84] width 146 height 17
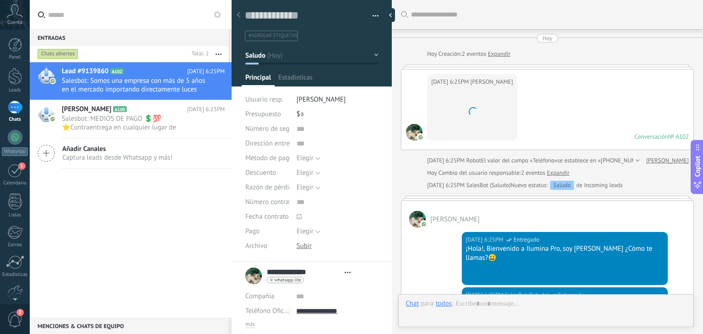
type textarea "**********"
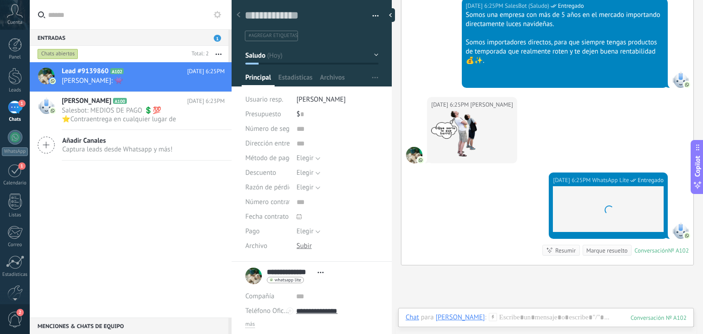
scroll to position [358, 0]
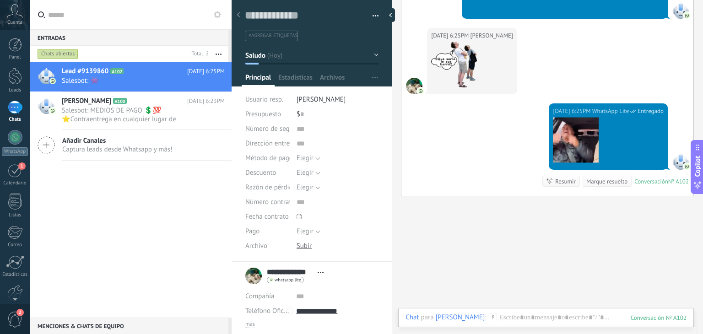
click at [216, 15] on icon at bounding box center [217, 14] width 7 height 7
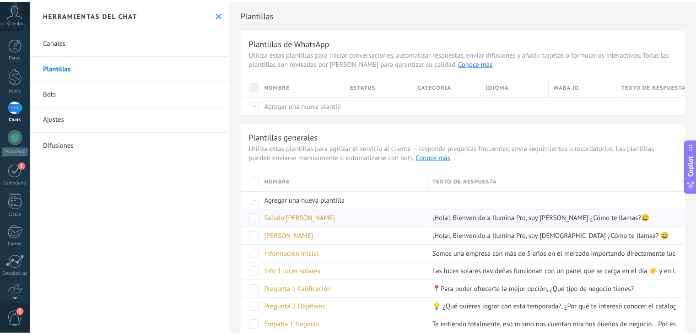
scroll to position [161, 0]
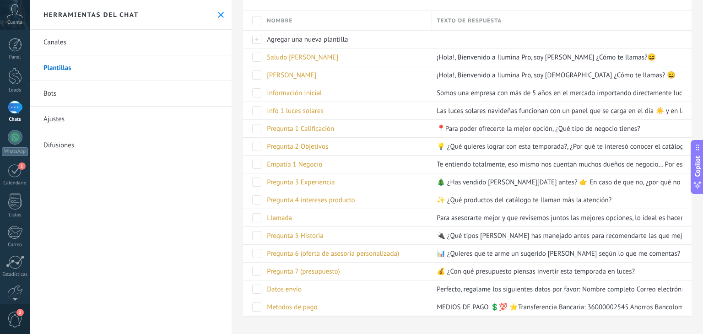
click at [136, 98] on link "Bots" at bounding box center [131, 94] width 202 height 26
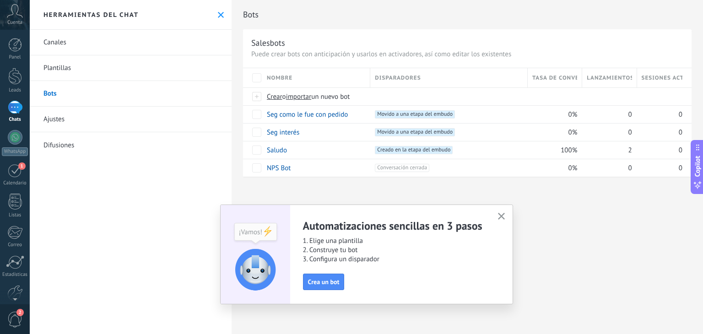
click at [501, 215] on icon "button" at bounding box center [501, 216] width 7 height 7
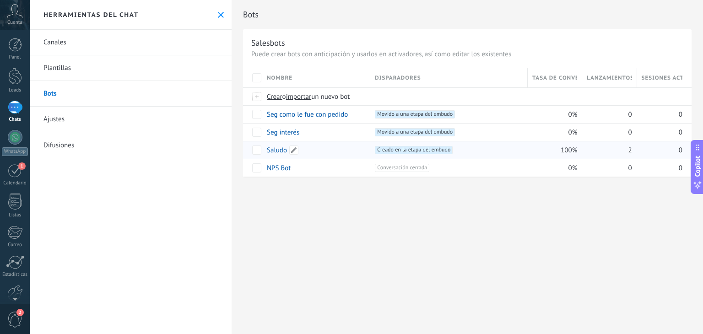
click at [274, 151] on link "Saludo" at bounding box center [277, 150] width 20 height 9
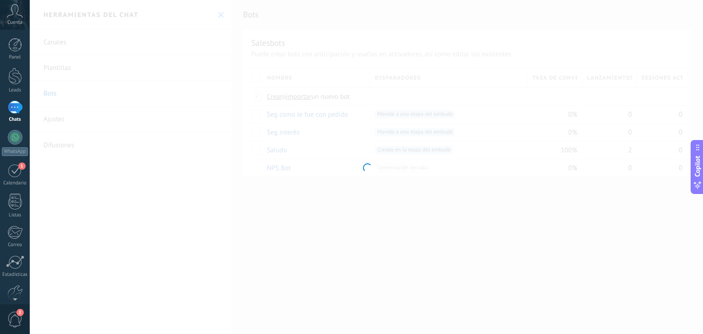
type input "******"
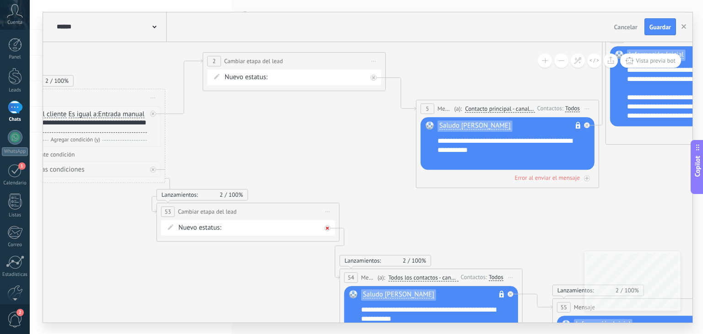
click at [326, 227] on icon at bounding box center [327, 228] width 3 height 3
click at [396, 243] on div "Agrega el siguiente paso" at bounding box center [410, 241] width 80 height 15
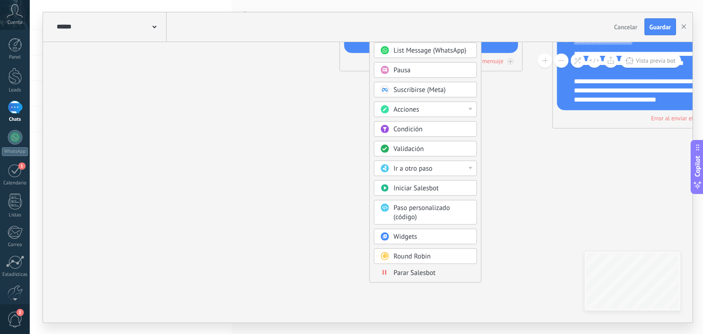
click at [424, 268] on span "Parar Salesbot" at bounding box center [415, 272] width 42 height 9
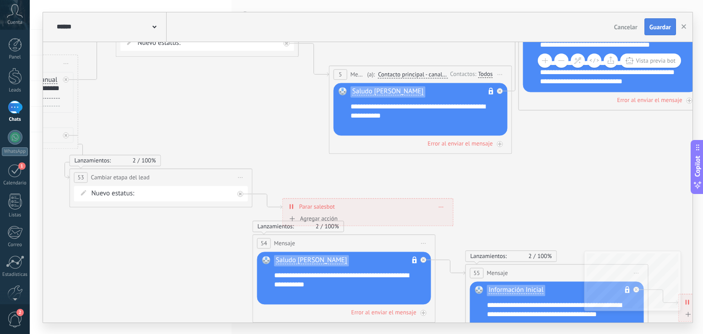
click at [649, 24] on span "Guardar" at bounding box center [660, 27] width 22 height 6
click at [687, 29] on button "button" at bounding box center [684, 27] width 14 height 16
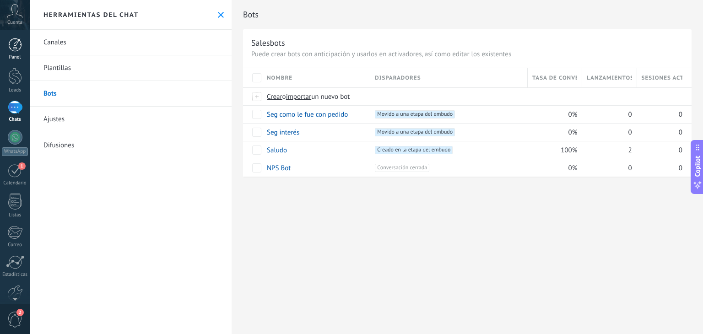
click at [17, 58] on div "Panel" at bounding box center [15, 57] width 27 height 6
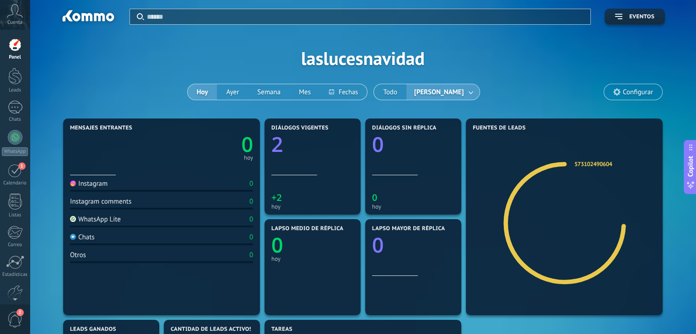
click at [629, 88] on span "Configurar" at bounding box center [638, 92] width 30 height 8
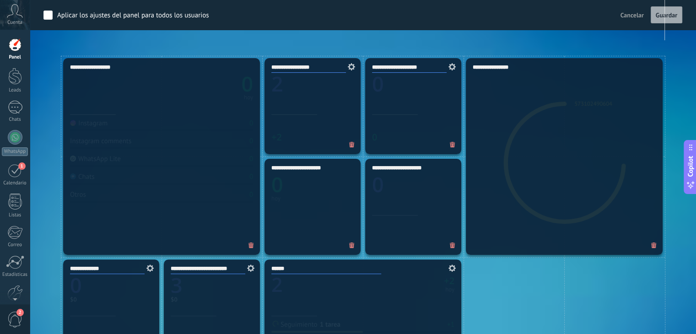
scroll to position [256, 0]
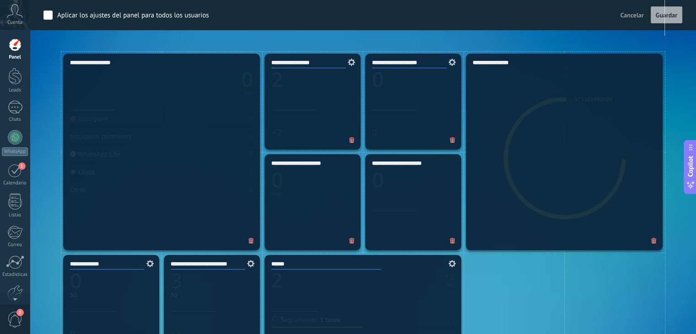
click at [655, 246] on span at bounding box center [654, 240] width 15 height 15
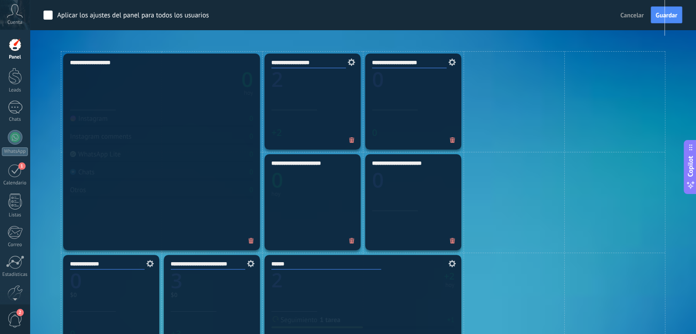
click at [452, 240] on icon at bounding box center [452, 241] width 5 height 6
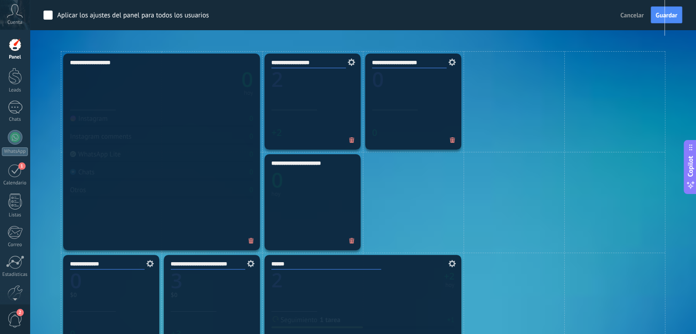
click at [450, 141] on icon at bounding box center [452, 140] width 5 height 6
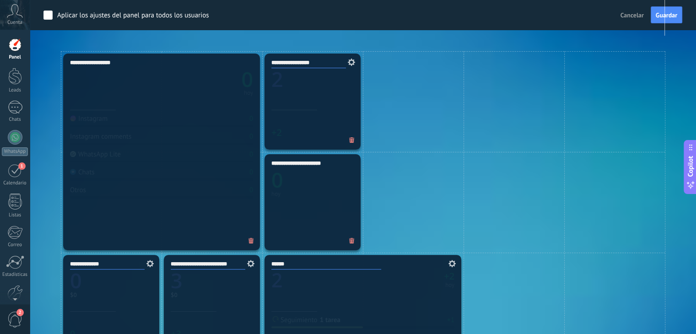
click at [347, 138] on span at bounding box center [352, 140] width 15 height 15
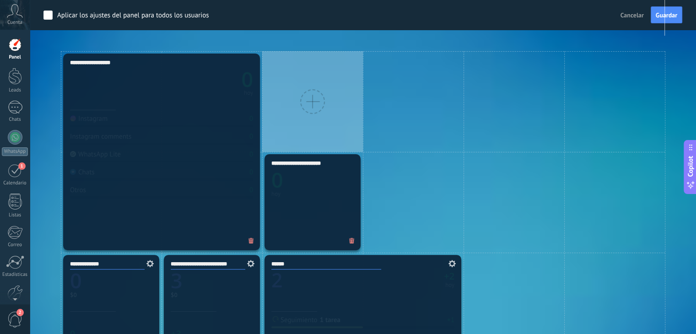
click at [350, 240] on icon at bounding box center [351, 241] width 5 height 6
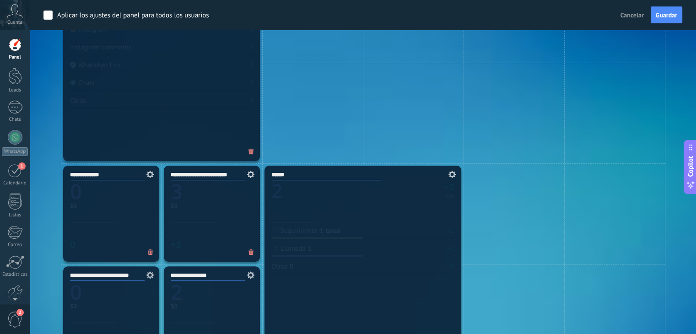
scroll to position [364, 0]
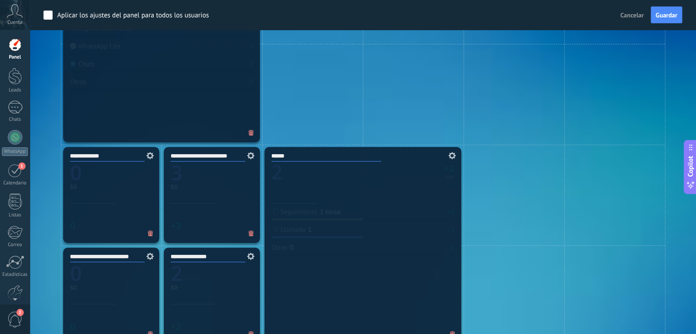
click at [251, 237] on span at bounding box center [251, 233] width 15 height 15
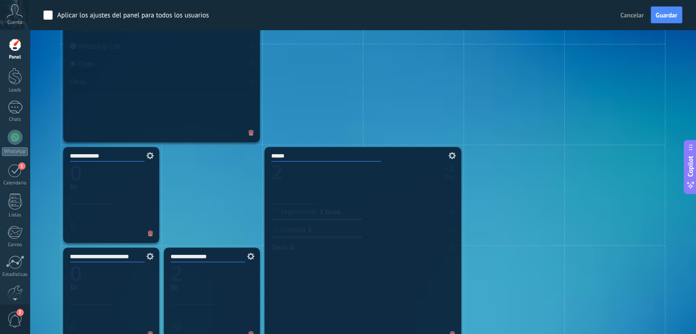
click at [151, 234] on icon at bounding box center [150, 234] width 5 height 6
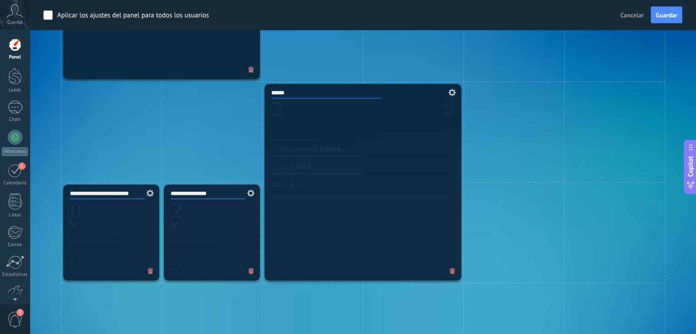
scroll to position [432, 0]
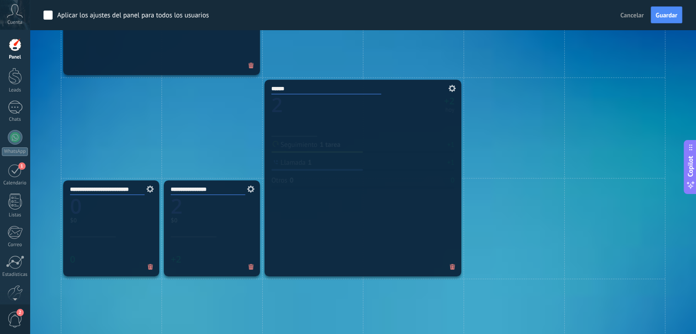
click at [148, 267] on icon at bounding box center [150, 267] width 5 height 6
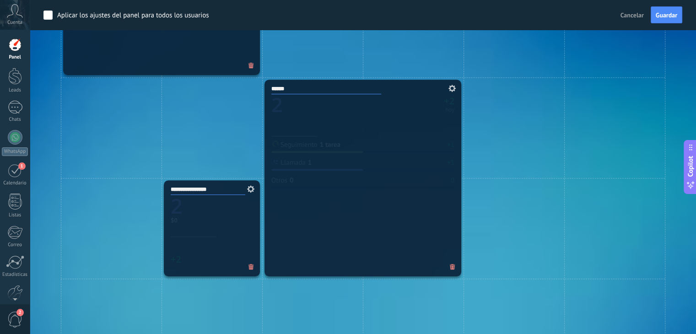
click at [250, 268] on icon at bounding box center [251, 267] width 5 height 6
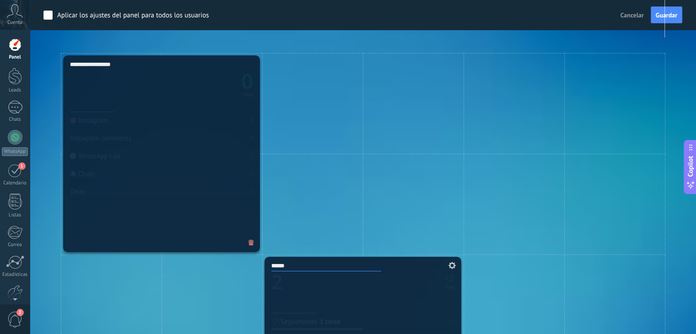
scroll to position [255, 0]
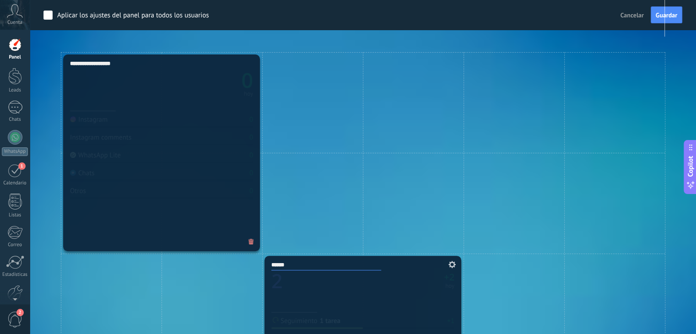
click at [250, 242] on icon at bounding box center [251, 242] width 5 height 6
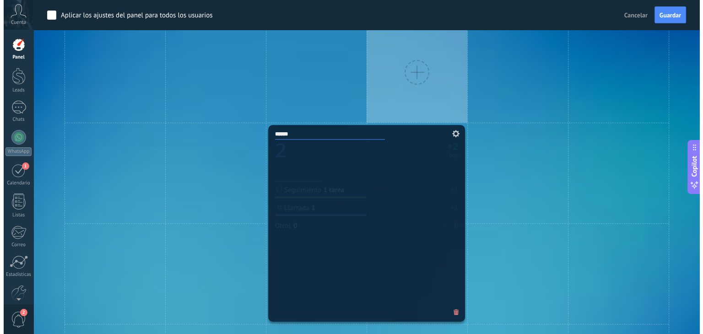
scroll to position [381, 0]
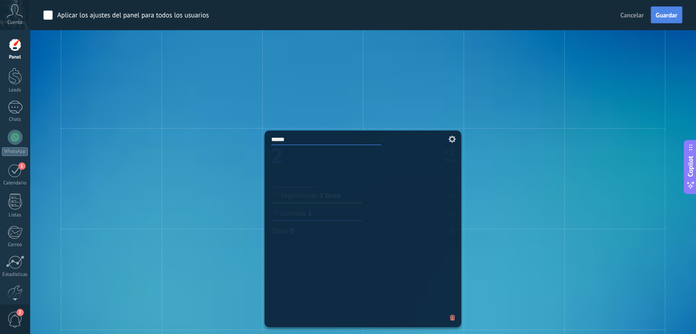
click at [666, 15] on span "Guardar" at bounding box center [667, 15] width 22 height 6
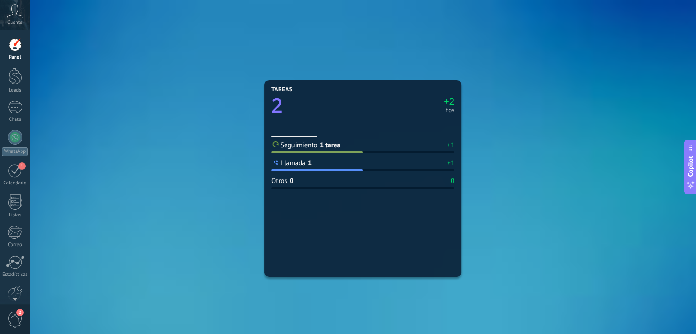
scroll to position [260, 0]
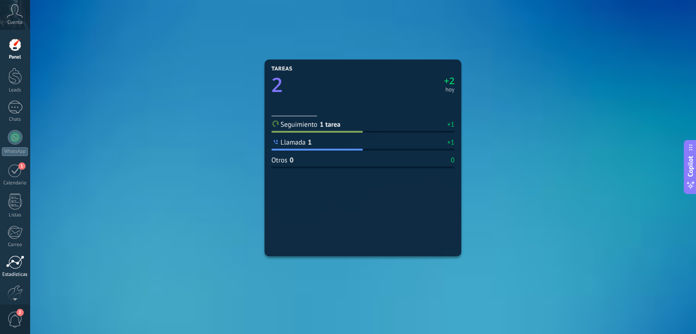
click at [11, 267] on div at bounding box center [15, 262] width 18 height 14
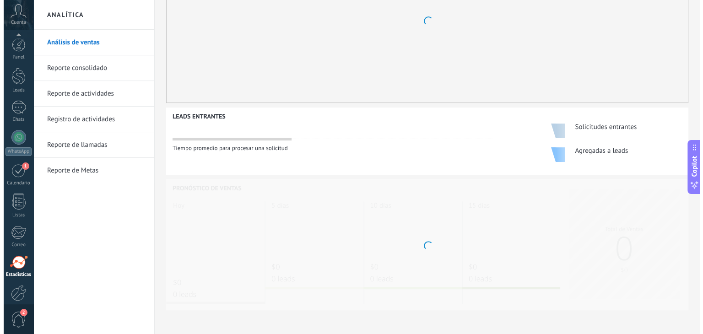
scroll to position [46, 0]
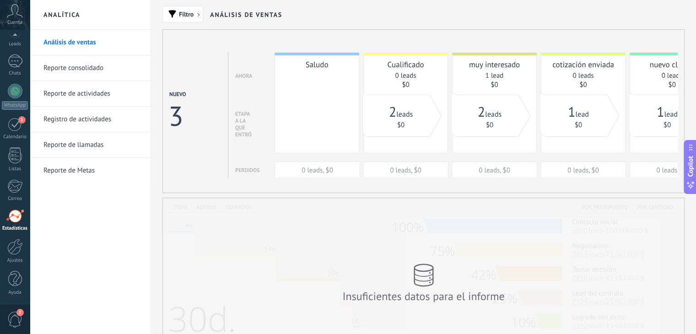
click at [108, 118] on link "Registro de actividades" at bounding box center [92, 120] width 98 height 26
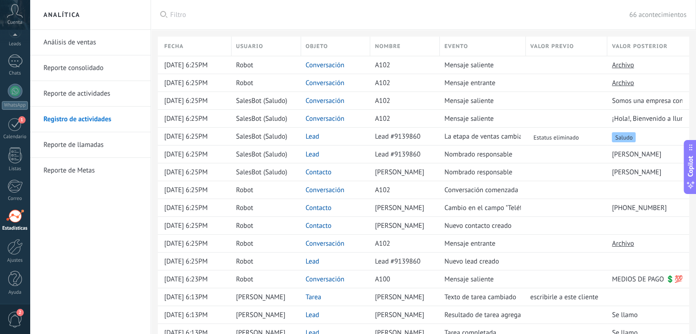
click at [296, 17] on span "Filtro" at bounding box center [399, 15] width 459 height 9
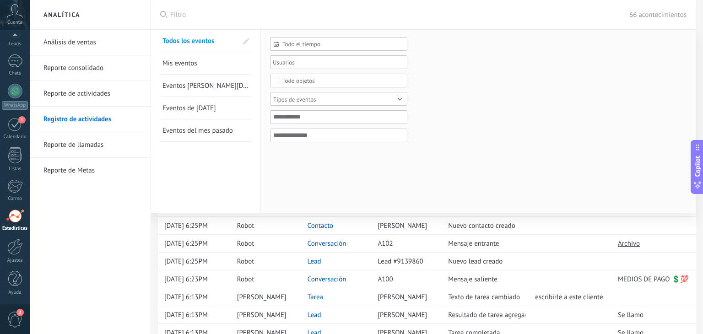
click at [312, 101] on div "Tipos de eventos" at bounding box center [294, 99] width 43 height 7
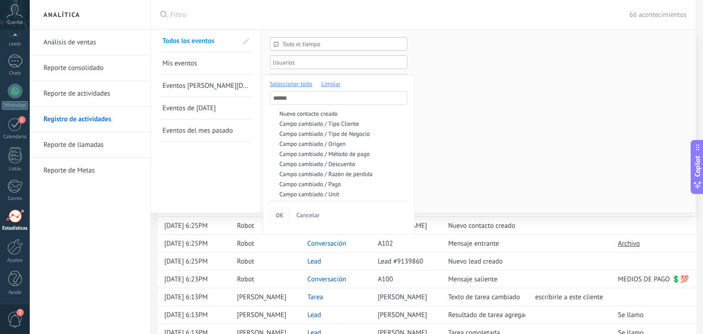
click at [331, 87] on span "Limpiar" at bounding box center [330, 84] width 19 height 8
click at [309, 140] on div "Nuevo lead creado" at bounding box center [343, 140] width 126 height 6
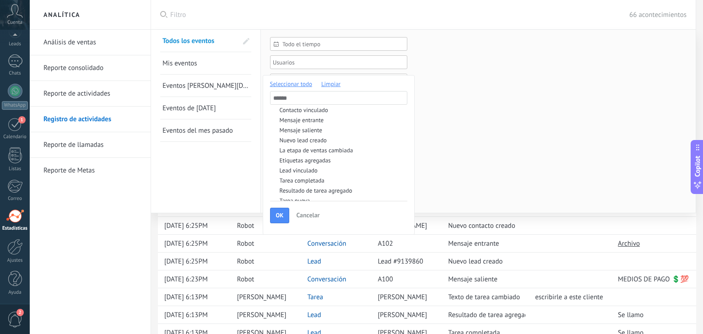
click at [460, 134] on div at bounding box center [351, 167] width 703 height 334
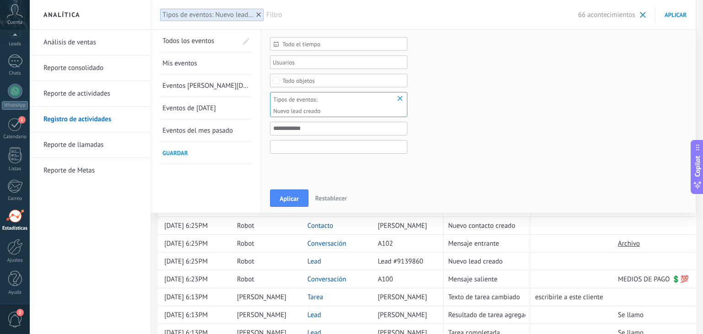
click at [316, 148] on input "value_after" at bounding box center [338, 147] width 137 height 14
click at [304, 198] on button "Aplicar" at bounding box center [289, 197] width 38 height 17
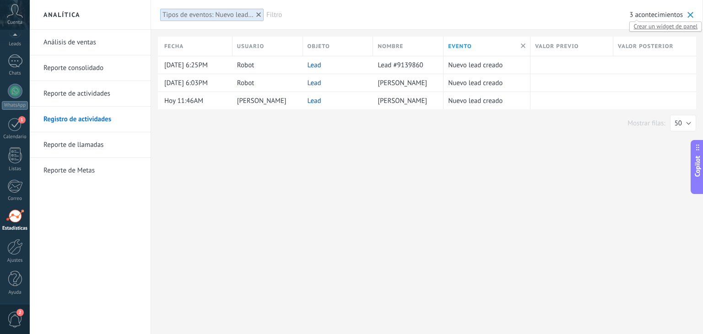
click at [659, 26] on span "Crear un widget de panel" at bounding box center [665, 27] width 71 height 10
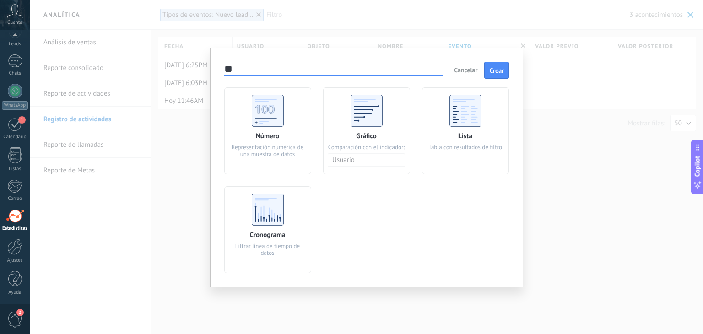
type input "*"
type input "**********"
click at [278, 121] on use at bounding box center [268, 111] width 32 height 32
click at [496, 71] on span "Crear" at bounding box center [496, 70] width 15 height 6
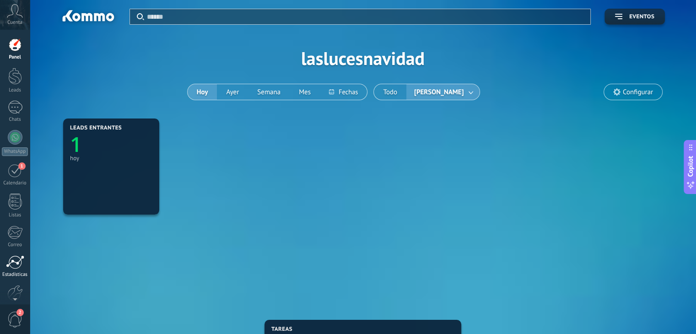
click at [12, 268] on div at bounding box center [15, 262] width 18 height 14
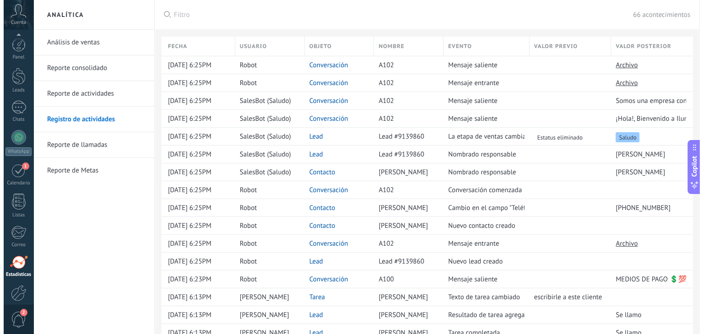
scroll to position [46, 0]
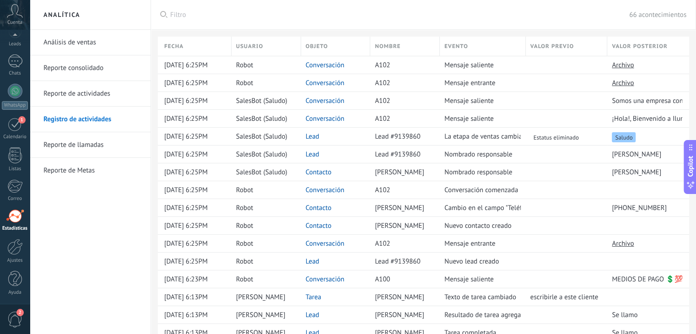
click at [351, 23] on div "Filtro 66 acontecimientos" at bounding box center [428, 14] width 516 height 29
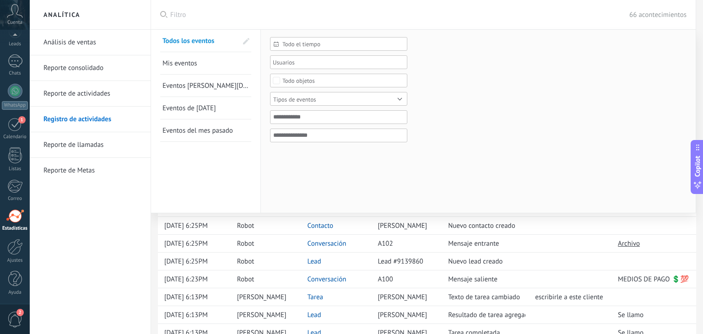
click at [337, 97] on span "Tipos de eventos" at bounding box center [334, 99] width 122 height 7
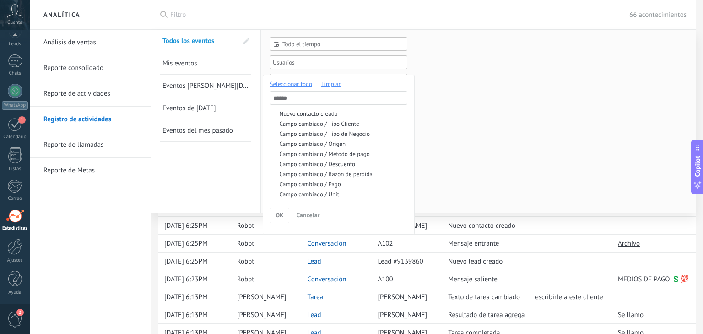
click at [335, 85] on span "Limpiar" at bounding box center [330, 84] width 19 height 8
click at [333, 132] on label "Campo cambiado / Origen" at bounding box center [338, 136] width 137 height 9
click at [278, 221] on div "OK" at bounding box center [280, 216] width 20 height 16
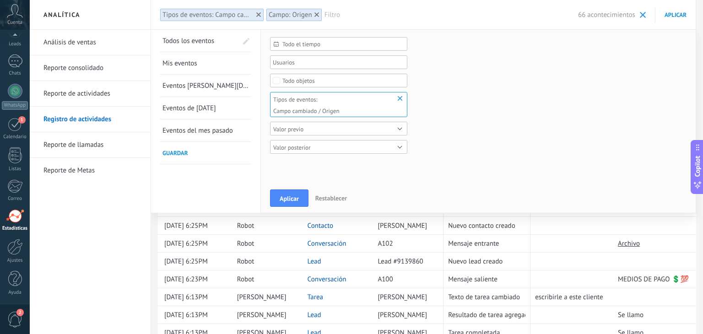
click at [322, 148] on span "Valor posterior" at bounding box center [334, 147] width 122 height 7
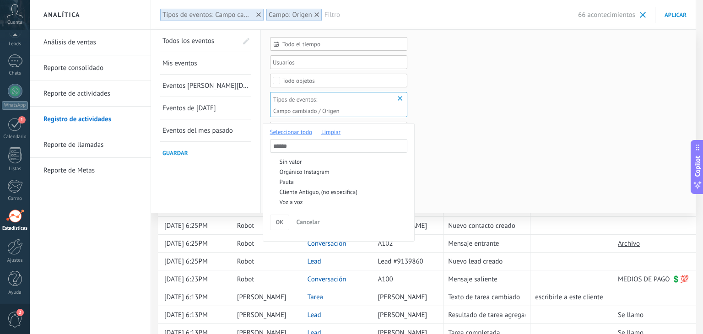
click at [334, 127] on div "Seleccionar todo Limpiar Sin valor Orgánico Instagram Pauta Cliente Antiguo, (n…" at bounding box center [339, 182] width 152 height 119
click at [331, 134] on span "Limpiar" at bounding box center [330, 132] width 19 height 8
click at [276, 221] on span "OK" at bounding box center [280, 222] width 8 height 8
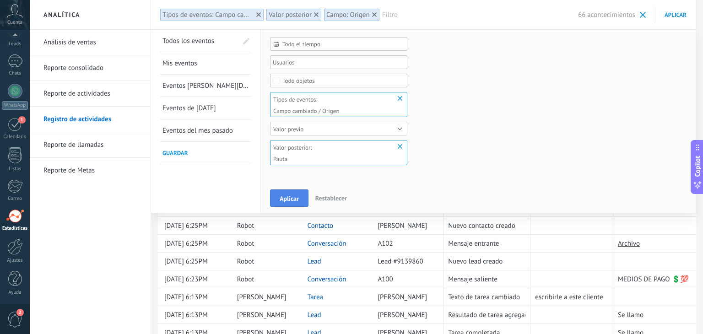
click at [299, 195] on button "Aplicar" at bounding box center [289, 197] width 38 height 17
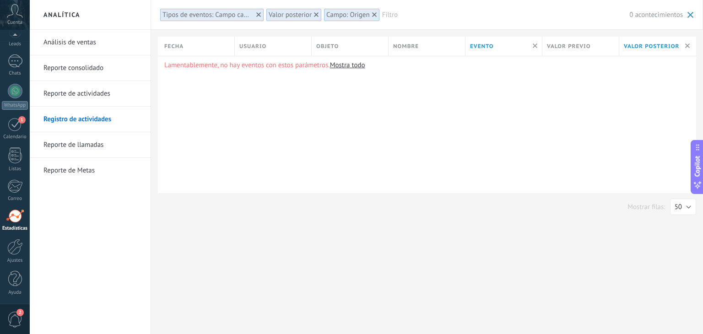
click at [643, 22] on div "Filtro 0 acontecimientos" at bounding box center [537, 14] width 311 height 29
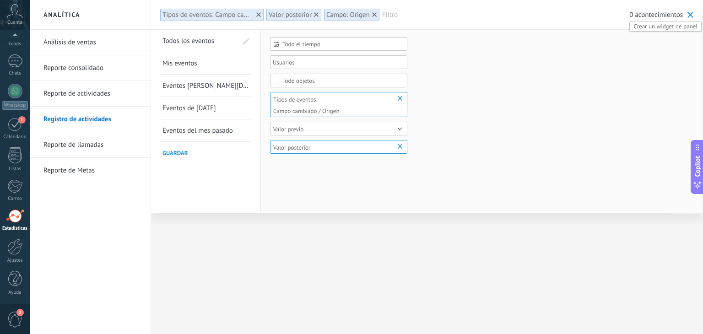
click at [647, 29] on span "Crear un widget de panel" at bounding box center [665, 27] width 71 height 10
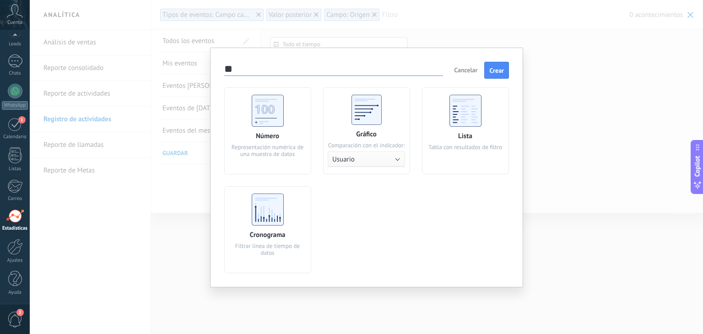
type input "*"
type input "**********"
click at [278, 118] on use at bounding box center [268, 111] width 32 height 32
click at [507, 68] on button "Crear" at bounding box center [496, 70] width 25 height 17
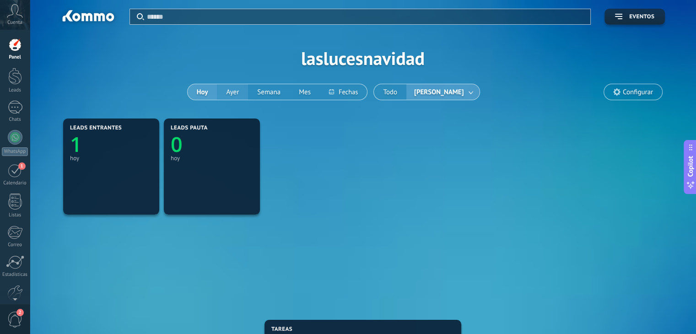
click at [242, 93] on button "Ayer" at bounding box center [232, 92] width 31 height 16
click at [211, 91] on button "Hoy" at bounding box center [202, 92] width 30 height 16
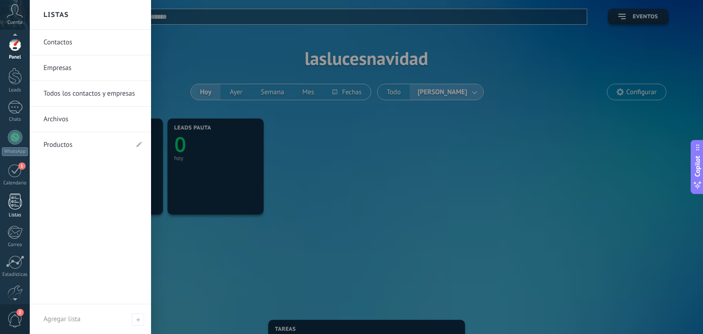
scroll to position [46, 0]
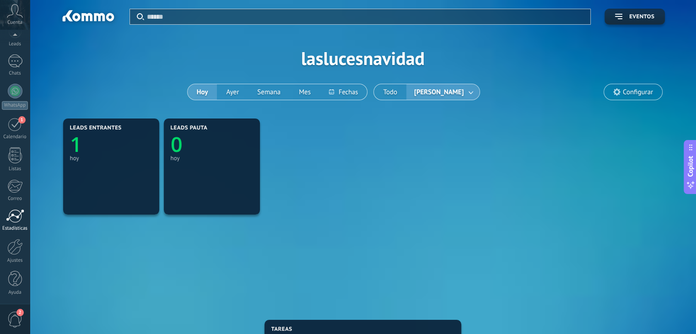
click at [7, 215] on div at bounding box center [15, 216] width 18 height 14
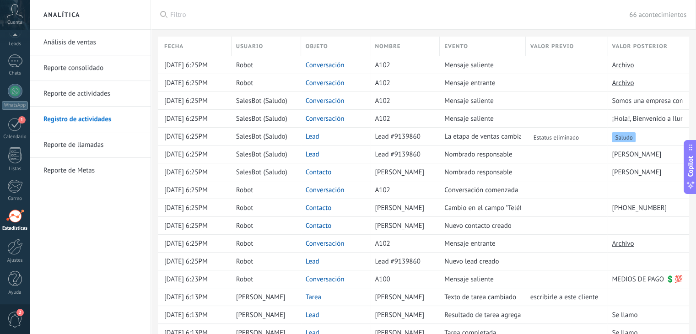
click at [513, 15] on span "Filtro" at bounding box center [399, 15] width 459 height 9
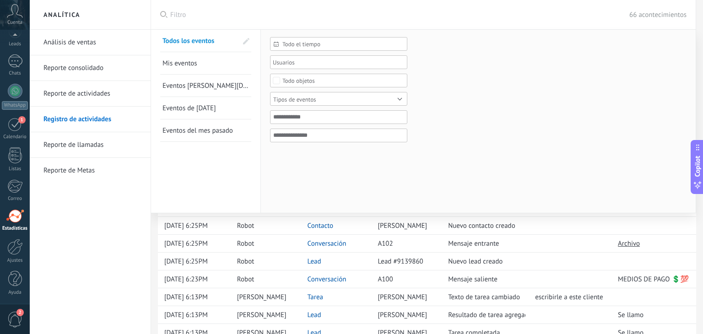
click at [332, 99] on span "Tipos de eventos" at bounding box center [334, 99] width 122 height 7
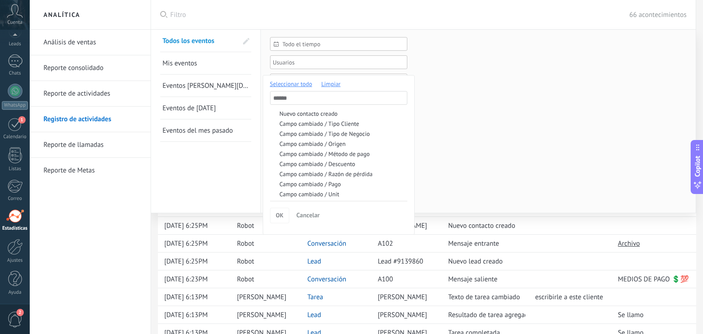
click at [328, 85] on span "Limpiar" at bounding box center [330, 84] width 19 height 8
click at [313, 165] on div "La etapa de ventas cambiada" at bounding box center [343, 168] width 126 height 6
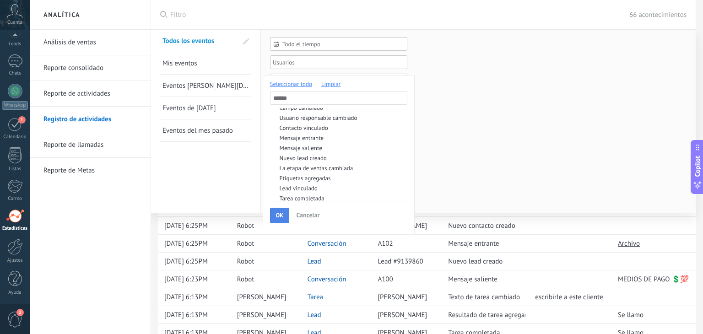
click at [280, 215] on span "OK" at bounding box center [280, 215] width 8 height 8
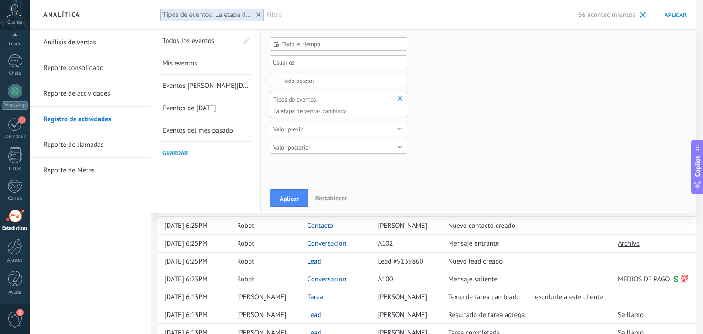
click at [315, 151] on div "Valor posterior" at bounding box center [338, 147] width 137 height 14
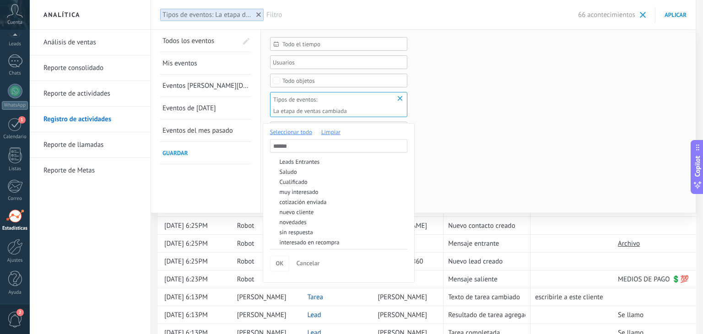
click at [330, 132] on span "Limpiar" at bounding box center [330, 132] width 19 height 8
click at [287, 183] on div "Cualificado" at bounding box center [343, 182] width 126 height 6
click at [256, 189] on div at bounding box center [351, 167] width 703 height 334
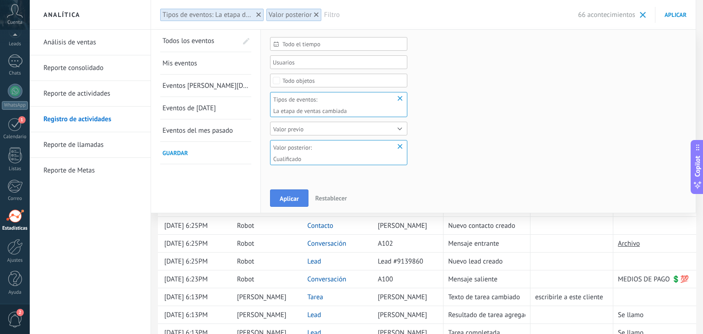
click at [280, 195] on span "Aplicar" at bounding box center [289, 198] width 19 height 6
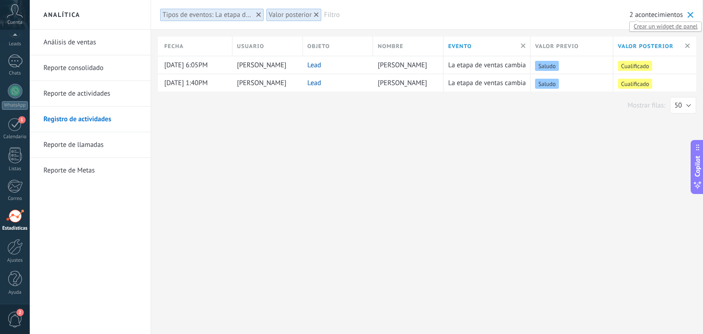
click at [643, 25] on span "Crear un widget de panel" at bounding box center [665, 27] width 71 height 10
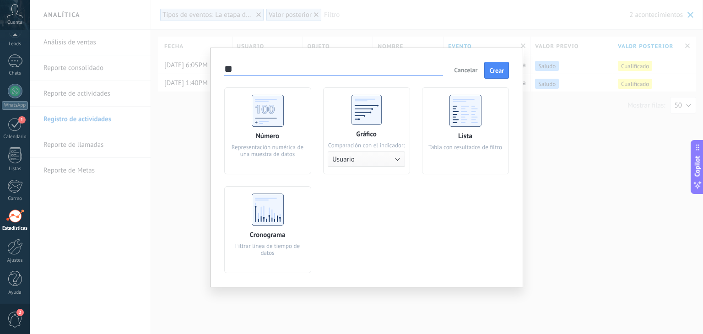
type input "*"
type input "**********"
click at [255, 104] on use at bounding box center [268, 111] width 32 height 32
click at [502, 69] on span "Crear" at bounding box center [496, 70] width 15 height 6
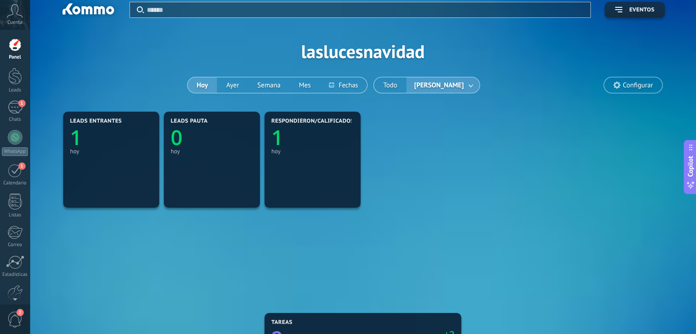
scroll to position [4, 0]
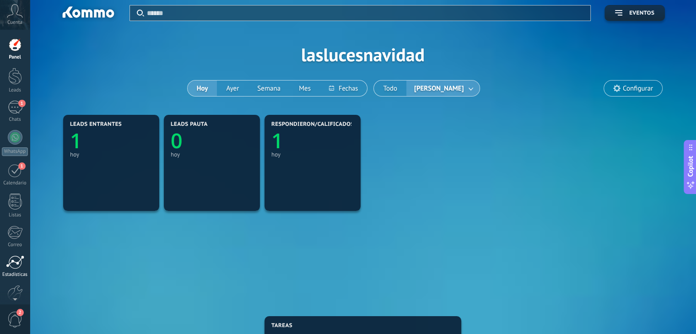
click at [12, 270] on link "Estadísticas" at bounding box center [15, 266] width 30 height 22
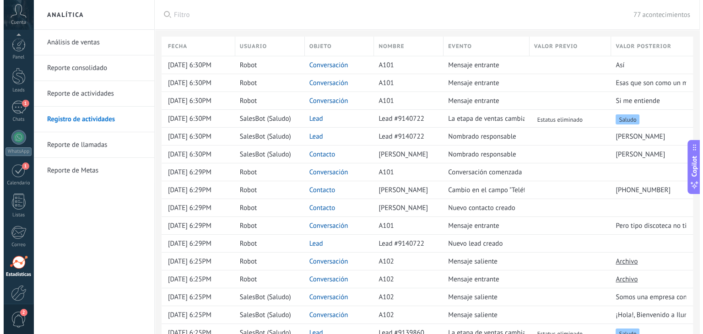
scroll to position [46, 0]
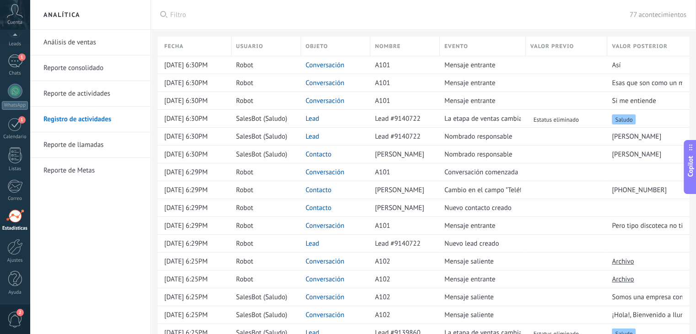
click at [386, 21] on div "Filtro 77 acontecimientos" at bounding box center [428, 14] width 516 height 29
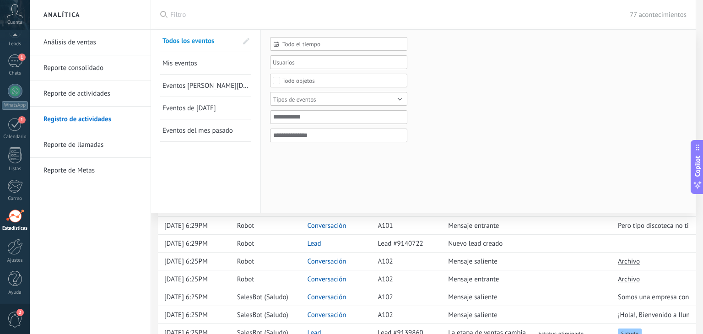
click at [321, 97] on span "Tipos de eventos" at bounding box center [334, 99] width 122 height 7
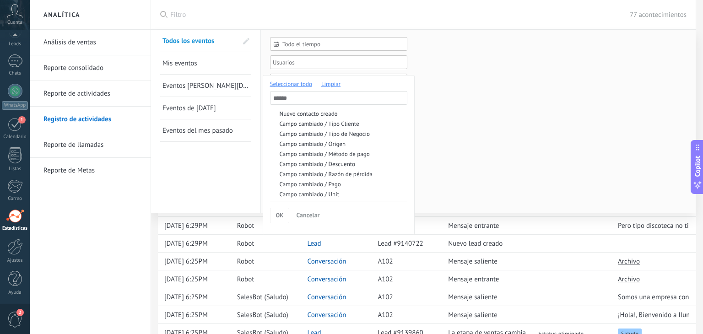
click at [331, 81] on span "Limpiar" at bounding box center [330, 84] width 19 height 8
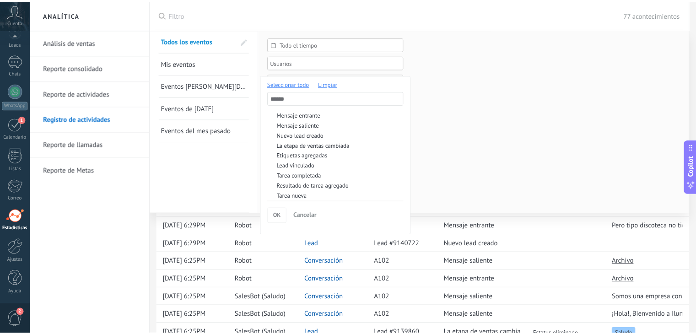
scroll to position [119, 0]
click at [321, 145] on div "La etapa de ventas cambiada" at bounding box center [343, 145] width 126 height 6
click at [242, 171] on div at bounding box center [351, 167] width 703 height 334
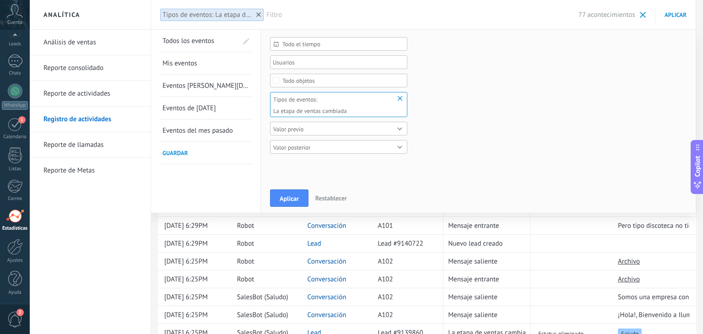
click at [323, 147] on span "Valor posterior" at bounding box center [334, 147] width 122 height 7
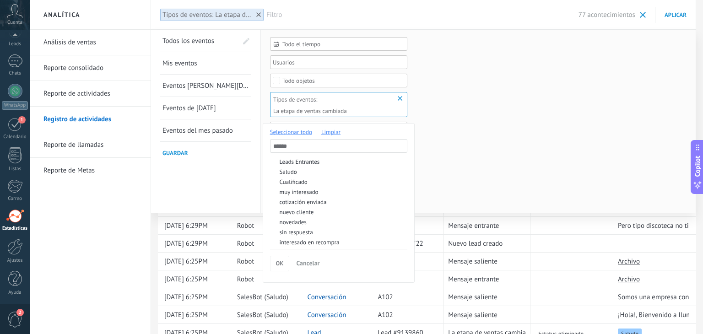
click at [324, 131] on span "Limpiar" at bounding box center [330, 132] width 19 height 8
click at [309, 191] on div "muy interesado" at bounding box center [343, 192] width 126 height 6
click at [258, 196] on div at bounding box center [351, 167] width 703 height 334
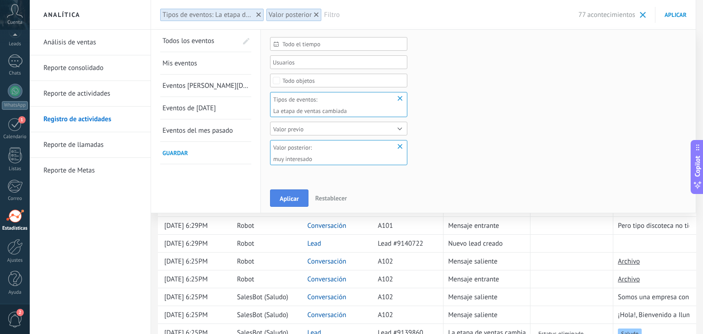
click at [286, 200] on span "Aplicar" at bounding box center [289, 198] width 19 height 6
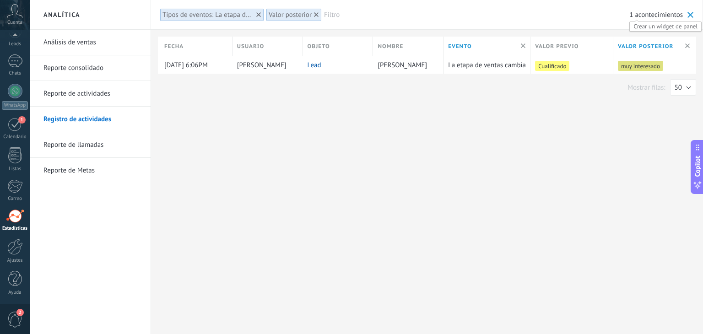
click at [649, 27] on span "Crear un widget de panel" at bounding box center [665, 27] width 71 height 10
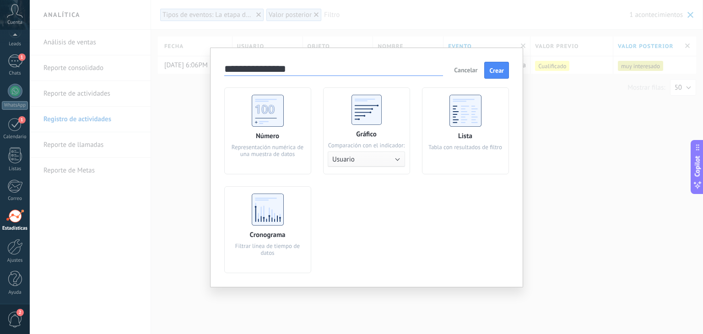
type input "**********"
click at [274, 150] on div "Representación numérica de una muestra de datos" at bounding box center [267, 151] width 77 height 14
click at [497, 70] on span "Crear" at bounding box center [496, 70] width 15 height 6
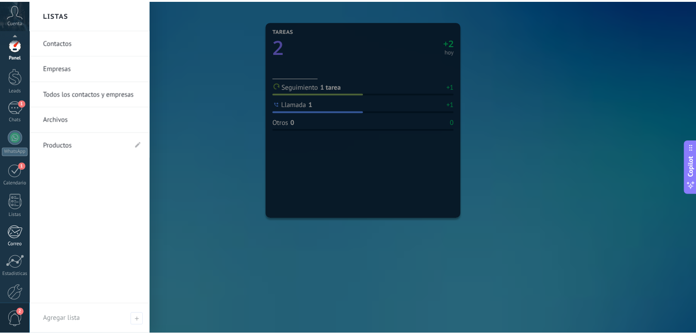
scroll to position [46, 0]
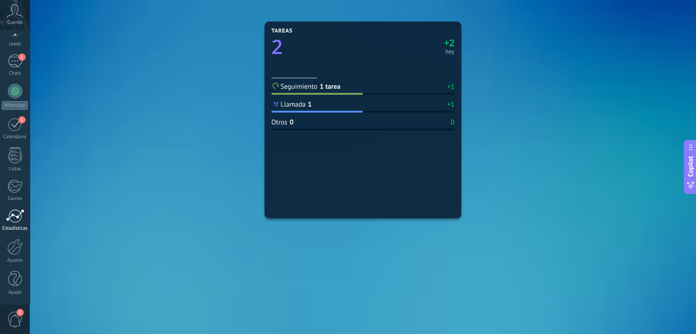
click at [12, 221] on div at bounding box center [15, 216] width 18 height 14
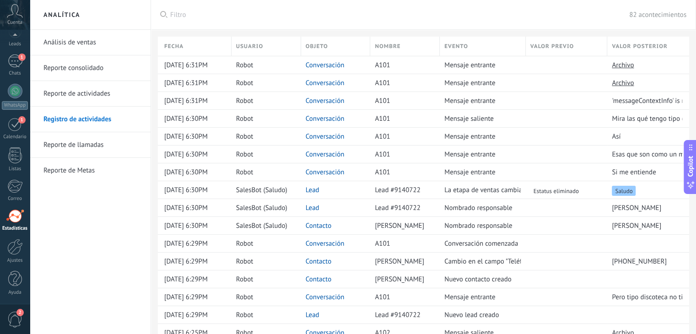
click at [468, 22] on div "Filtro 82 acontecimientos" at bounding box center [428, 14] width 516 height 29
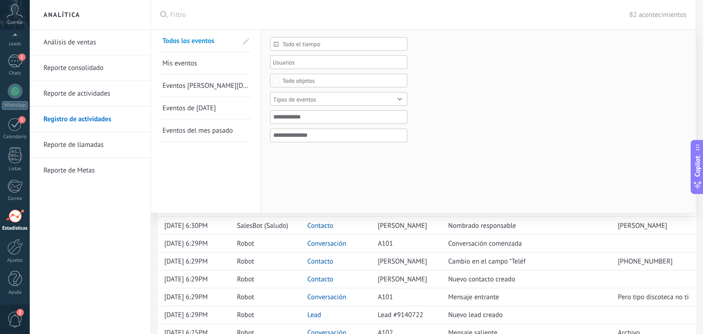
click at [424, 12] on span "Filtro" at bounding box center [399, 15] width 459 height 9
click at [306, 101] on div "Tipos de eventos" at bounding box center [294, 99] width 43 height 7
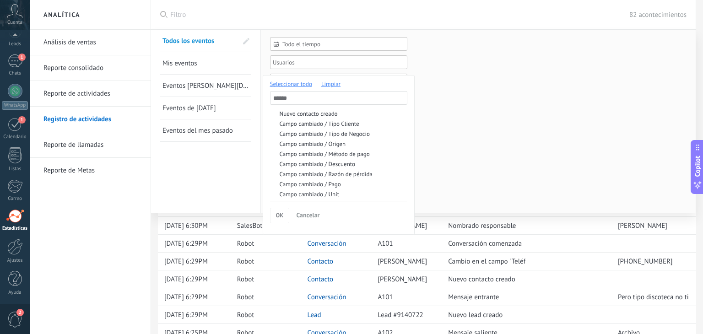
click at [335, 82] on span "Limpiar" at bounding box center [330, 84] width 19 height 8
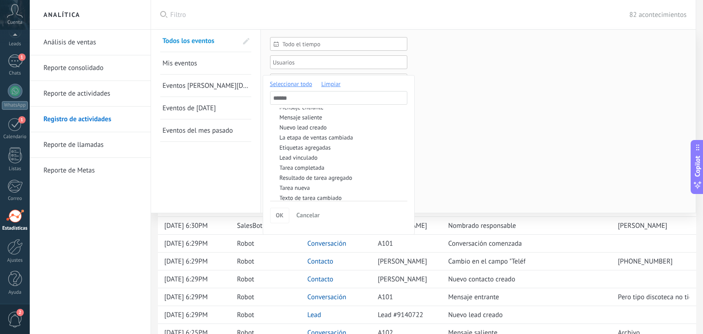
scroll to position [128, 0]
click at [325, 139] on div "La etapa de ventas cambiada" at bounding box center [343, 137] width 126 height 6
click at [284, 213] on div "OK" at bounding box center [280, 216] width 20 height 16
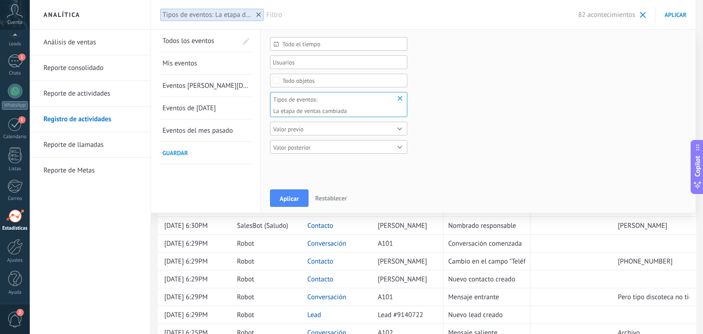
click at [329, 150] on span "Valor posterior" at bounding box center [334, 147] width 122 height 7
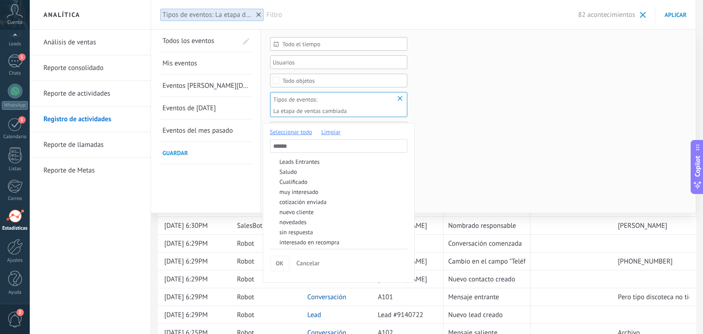
click at [335, 130] on span "Limpiar" at bounding box center [330, 132] width 19 height 8
click at [310, 204] on div "cotización enviada" at bounding box center [343, 202] width 126 height 6
click at [278, 264] on span "OK" at bounding box center [280, 264] width 8 height 8
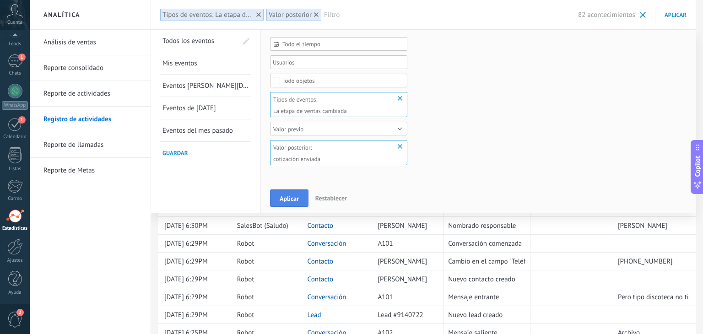
click at [299, 196] on button "Aplicar" at bounding box center [289, 197] width 38 height 17
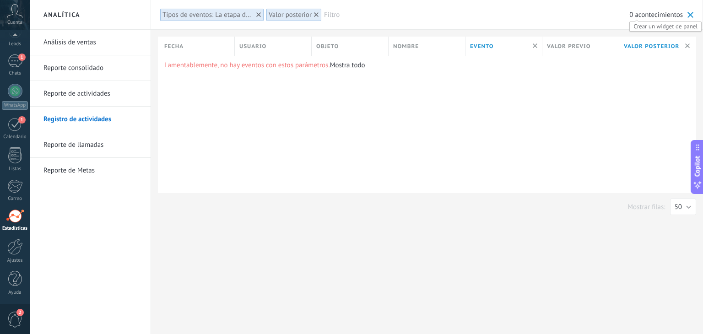
click at [648, 27] on span "Crear un widget de panel" at bounding box center [665, 27] width 71 height 10
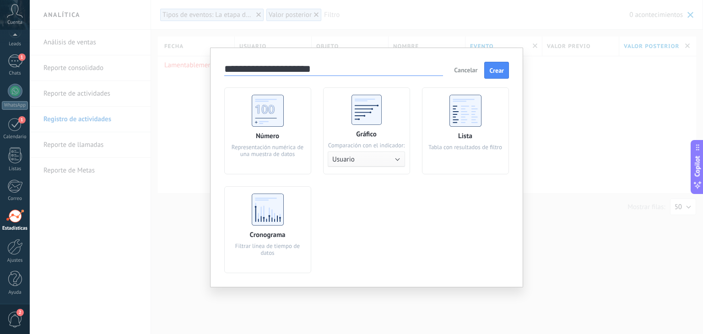
type input "**********"
click at [276, 138] on div "Número" at bounding box center [267, 136] width 23 height 9
click at [498, 72] on span "Crear" at bounding box center [496, 70] width 15 height 6
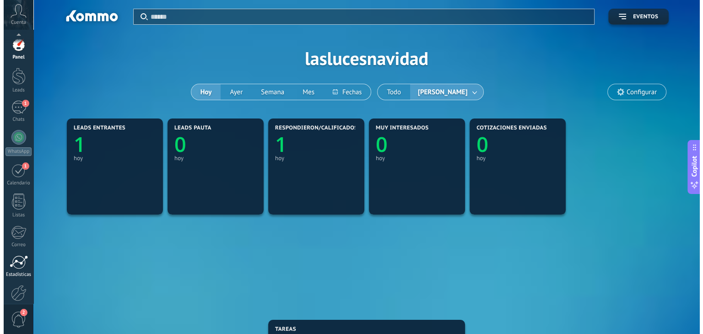
scroll to position [46, 0]
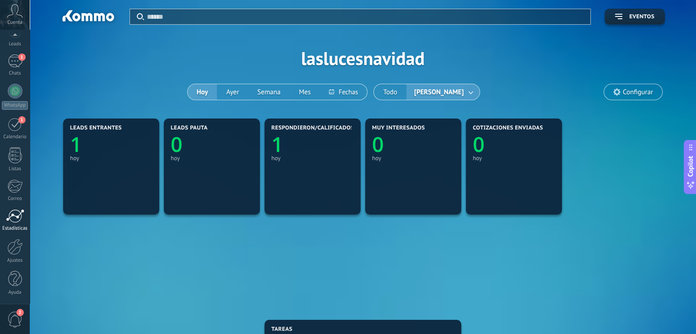
click at [11, 214] on div at bounding box center [15, 216] width 18 height 14
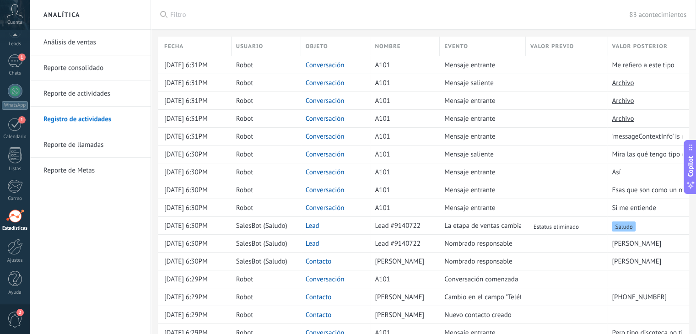
click at [375, 16] on span "Filtro" at bounding box center [399, 15] width 459 height 9
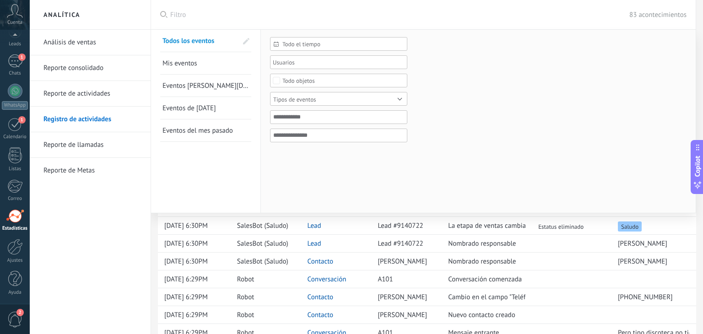
click at [345, 101] on span "Tipos de eventos" at bounding box center [334, 99] width 122 height 7
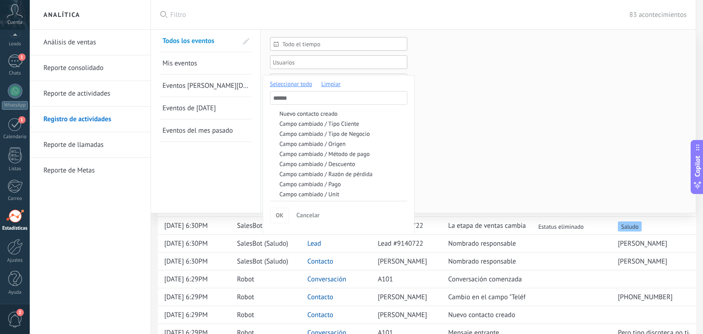
click at [327, 87] on span "Limpiar" at bounding box center [330, 84] width 19 height 8
click at [317, 124] on div "La etapa de ventas cambiada" at bounding box center [343, 125] width 126 height 6
click at [280, 213] on span "OK" at bounding box center [280, 215] width 8 height 8
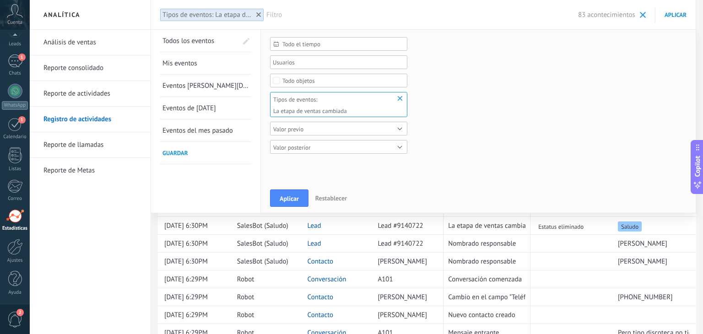
click at [300, 151] on div "Valor posterior" at bounding box center [338, 147] width 137 height 14
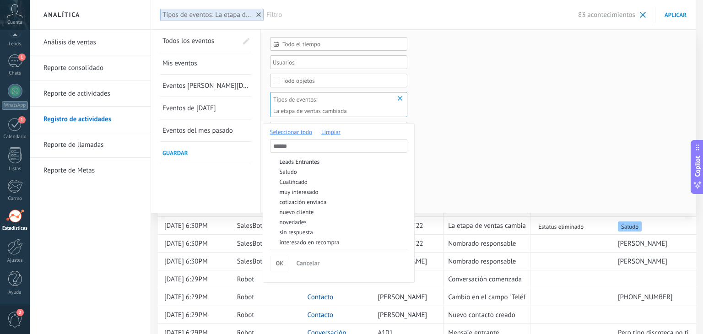
click at [334, 130] on span "Limpiar" at bounding box center [330, 132] width 19 height 8
click at [304, 211] on div "nuevo cliente" at bounding box center [343, 212] width 126 height 6
click at [279, 260] on span "OK" at bounding box center [280, 264] width 8 height 8
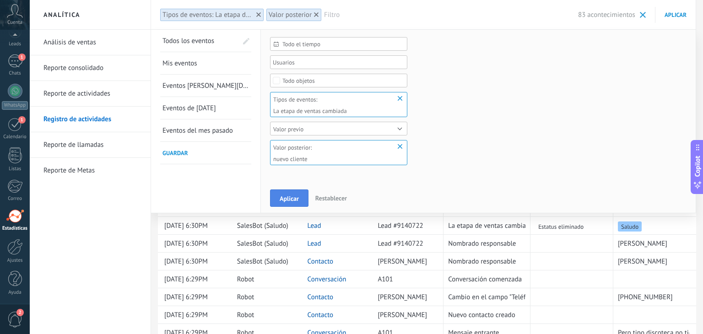
click at [297, 194] on button "Aplicar" at bounding box center [289, 197] width 38 height 17
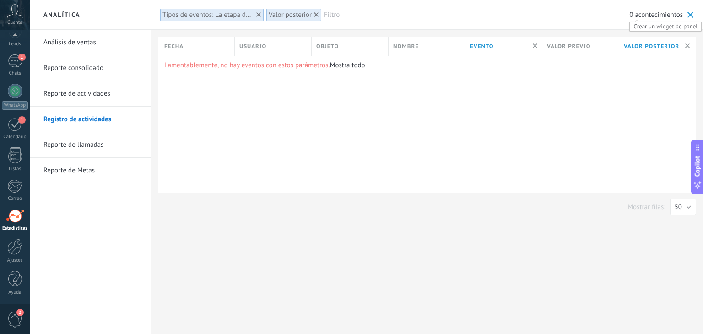
click at [651, 25] on body ".abccls-1,.abccls-2{fill-rule:evenodd}.abccls-2{fill:#fff} .abfcls-1{fill:none}…" at bounding box center [351, 167] width 703 height 334
click at [651, 25] on span "Crear un widget de panel" at bounding box center [665, 27] width 71 height 10
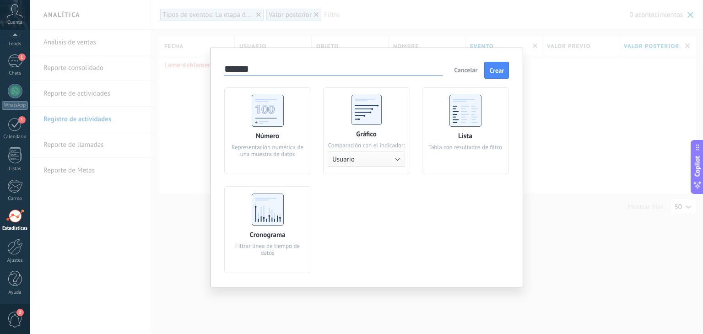
type input "******"
click at [257, 126] on use at bounding box center [268, 111] width 32 height 32
click at [491, 77] on button "Crear" at bounding box center [496, 70] width 25 height 17
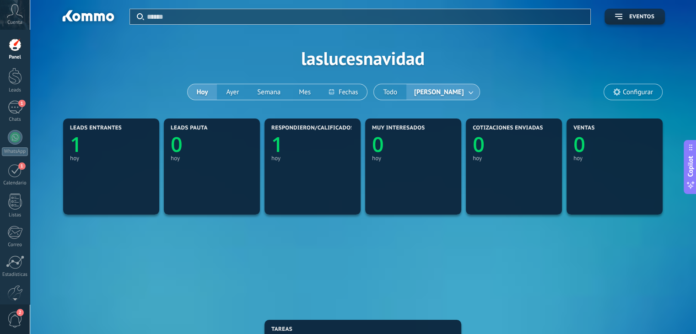
scroll to position [314, 0]
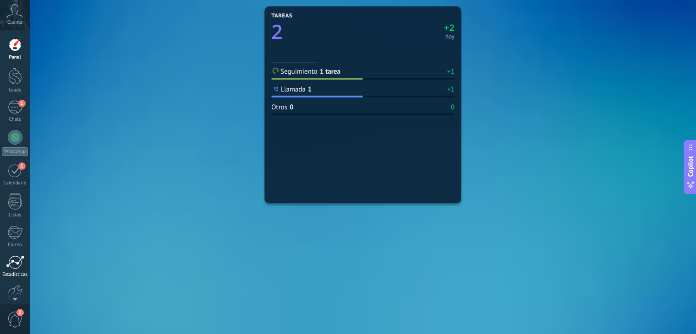
click at [13, 255] on div at bounding box center [15, 262] width 18 height 14
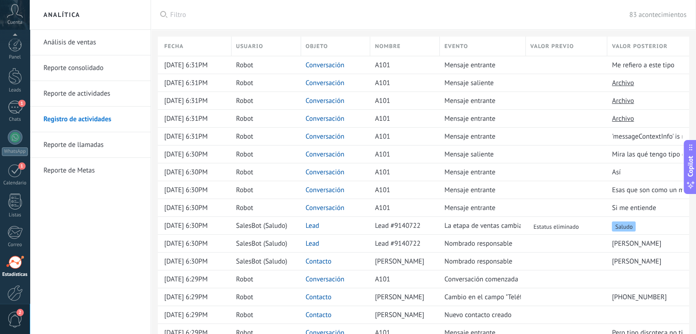
scroll to position [46, 0]
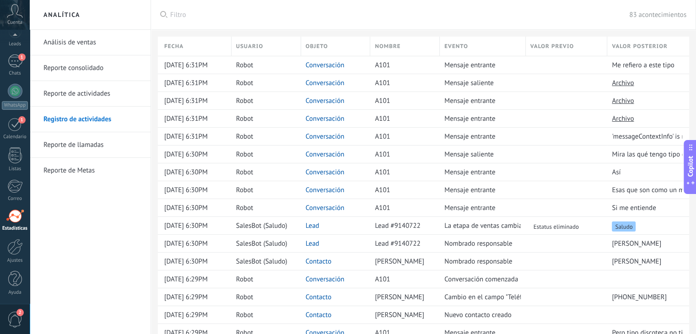
click at [284, 21] on div "Filtro 83 acontecimientos" at bounding box center [428, 14] width 516 height 29
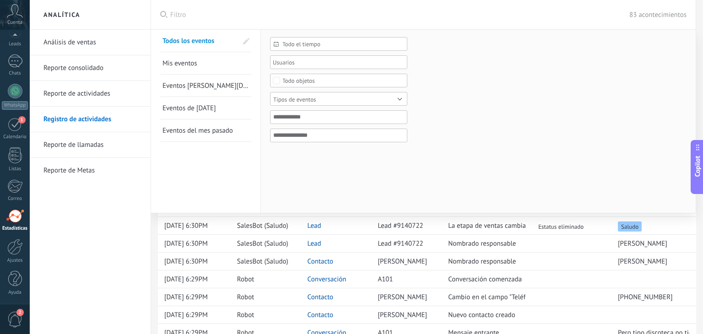
click at [294, 97] on div "Tipos de eventos" at bounding box center [294, 99] width 43 height 7
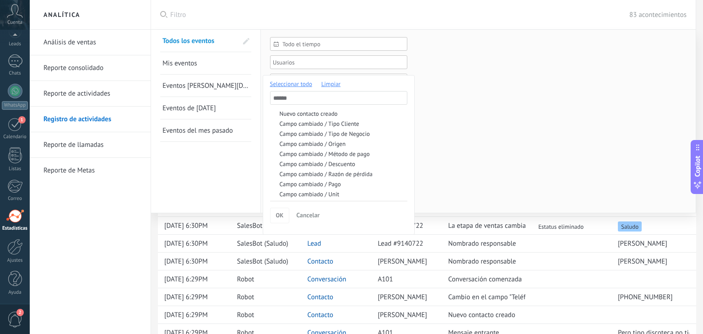
click at [334, 82] on span "Limpiar" at bounding box center [330, 84] width 19 height 8
click at [324, 125] on div "Campo cambiado / Tipo Cliente" at bounding box center [343, 124] width 126 height 6
click at [248, 170] on div at bounding box center [351, 167] width 703 height 334
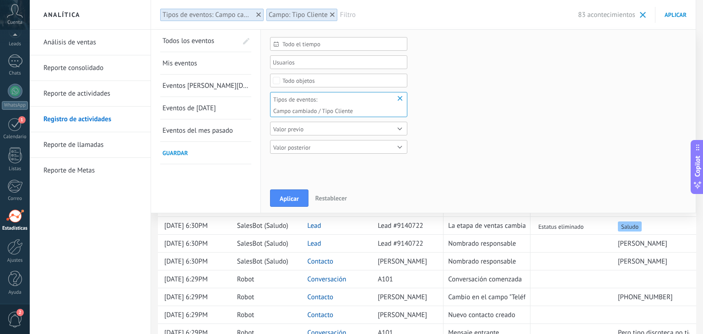
drag, startPoint x: 318, startPoint y: 153, endPoint x: 325, endPoint y: 144, distance: 11.8
click at [325, 144] on div "Todo el tiempo Todo el tiempo [DATE] [DATE] Últimos ** 30 dias Esta semana La ú…" at bounding box center [338, 100] width 137 height 126
click at [325, 144] on span "Valor posterior" at bounding box center [334, 147] width 122 height 7
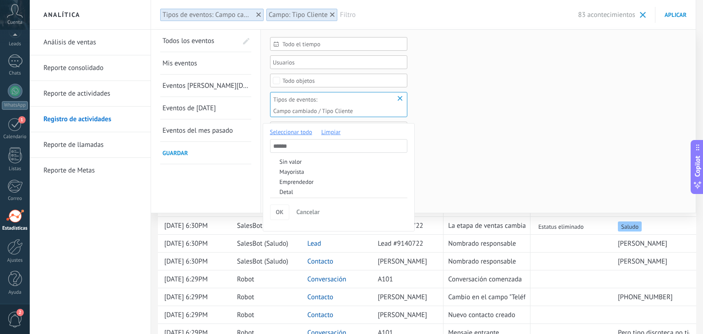
click at [329, 130] on span "Limpiar" at bounding box center [330, 132] width 19 height 8
click at [293, 171] on div "Mayorista" at bounding box center [343, 172] width 126 height 6
click at [277, 211] on span "OK" at bounding box center [280, 212] width 8 height 8
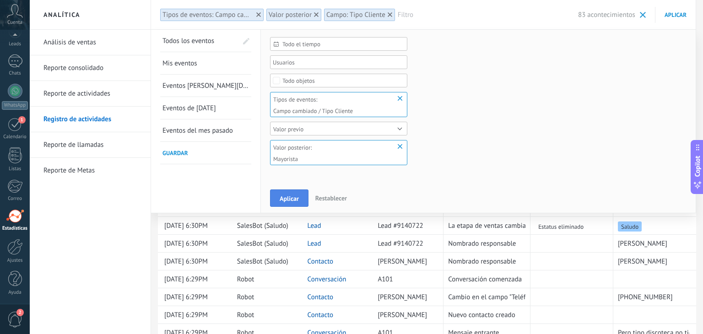
click at [283, 203] on button "Aplicar" at bounding box center [289, 197] width 38 height 17
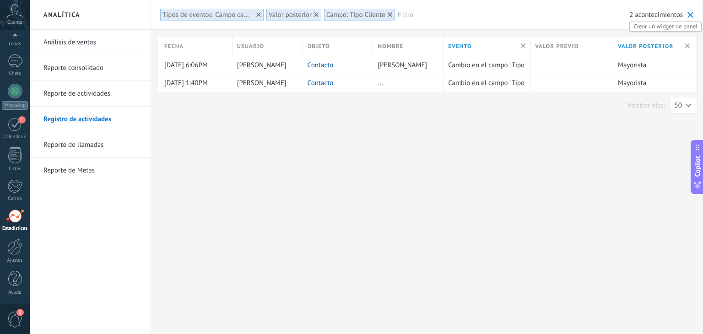
click at [644, 25] on span "Crear un widget de panel" at bounding box center [665, 27] width 71 height 10
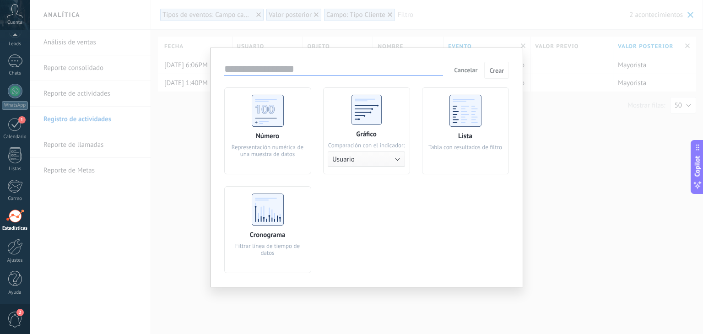
type input "*"
type input "**********"
click at [283, 119] on use at bounding box center [268, 111] width 32 height 32
click at [496, 68] on span "Crear" at bounding box center [496, 70] width 15 height 6
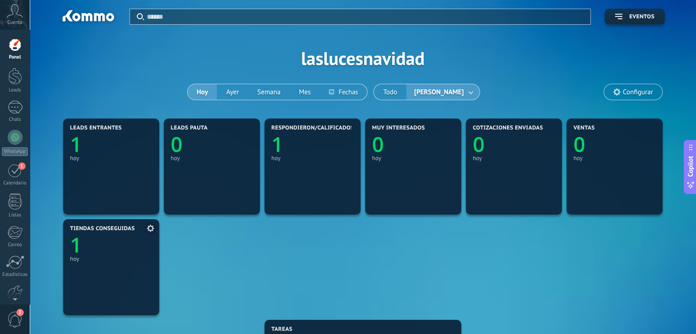
scroll to position [38, 0]
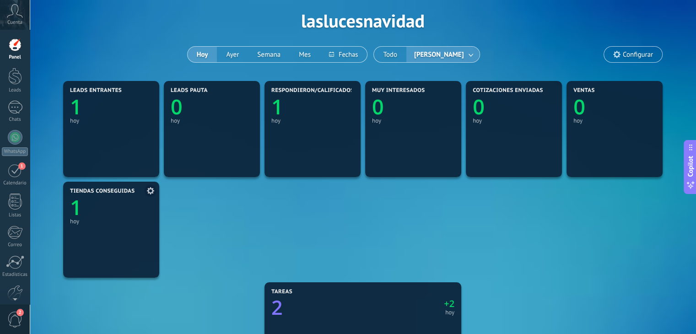
click at [74, 211] on text "1" at bounding box center [76, 208] width 12 height 28
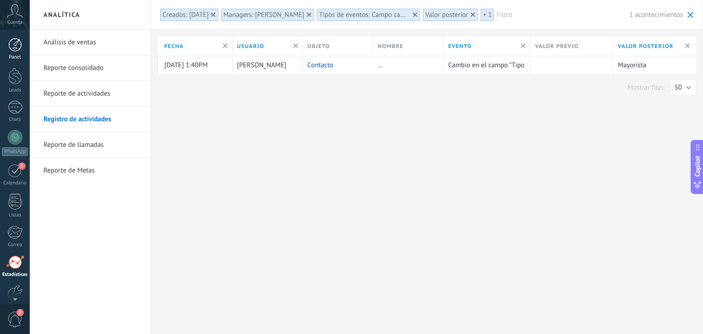
click at [19, 48] on div at bounding box center [15, 45] width 14 height 14
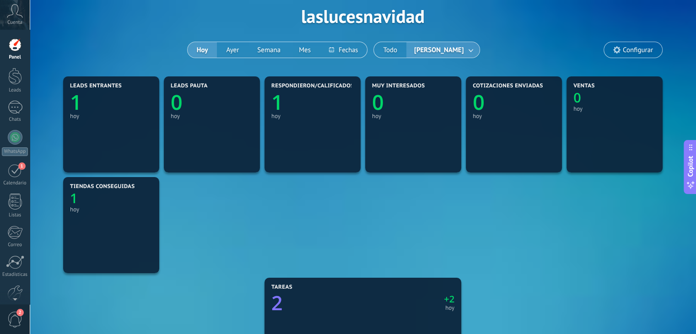
scroll to position [57, 0]
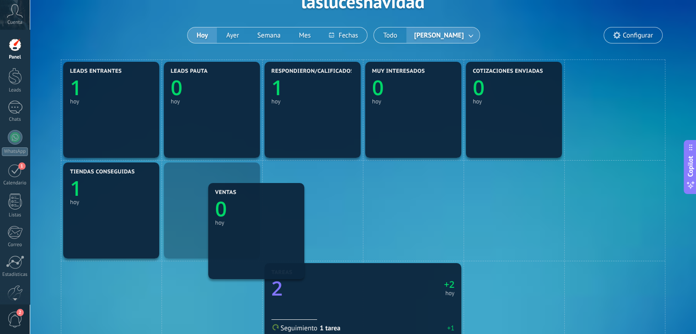
drag, startPoint x: 592, startPoint y: 97, endPoint x: 199, endPoint y: 213, distance: 409.4
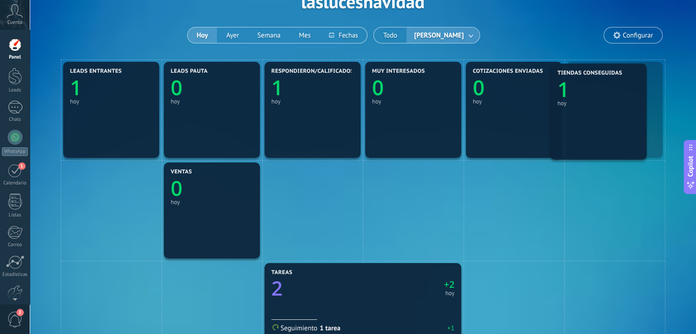
drag, startPoint x: 124, startPoint y: 199, endPoint x: 621, endPoint y: 95, distance: 506.9
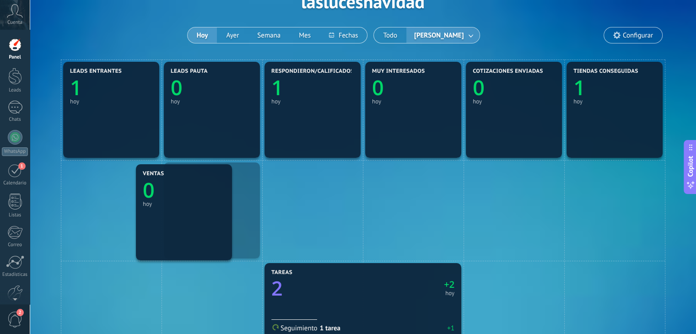
drag, startPoint x: 210, startPoint y: 198, endPoint x: 119, endPoint y: 206, distance: 91.0
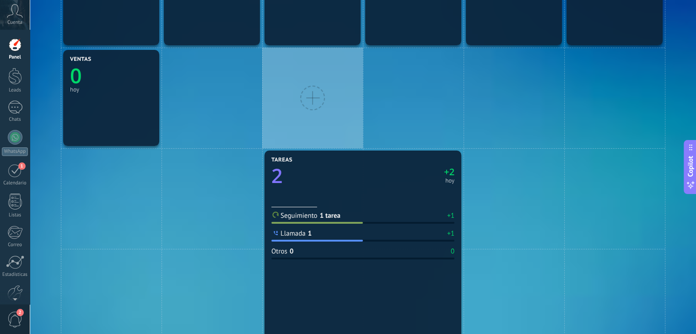
scroll to position [183, 0]
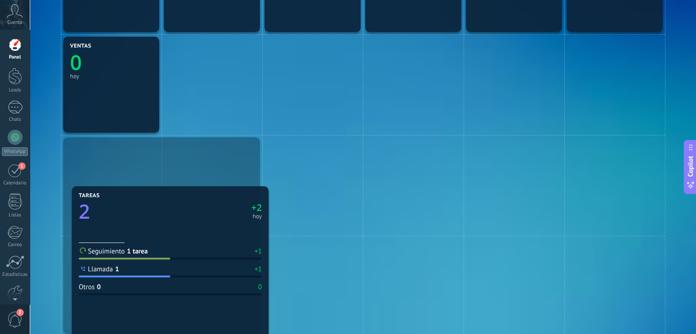
drag, startPoint x: 292, startPoint y: 151, endPoint x: 43, endPoint y: 210, distance: 255.9
click at [43, 210] on div "Tareas 2 +2 [DATE] Seguimiento 1 tarea +1 Llamada 1 +1 Otros 0 0 LEADS ENTRANTE…" at bounding box center [362, 286] width 639 height 705
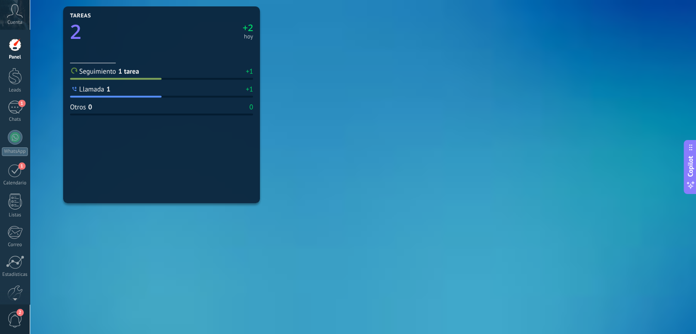
scroll to position [191, 0]
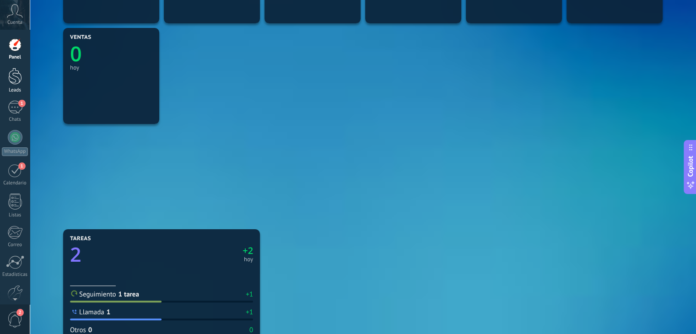
click at [13, 76] on div at bounding box center [15, 76] width 14 height 17
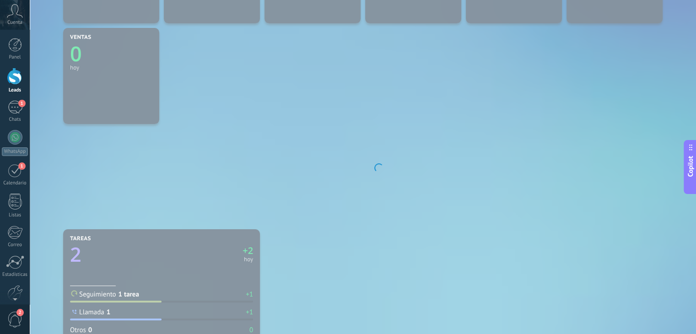
scroll to position [112, 0]
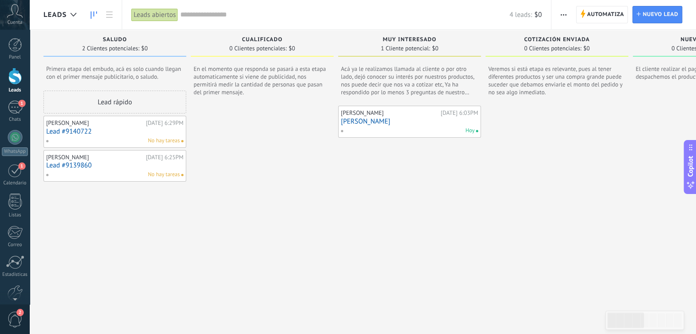
click at [317, 25] on div "4 leads: $0" at bounding box center [361, 14] width 362 height 29
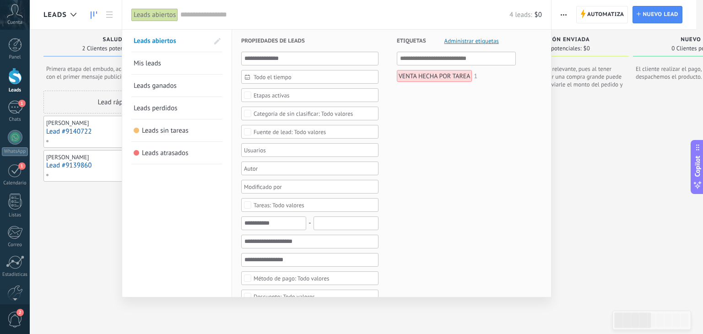
click at [280, 94] on div "Etapas activas" at bounding box center [272, 95] width 36 height 7
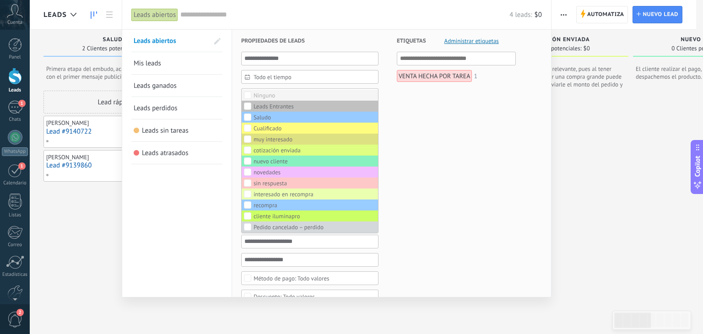
click at [275, 92] on label "Ninguno" at bounding box center [310, 95] width 136 height 11
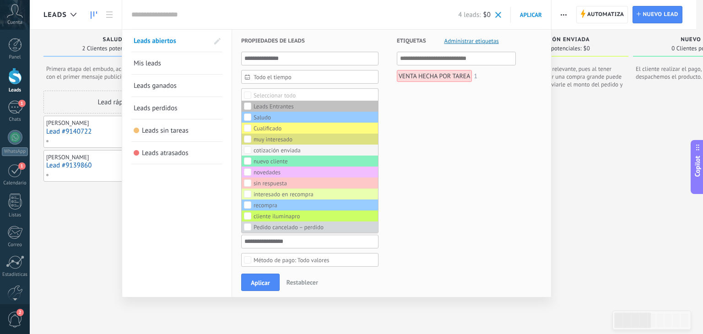
click at [283, 150] on div "cotización enviada" at bounding box center [277, 150] width 47 height 6
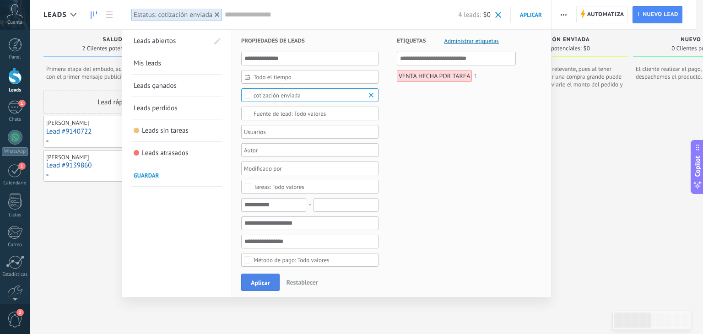
click at [258, 282] on span "Aplicar" at bounding box center [260, 283] width 19 height 6
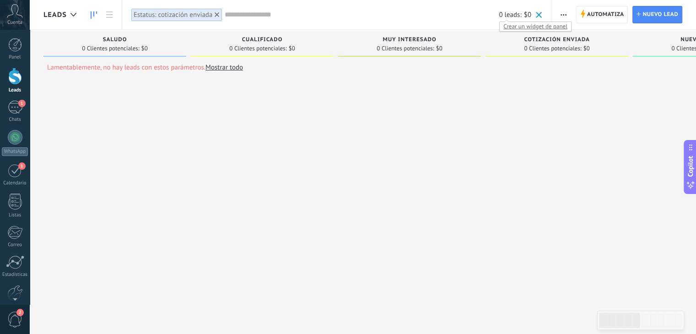
click at [515, 26] on span "Crear un widget de panel" at bounding box center [535, 27] width 71 height 10
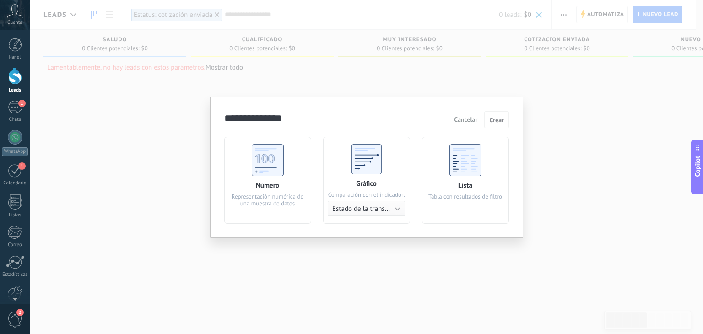
click at [296, 120] on input "**********" at bounding box center [333, 119] width 219 height 13
type input "**********"
click at [260, 168] on use at bounding box center [268, 160] width 32 height 32
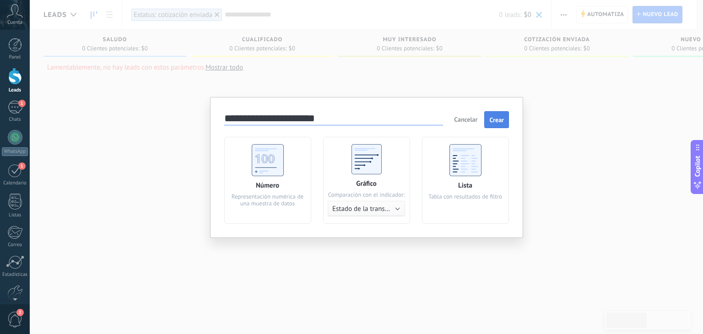
click at [498, 114] on button "Crear" at bounding box center [496, 119] width 25 height 17
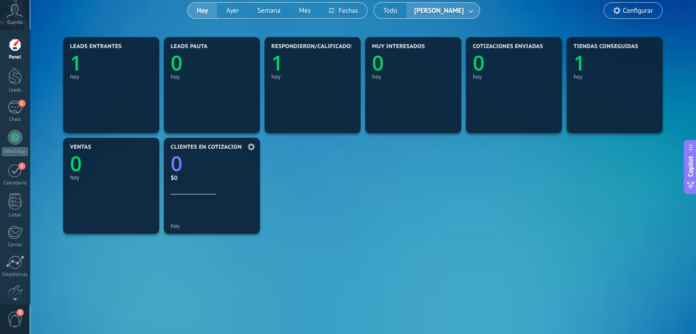
scroll to position [82, 0]
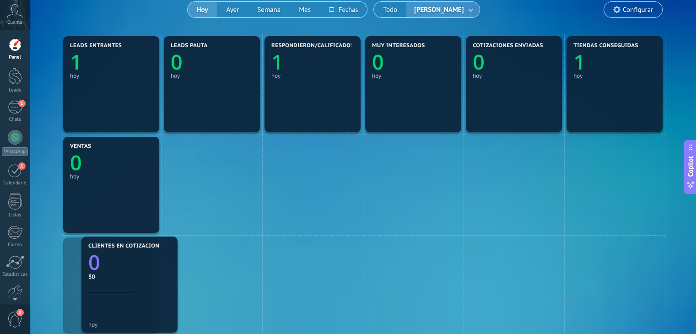
drag, startPoint x: 148, startPoint y: 279, endPoint x: 135, endPoint y: 292, distance: 18.8
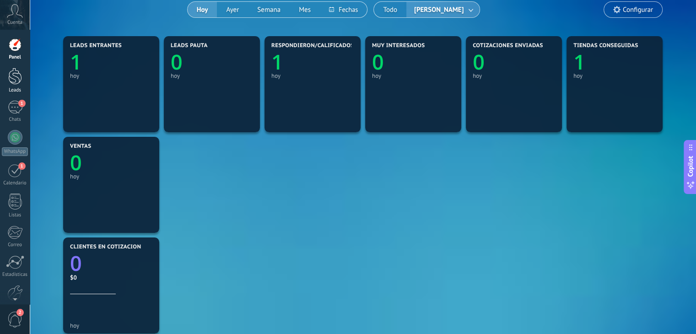
click at [16, 81] on div at bounding box center [15, 76] width 14 height 17
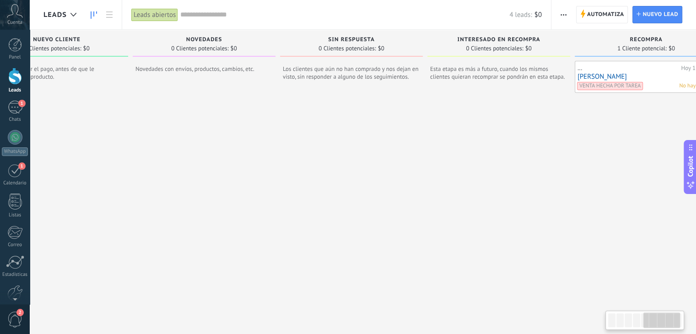
scroll to position [0, 648]
click at [323, 18] on input "text" at bounding box center [344, 15] width 329 height 10
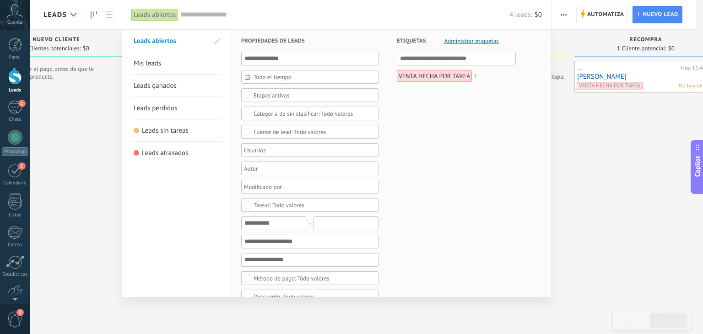
click at [280, 99] on div "Etapas activas" at bounding box center [309, 95] width 137 height 14
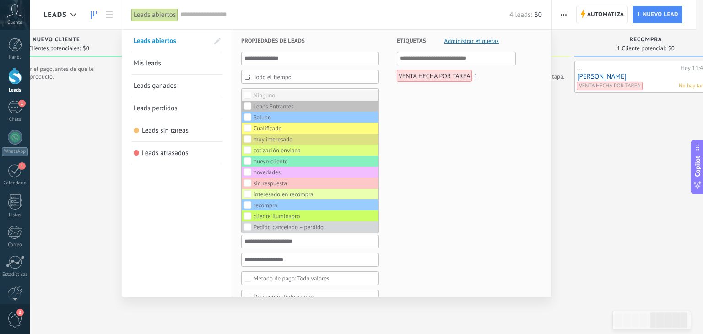
click at [282, 91] on label "Ninguno" at bounding box center [310, 95] width 136 height 11
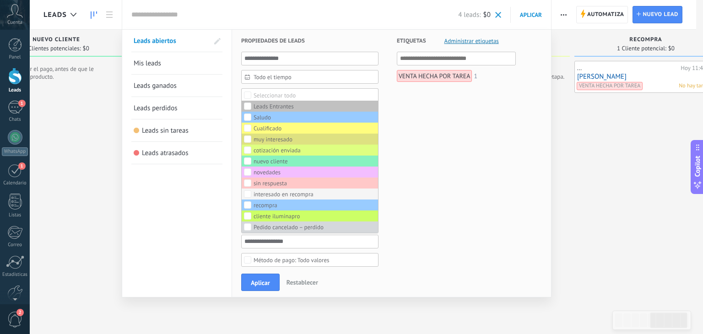
click at [296, 194] on div "interesado en recompra" at bounding box center [284, 194] width 60 height 6
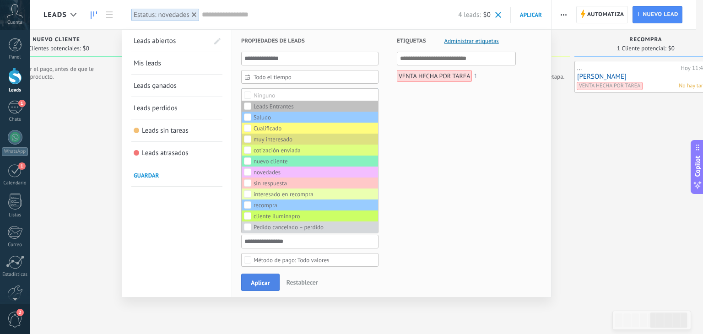
click at [261, 280] on span "Aplicar" at bounding box center [260, 283] width 19 height 6
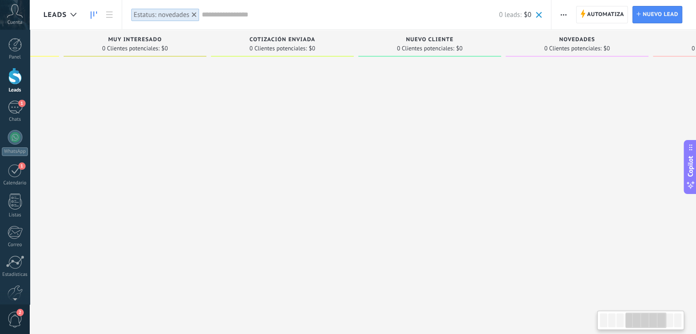
scroll to position [0, 454]
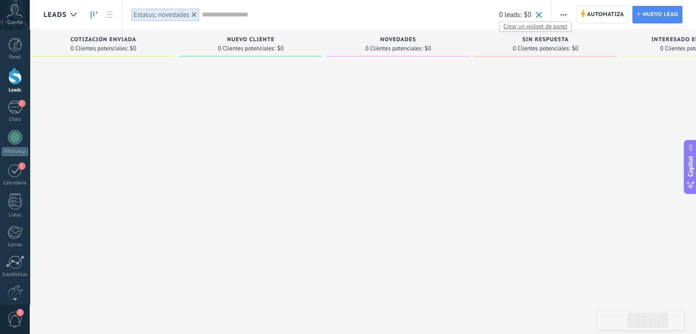
click at [516, 28] on span "Crear un widget de panel" at bounding box center [535, 27] width 71 height 10
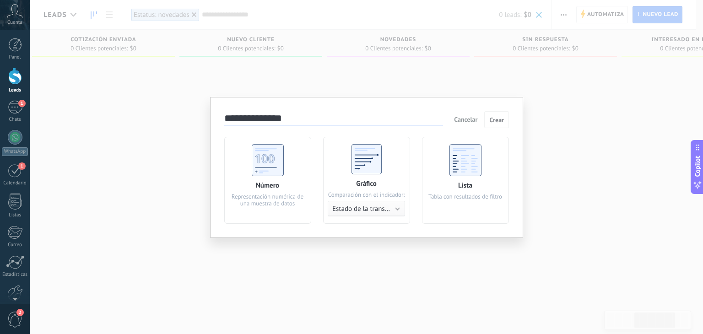
click at [300, 123] on input "**********" at bounding box center [333, 119] width 219 height 13
type input "**********"
click at [284, 154] on div "Número Representación numérica de una muestra de datos" at bounding box center [267, 180] width 87 height 87
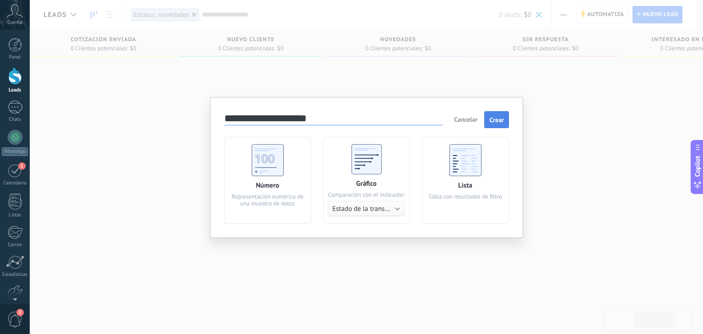
click at [503, 118] on span "Crear" at bounding box center [496, 120] width 15 height 6
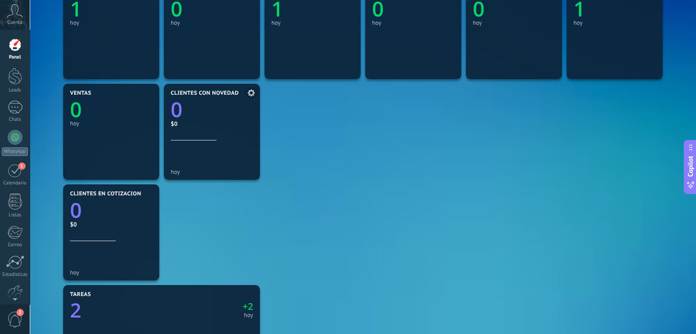
scroll to position [139, 0]
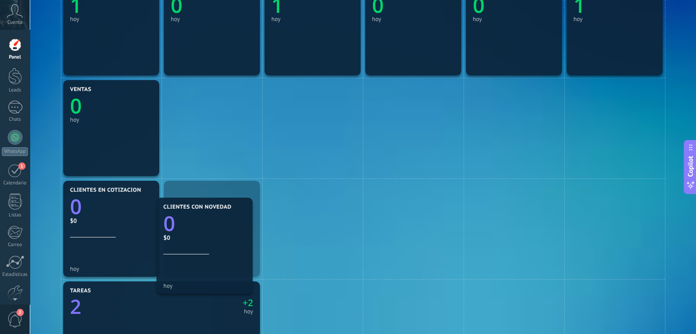
drag, startPoint x: 185, startPoint y: 109, endPoint x: 182, endPoint y: 215, distance: 105.8
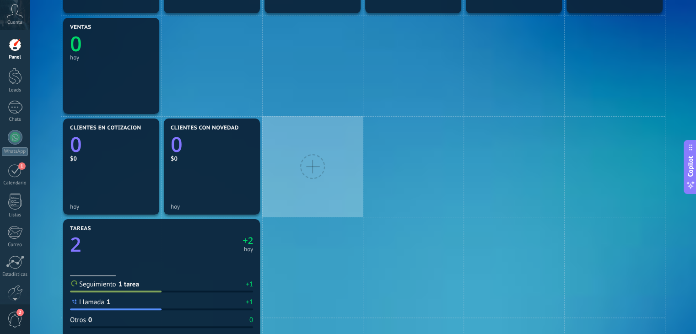
scroll to position [247, 0]
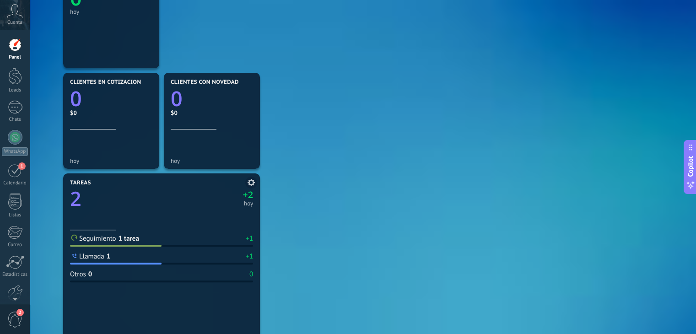
click at [78, 198] on text "2" at bounding box center [75, 198] width 11 height 27
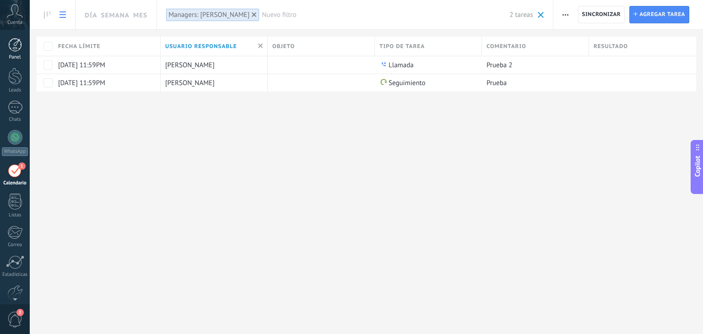
click at [11, 48] on div at bounding box center [15, 45] width 14 height 14
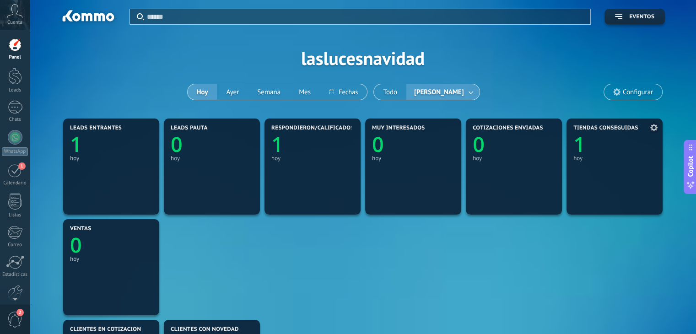
click at [578, 145] on text "1" at bounding box center [579, 144] width 12 height 28
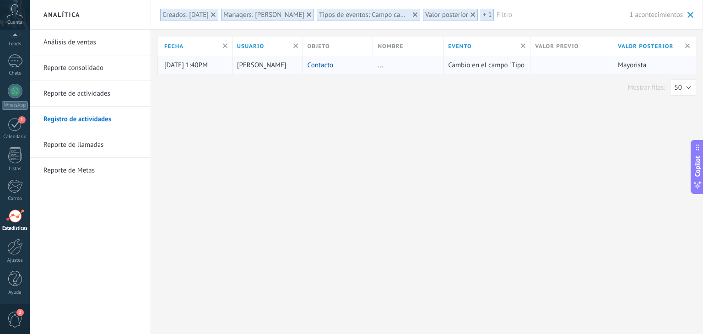
click at [320, 61] on link "Contacto" at bounding box center [321, 65] width 26 height 9
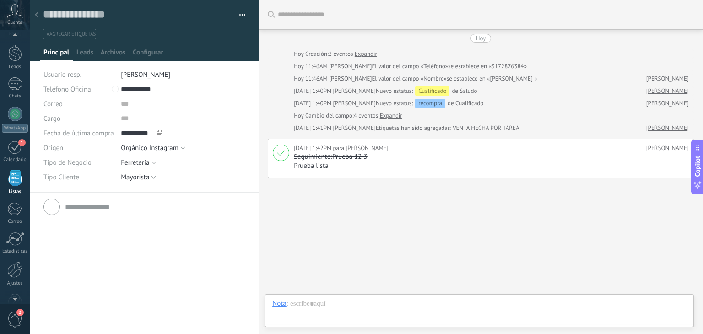
scroll to position [4, 0]
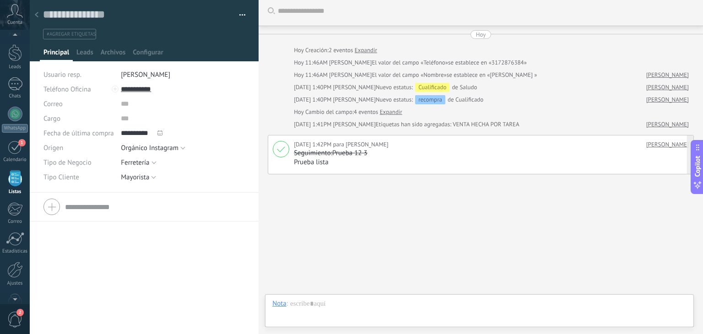
click at [649, 148] on link "[PERSON_NAME]" at bounding box center [667, 144] width 43 height 9
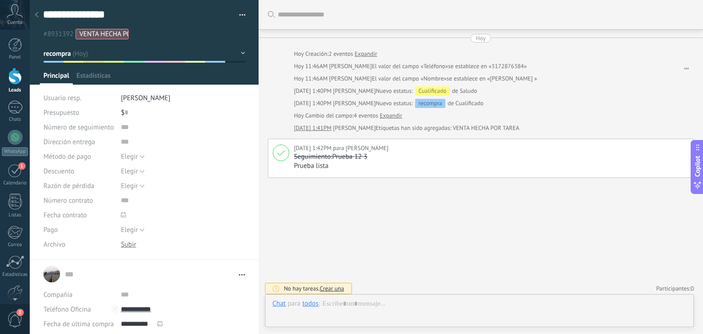
type textarea "**********"
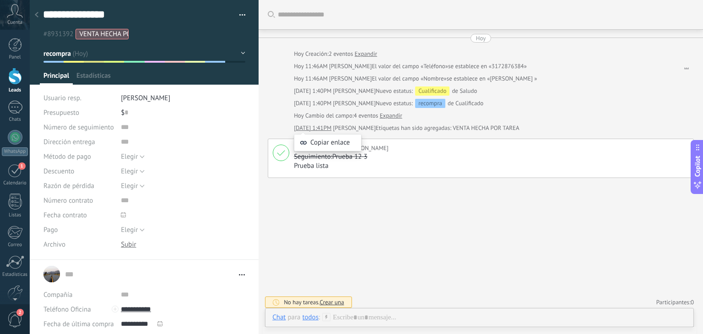
scroll to position [13, 0]
click at [36, 10] on div at bounding box center [36, 15] width 13 height 18
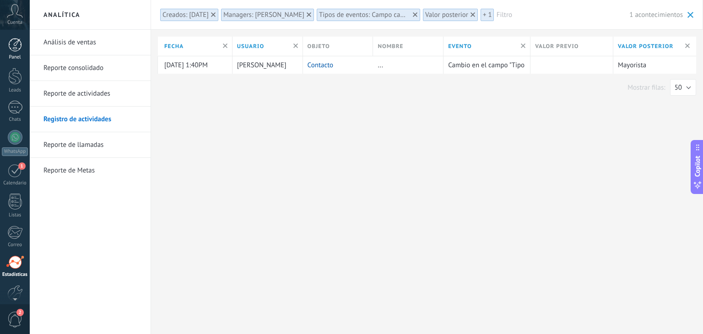
click at [14, 43] on div at bounding box center [15, 45] width 14 height 14
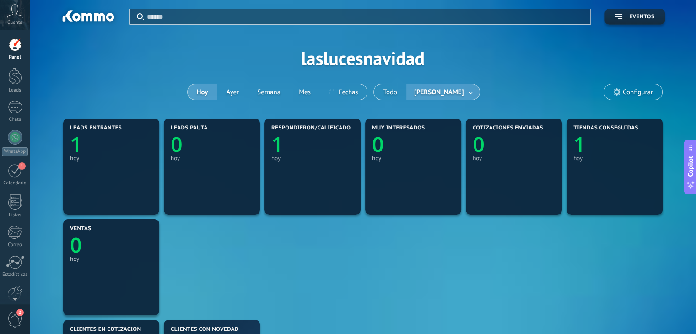
scroll to position [11, 0]
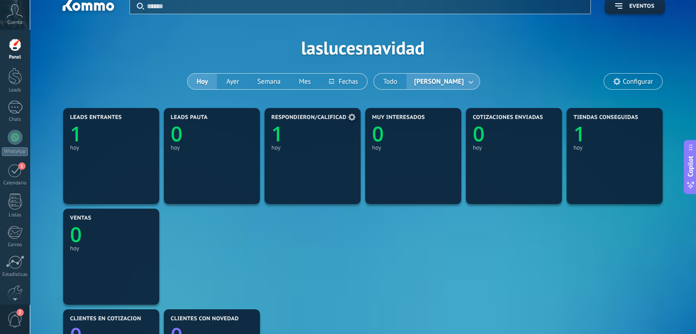
click at [278, 134] on text "1" at bounding box center [277, 134] width 12 height 28
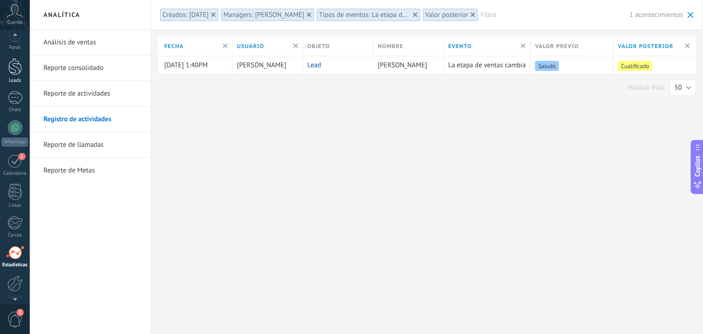
scroll to position [8, 0]
click at [11, 47] on div "Panel" at bounding box center [15, 49] width 27 height 6
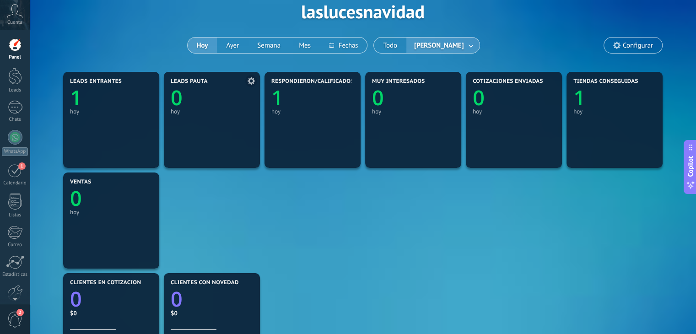
scroll to position [42, 0]
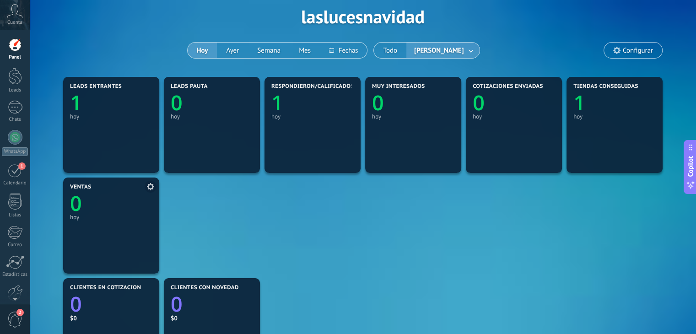
click at [79, 204] on text "0" at bounding box center [76, 203] width 12 height 28
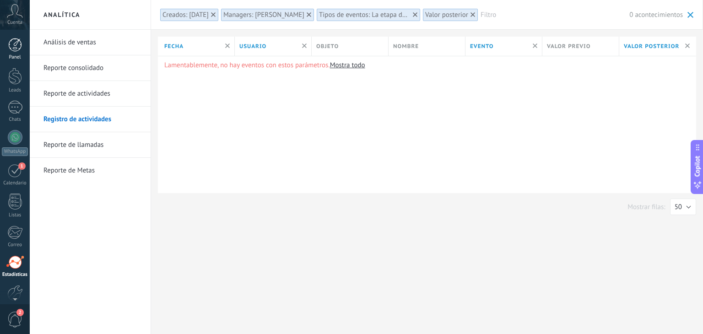
click at [11, 47] on div at bounding box center [15, 45] width 14 height 14
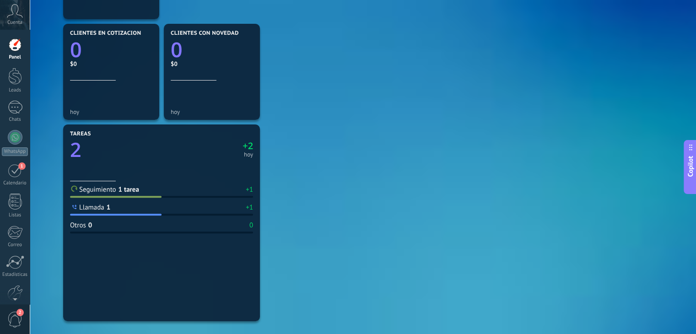
scroll to position [303, 0]
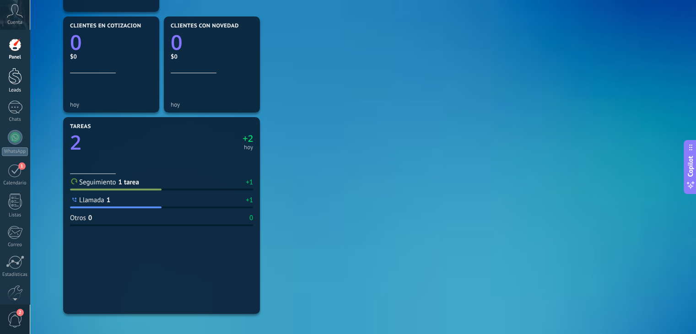
click at [14, 77] on div at bounding box center [15, 76] width 14 height 17
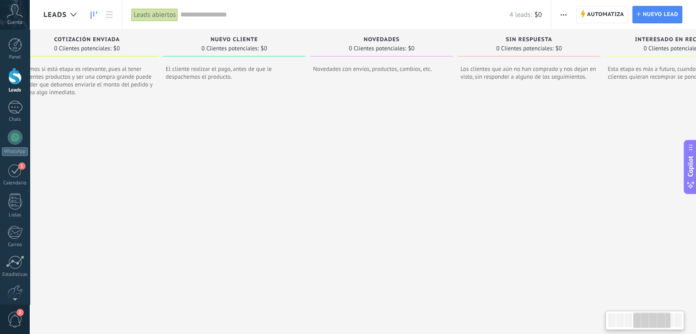
scroll to position [0, 683]
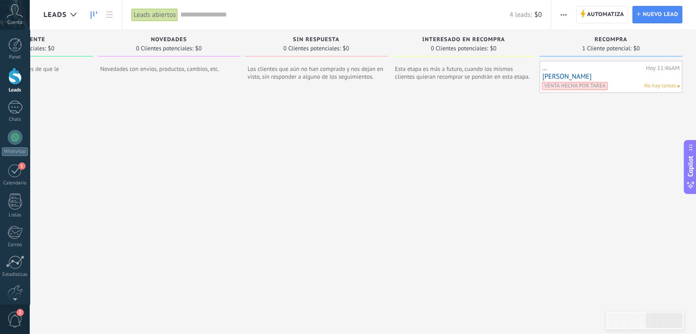
click at [270, 13] on input "text" at bounding box center [344, 15] width 329 height 10
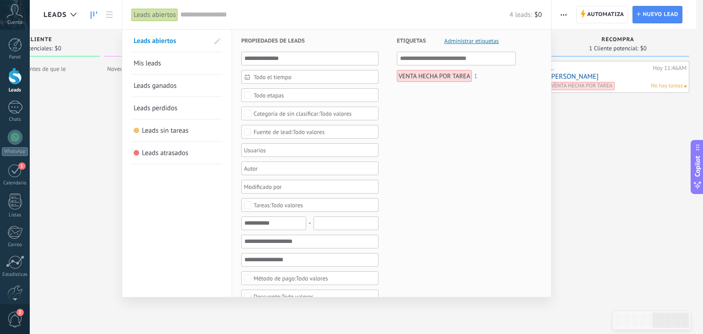
click at [278, 92] on div "Todo etapas" at bounding box center [269, 95] width 30 height 7
click at [269, 97] on div "Todo etapas" at bounding box center [269, 95] width 30 height 7
click at [59, 171] on div at bounding box center [351, 167] width 703 height 334
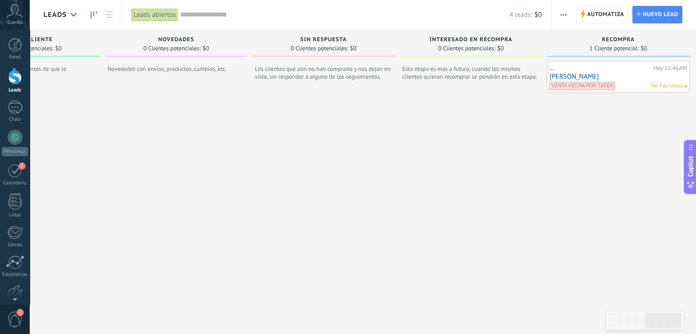
click at [216, 14] on input "text" at bounding box center [344, 15] width 329 height 10
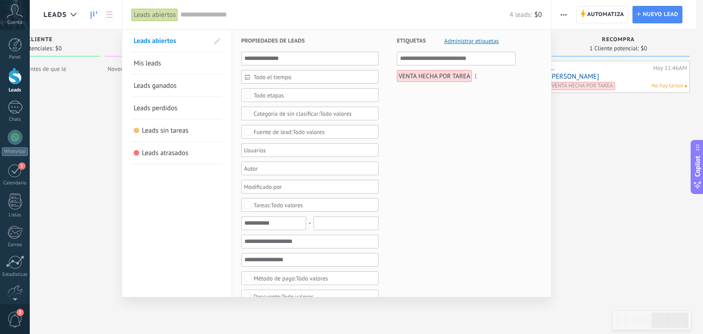
click at [243, 92] on div "Todo etapas" at bounding box center [309, 95] width 137 height 14
click at [195, 63] on link "Mis leads" at bounding box center [177, 63] width 87 height 22
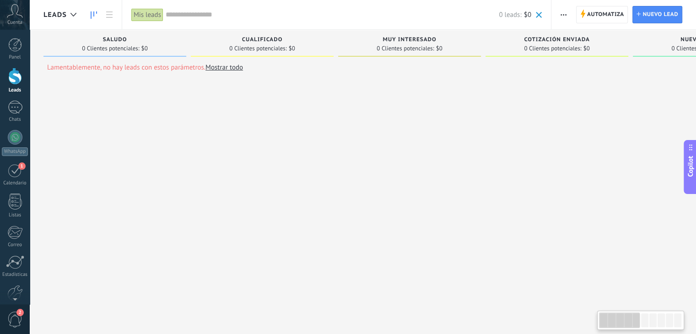
click at [214, 14] on input "text" at bounding box center [332, 15] width 333 height 10
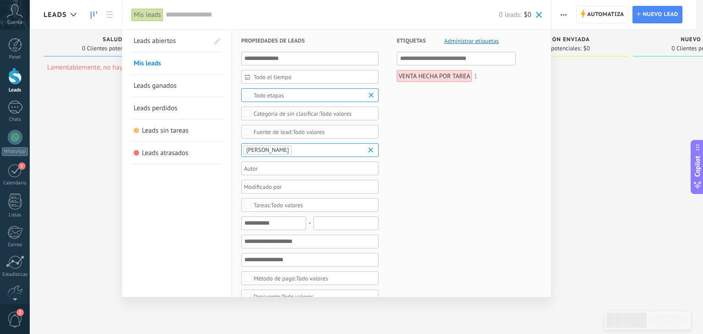
click at [367, 97] on b at bounding box center [372, 95] width 11 height 9
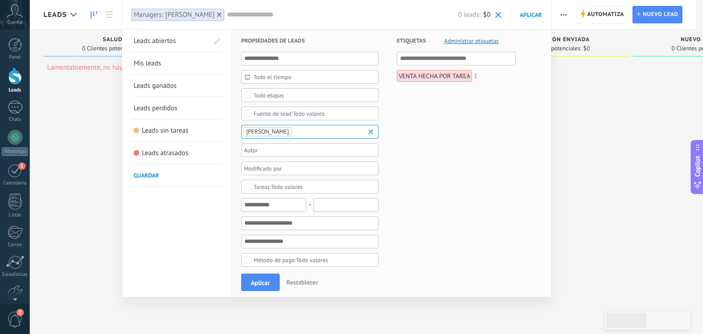
click at [348, 99] on div "Todo etapas" at bounding box center [309, 95] width 137 height 14
click at [344, 112] on span "Todo valores" at bounding box center [310, 113] width 113 height 7
click at [371, 135] on b at bounding box center [372, 131] width 11 height 9
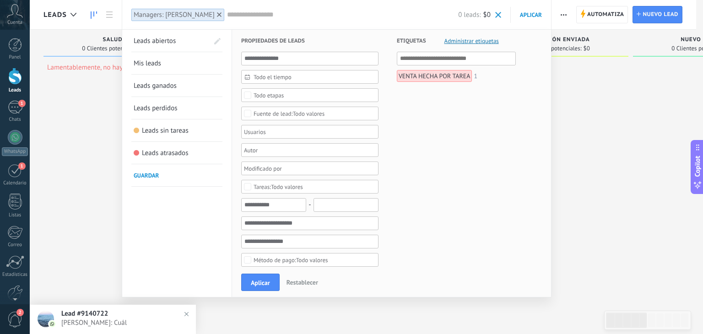
click at [371, 135] on div at bounding box center [314, 131] width 144 height 13
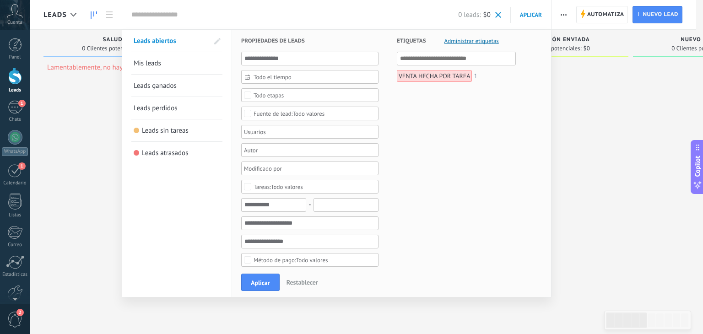
click at [306, 108] on div "Todo valores" at bounding box center [309, 114] width 137 height 14
click at [289, 96] on span "Todo etapas" at bounding box center [310, 95] width 113 height 7
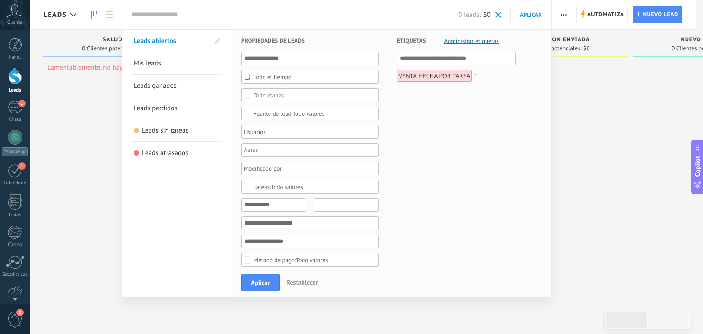
click at [289, 96] on span "Todo etapas" at bounding box center [310, 95] width 113 height 7
click at [295, 288] on button "Restablecer" at bounding box center [302, 283] width 39 height 14
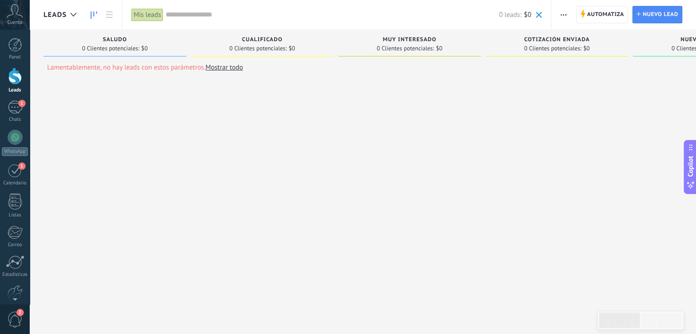
click at [233, 16] on input "text" at bounding box center [332, 15] width 333 height 10
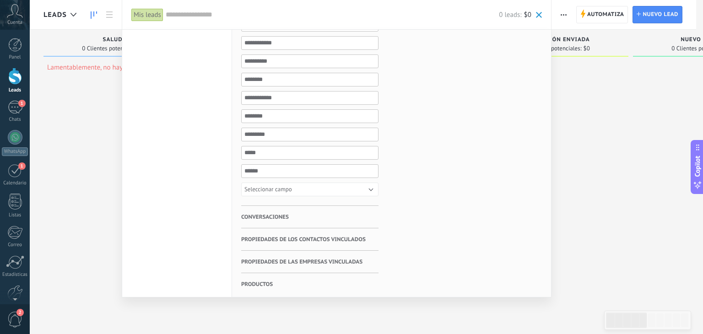
scroll to position [411, 0]
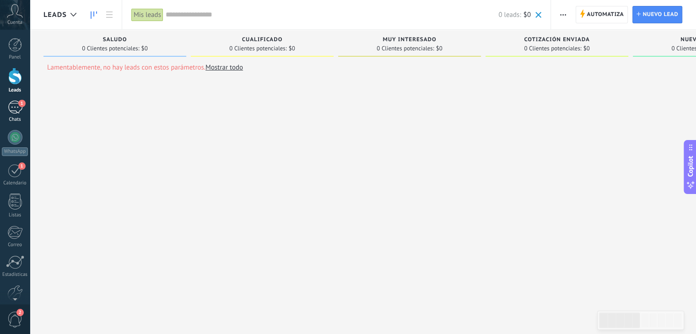
click at [9, 109] on div "1" at bounding box center [15, 107] width 15 height 13
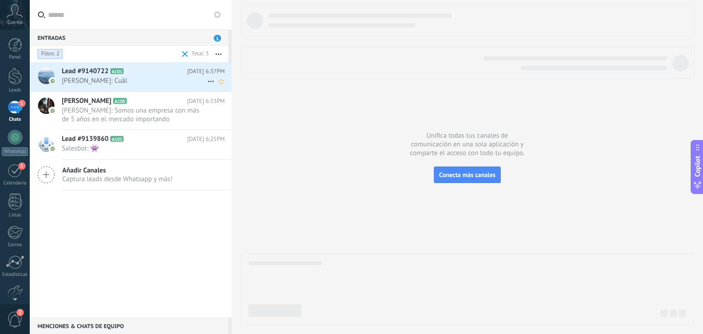
click at [128, 73] on icon at bounding box center [130, 71] width 9 height 9
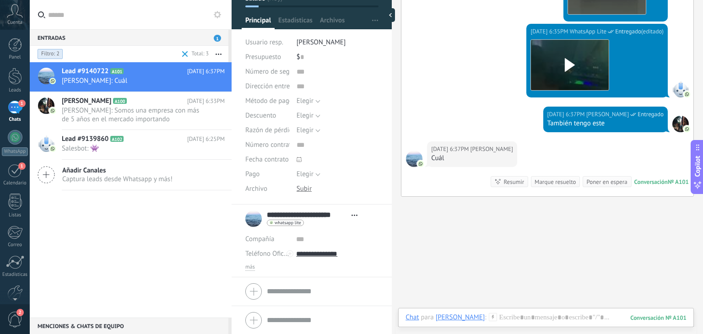
scroll to position [58, 0]
click at [251, 269] on span "más" at bounding box center [250, 266] width 10 height 7
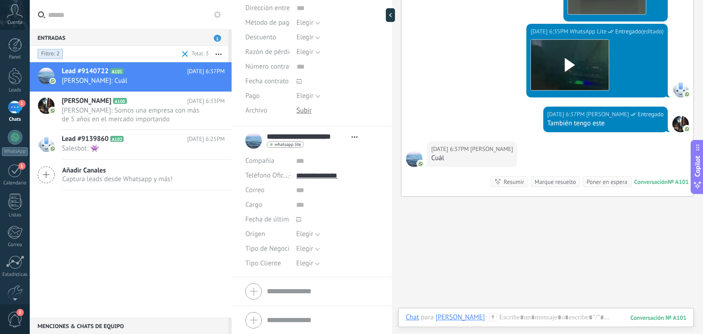
scroll to position [0, 0]
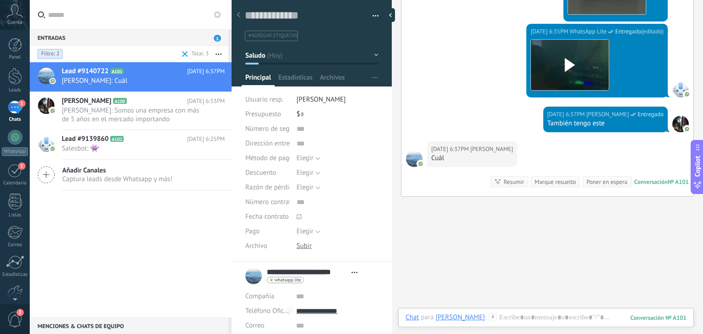
click at [285, 56] on button "Saludo" at bounding box center [311, 55] width 133 height 16
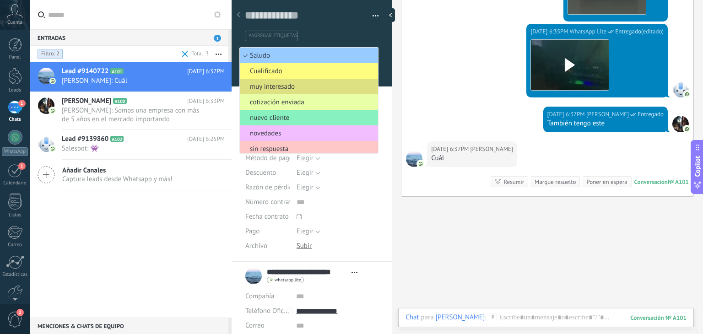
scroll to position [66, 0]
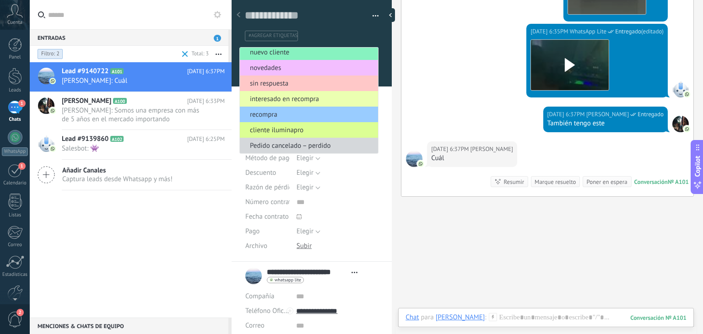
click at [281, 132] on span "cliente iluminapro" at bounding box center [307, 130] width 135 height 9
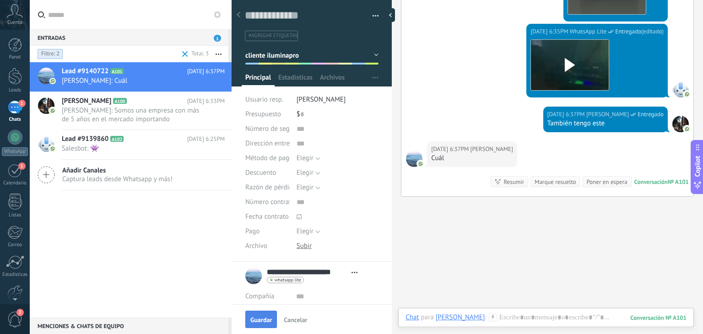
click at [260, 324] on button "Guardar" at bounding box center [261, 319] width 32 height 17
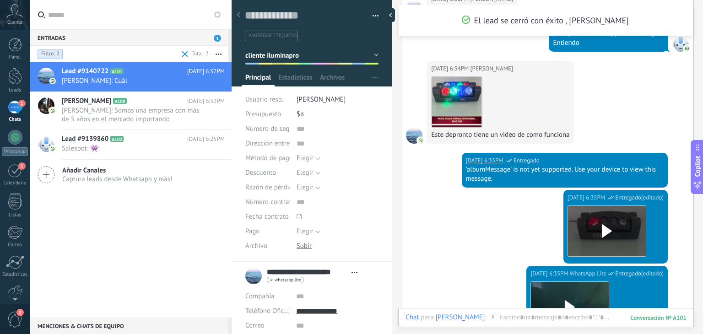
scroll to position [667, 0]
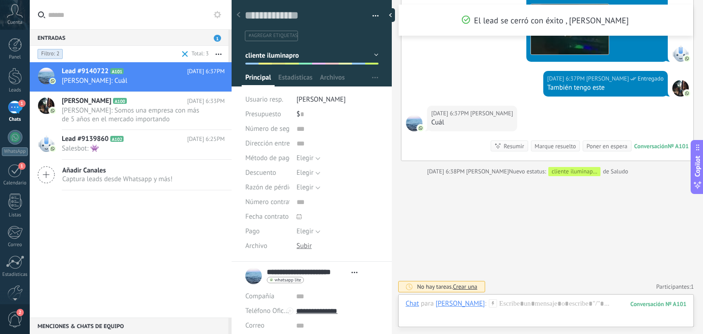
click at [368, 57] on button "cliente iluminapro" at bounding box center [311, 55] width 133 height 16
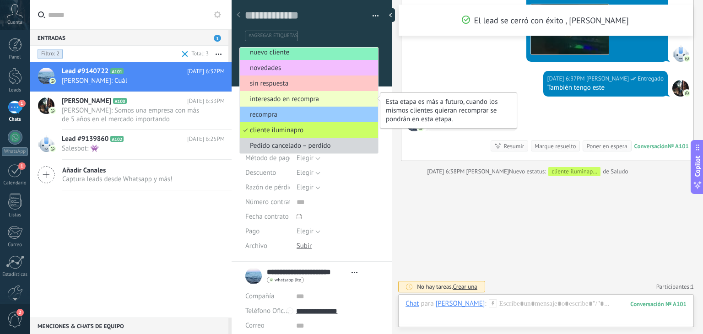
click at [296, 93] on li "interesado en recompra" at bounding box center [309, 99] width 138 height 16
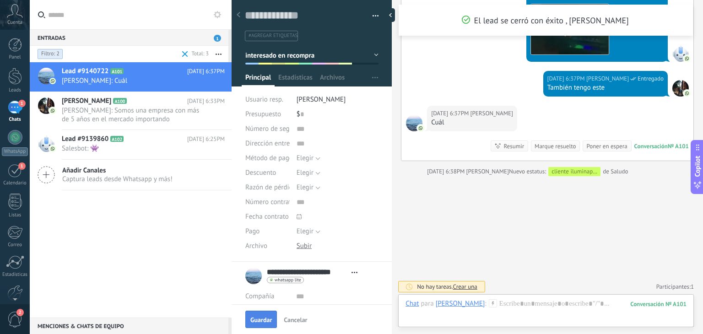
click at [265, 321] on span "Guardar" at bounding box center [261, 320] width 22 height 6
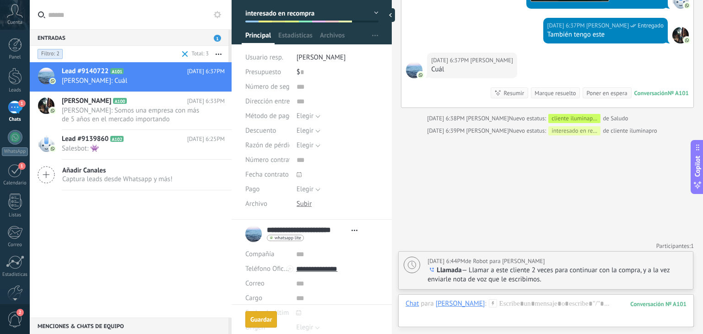
scroll to position [29, 0]
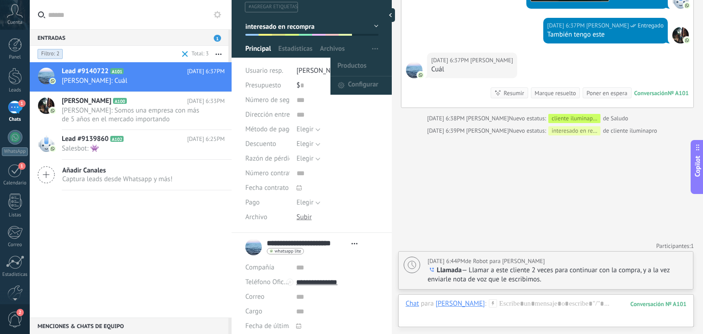
click at [372, 49] on span "button" at bounding box center [375, 48] width 6 height 17
click at [360, 86] on span "Configurar" at bounding box center [363, 85] width 30 height 18
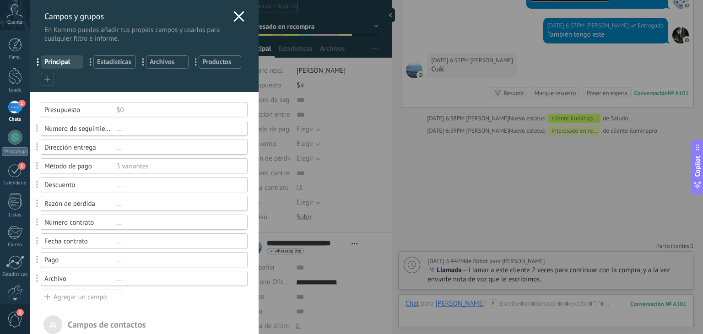
scroll to position [324, 0]
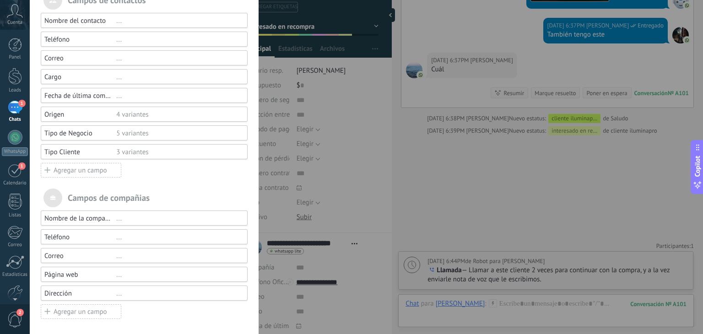
click at [111, 154] on div "Tipo Cliente" at bounding box center [80, 152] width 72 height 9
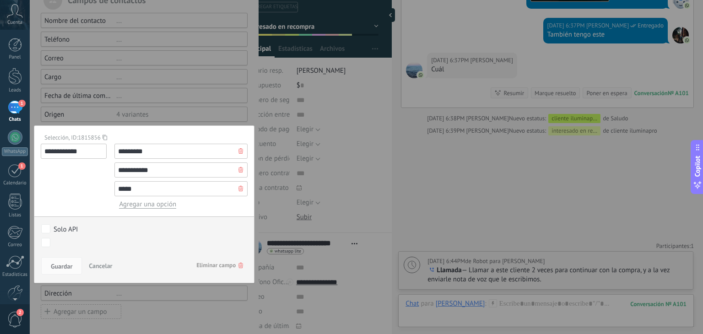
click at [382, 237] on div "**********" at bounding box center [366, 167] width 673 height 334
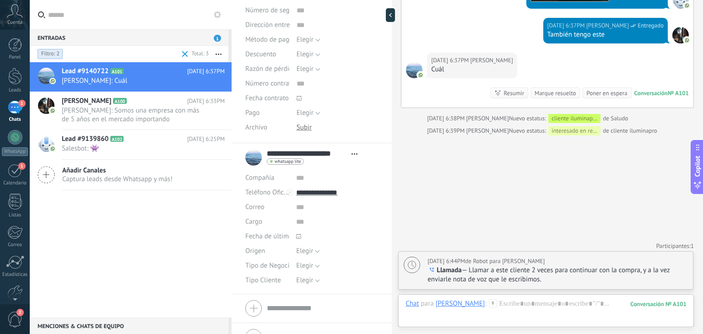
scroll to position [119, 0]
click at [302, 276] on span "Elegir" at bounding box center [304, 280] width 17 height 9
click at [310, 277] on span "Detal" at bounding box center [333, 278] width 84 height 9
click at [307, 248] on span "Elegir" at bounding box center [304, 250] width 17 height 9
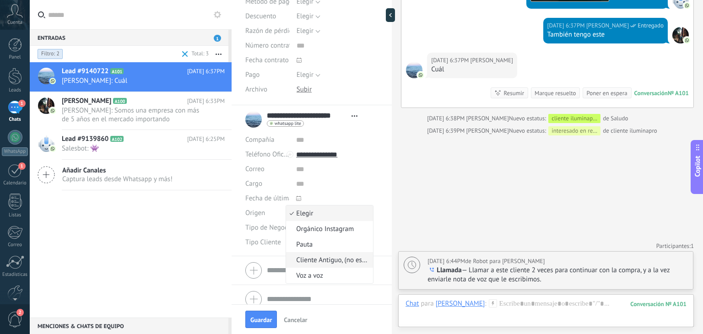
scroll to position [159, 0]
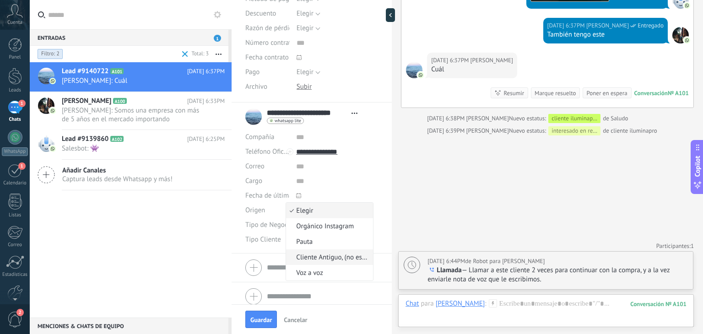
click at [324, 252] on li "Cliente Antiguo, (no especifica)" at bounding box center [329, 257] width 87 height 16
click at [262, 322] on span "Guardar" at bounding box center [261, 320] width 22 height 6
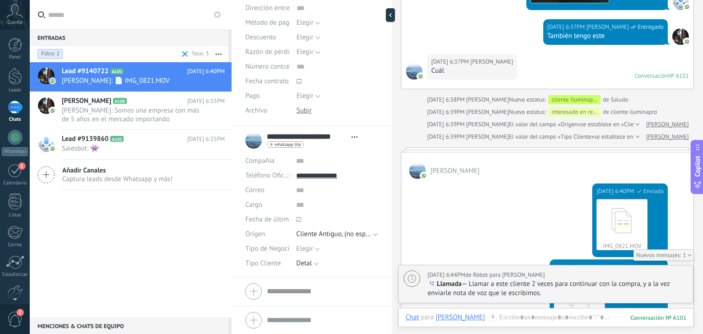
scroll to position [759, 0]
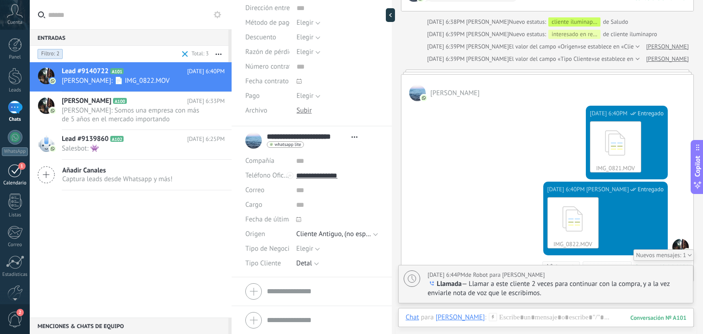
click at [17, 167] on div "1" at bounding box center [15, 170] width 15 height 14
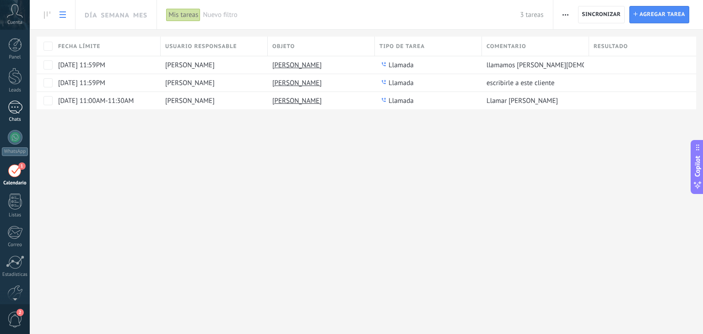
click at [17, 114] on link "1 Chats" at bounding box center [15, 112] width 30 height 22
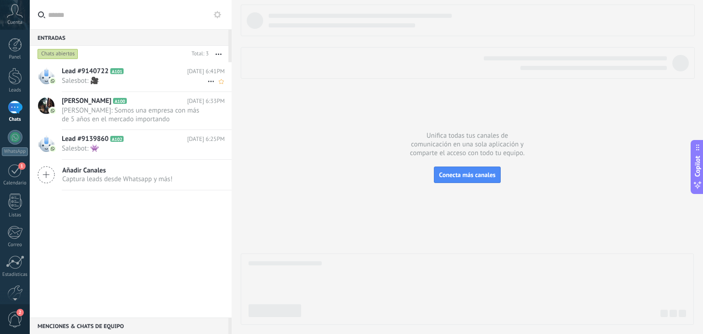
click at [107, 79] on span "Salesbot: 🎥" at bounding box center [135, 80] width 146 height 9
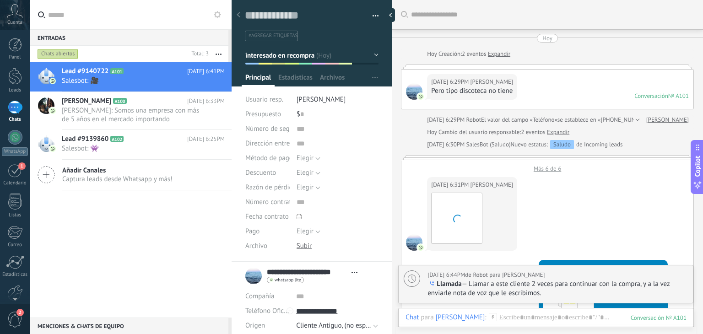
scroll to position [13, 0]
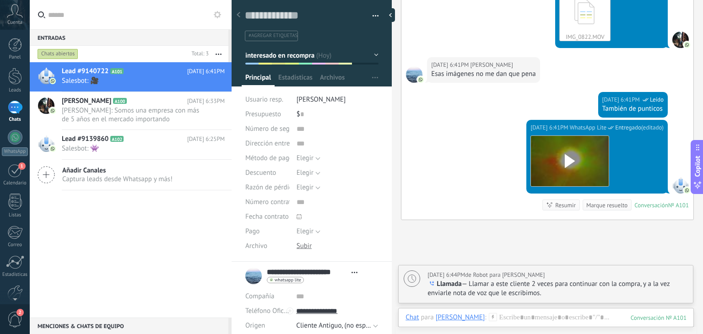
click at [497, 314] on icon at bounding box center [493, 317] width 8 height 8
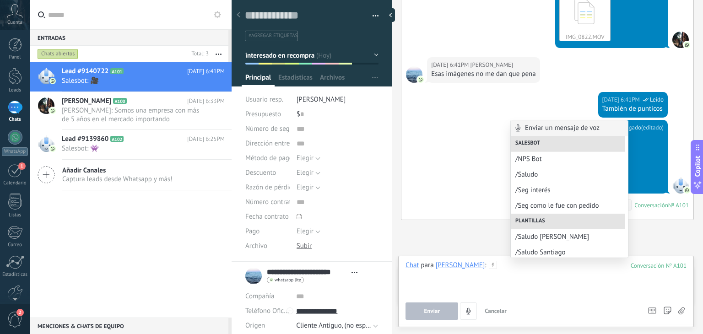
click at [584, 281] on div at bounding box center [546, 278] width 281 height 35
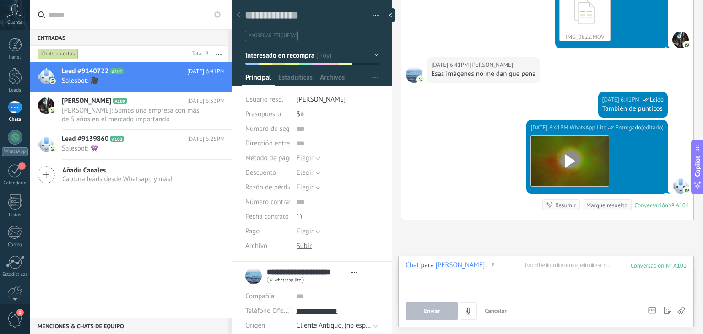
click at [681, 310] on icon at bounding box center [681, 311] width 6 height 8
click at [0, 0] on input "file" at bounding box center [0, 0] width 0 height 0
click at [92, 113] on span "Juan Felipe Ossa: Somos una empresa con más de 5 años en el mercado importando …" at bounding box center [135, 114] width 146 height 17
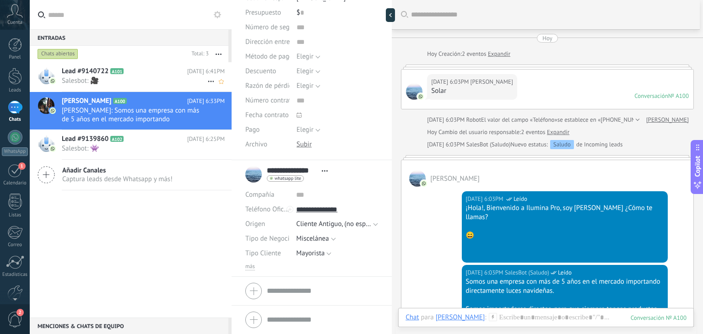
click at [126, 83] on span "Salesbot: 🎥" at bounding box center [135, 80] width 146 height 9
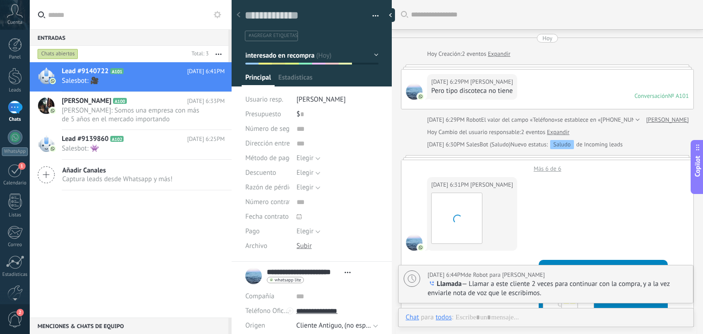
type textarea "**********"
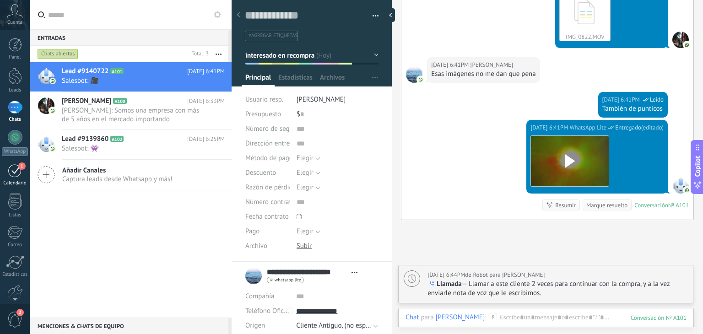
click at [18, 180] on div "Calendario" at bounding box center [15, 183] width 27 height 6
